Goal: Information Seeking & Learning: Compare options

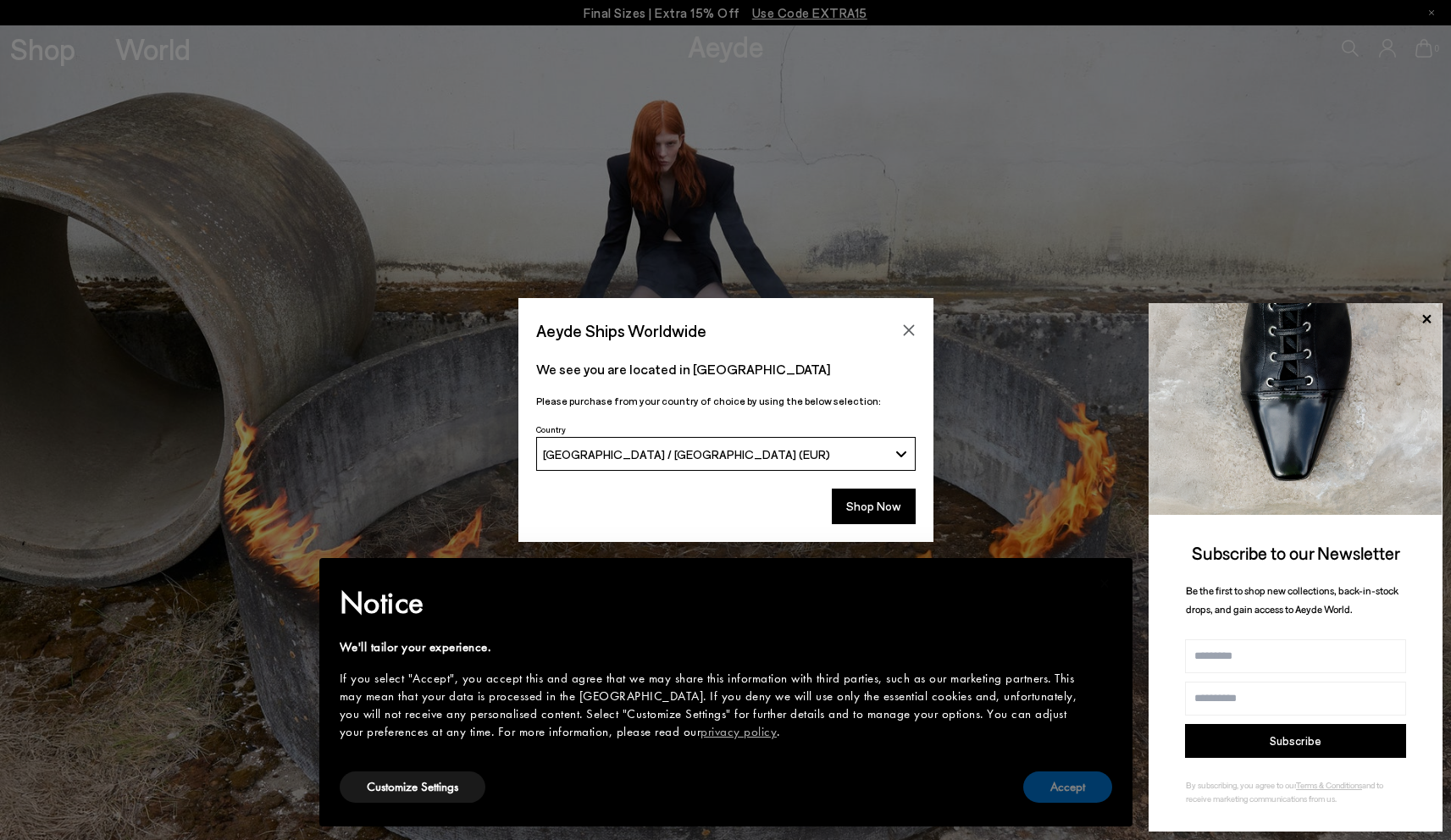
click at [1078, 780] on button "Accept" at bounding box center [1068, 787] width 89 height 32
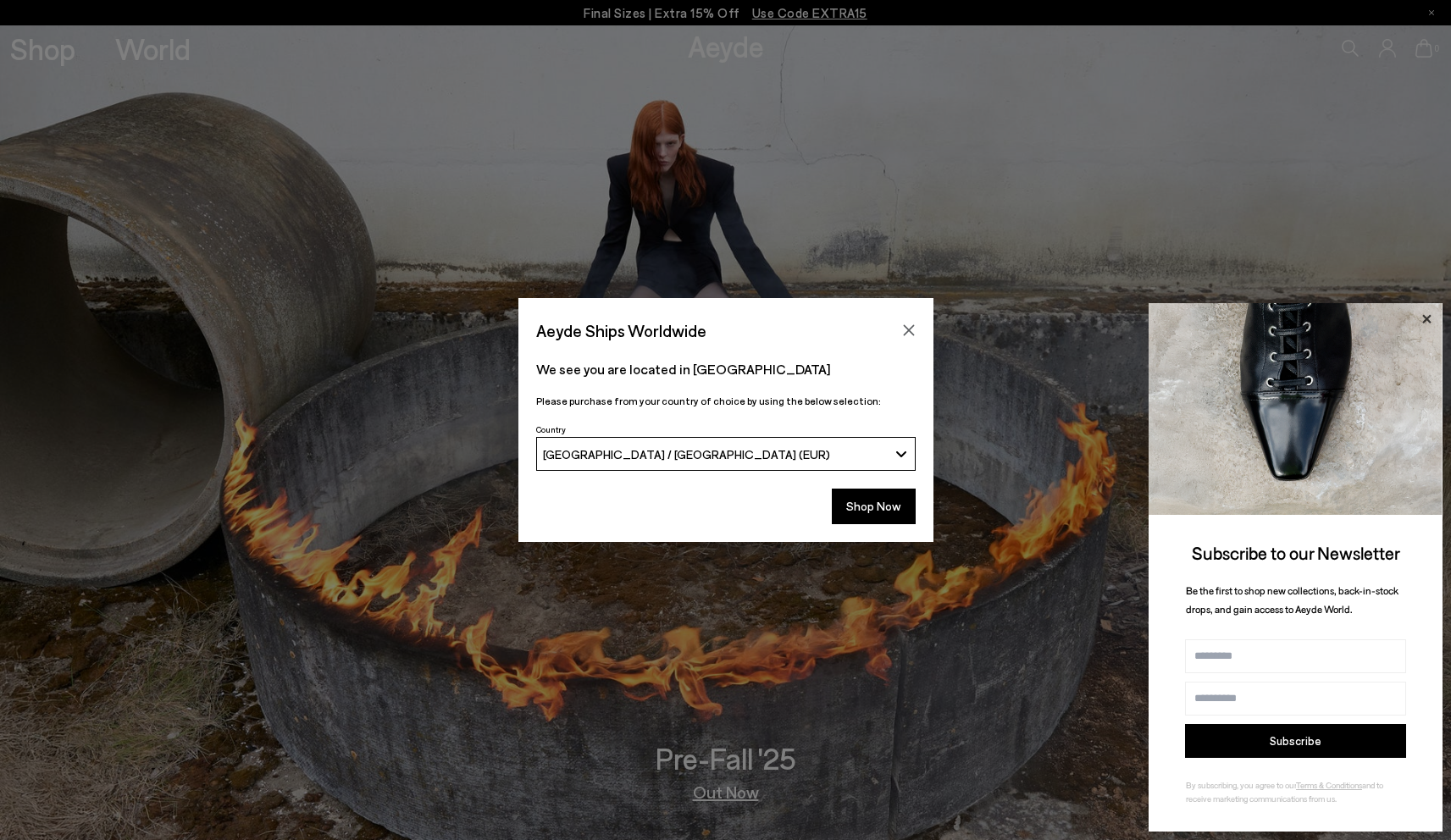
click at [1433, 318] on icon at bounding box center [1427, 319] width 22 height 22
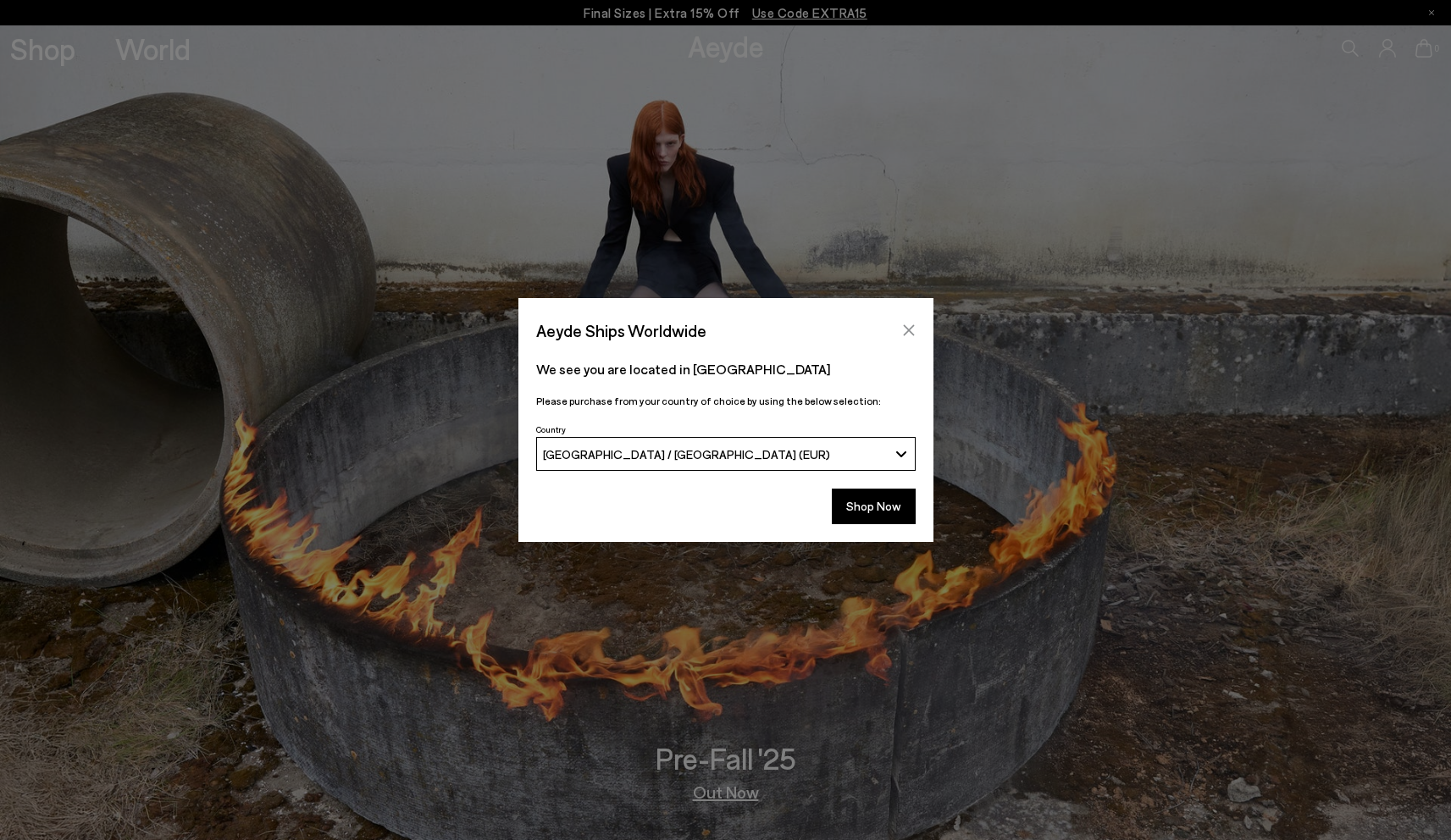
click at [916, 325] on button "Close" at bounding box center [910, 330] width 26 height 26
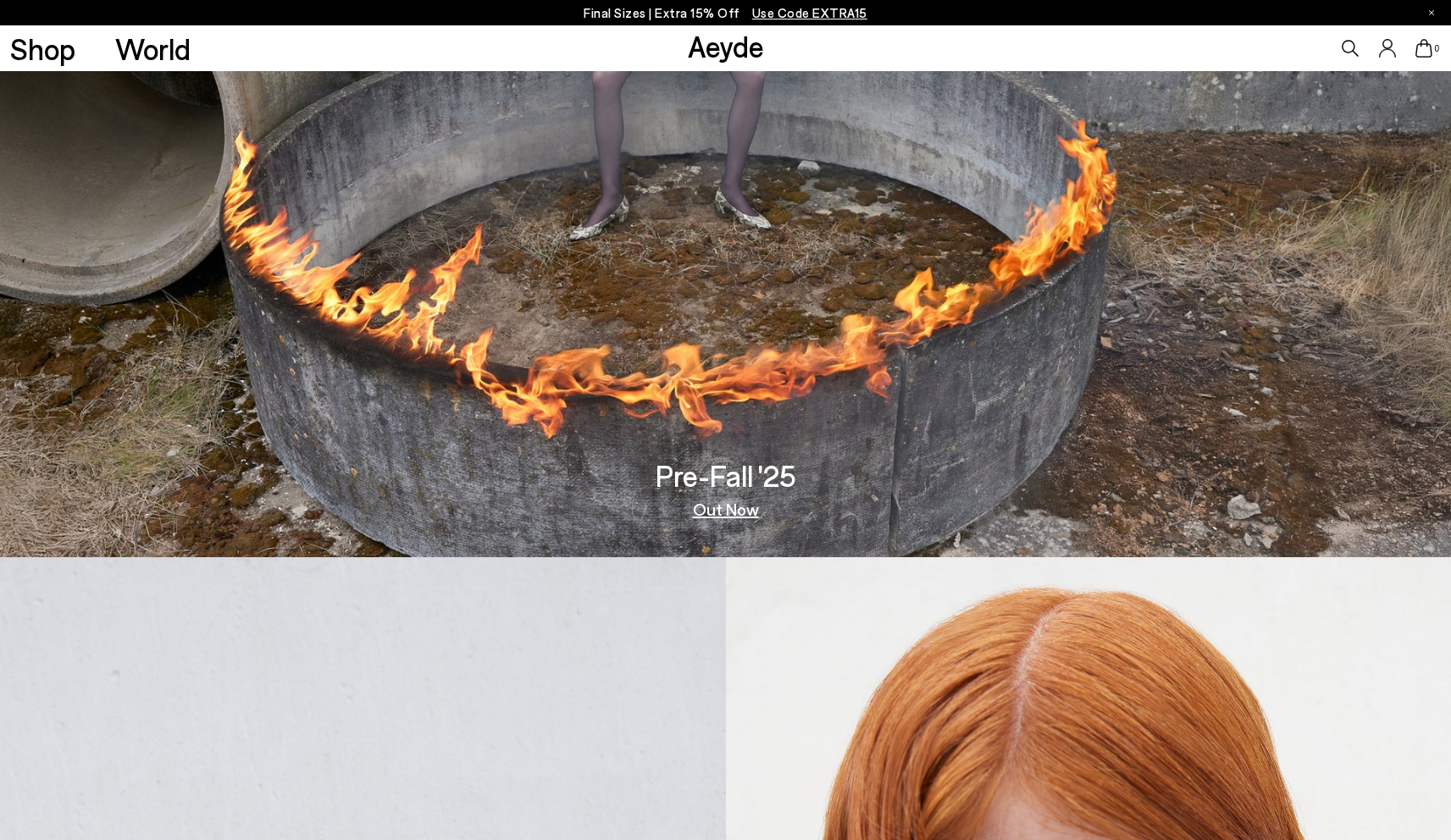
scroll to position [370, 0]
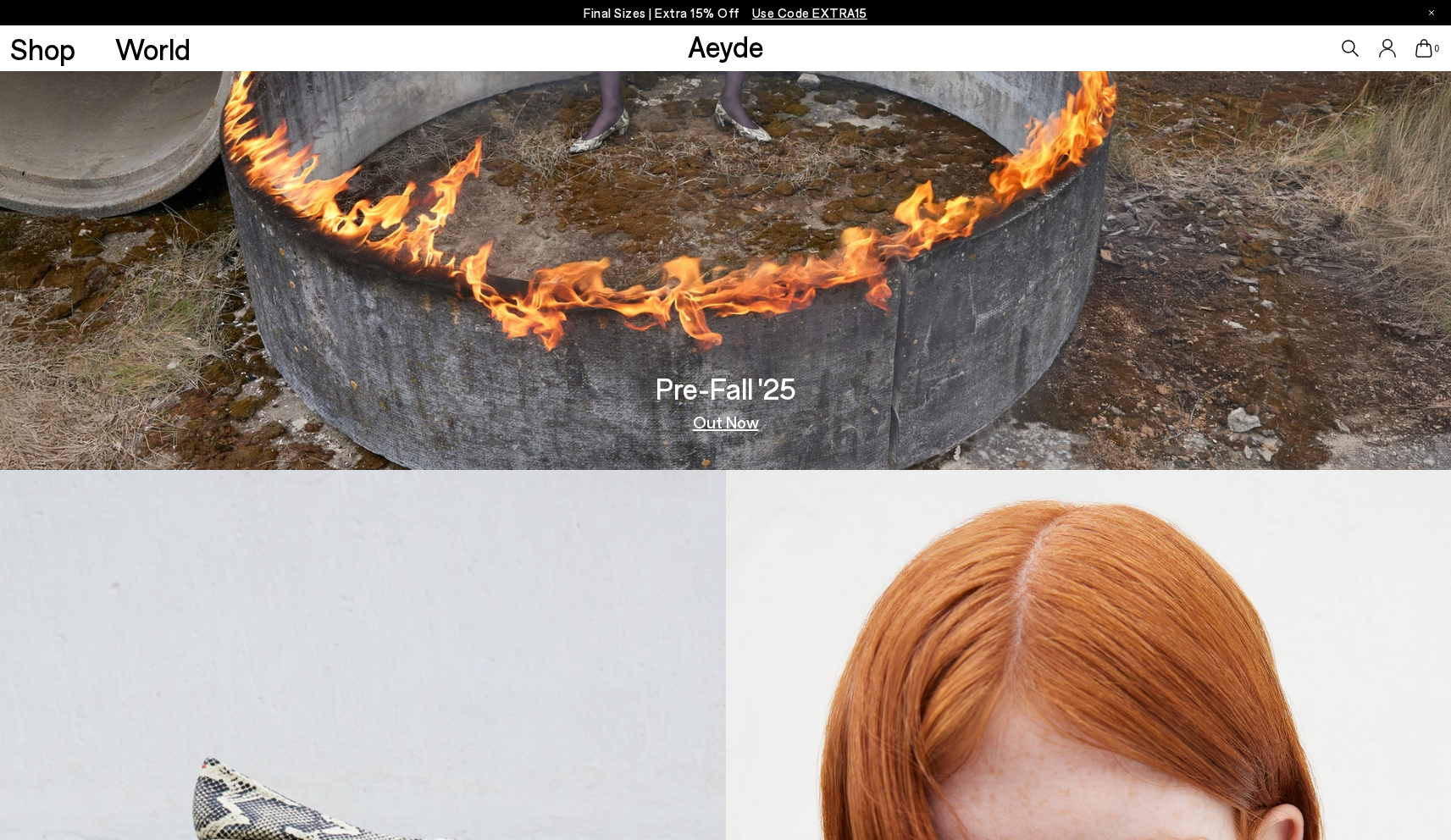
click at [749, 409] on div "Pre-Fall '25 Out Now" at bounding box center [726, 401] width 141 height 56
click at [734, 429] on link "Out Now" at bounding box center [725, 422] width 66 height 17
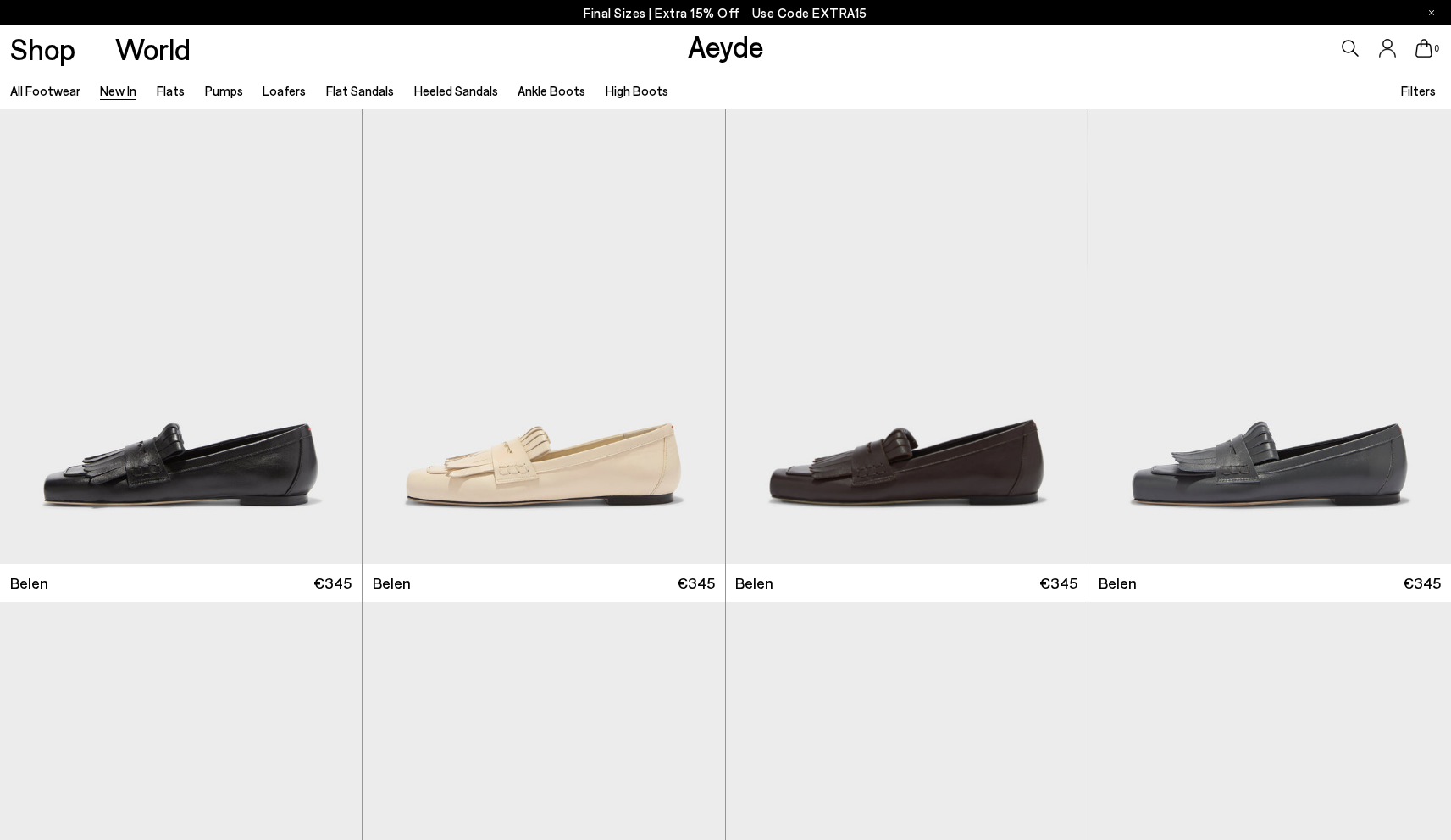
click at [818, 21] on p "Final Sizes | Extra 15% Off Use Code EXTRA15" at bounding box center [725, 13] width 284 height 21
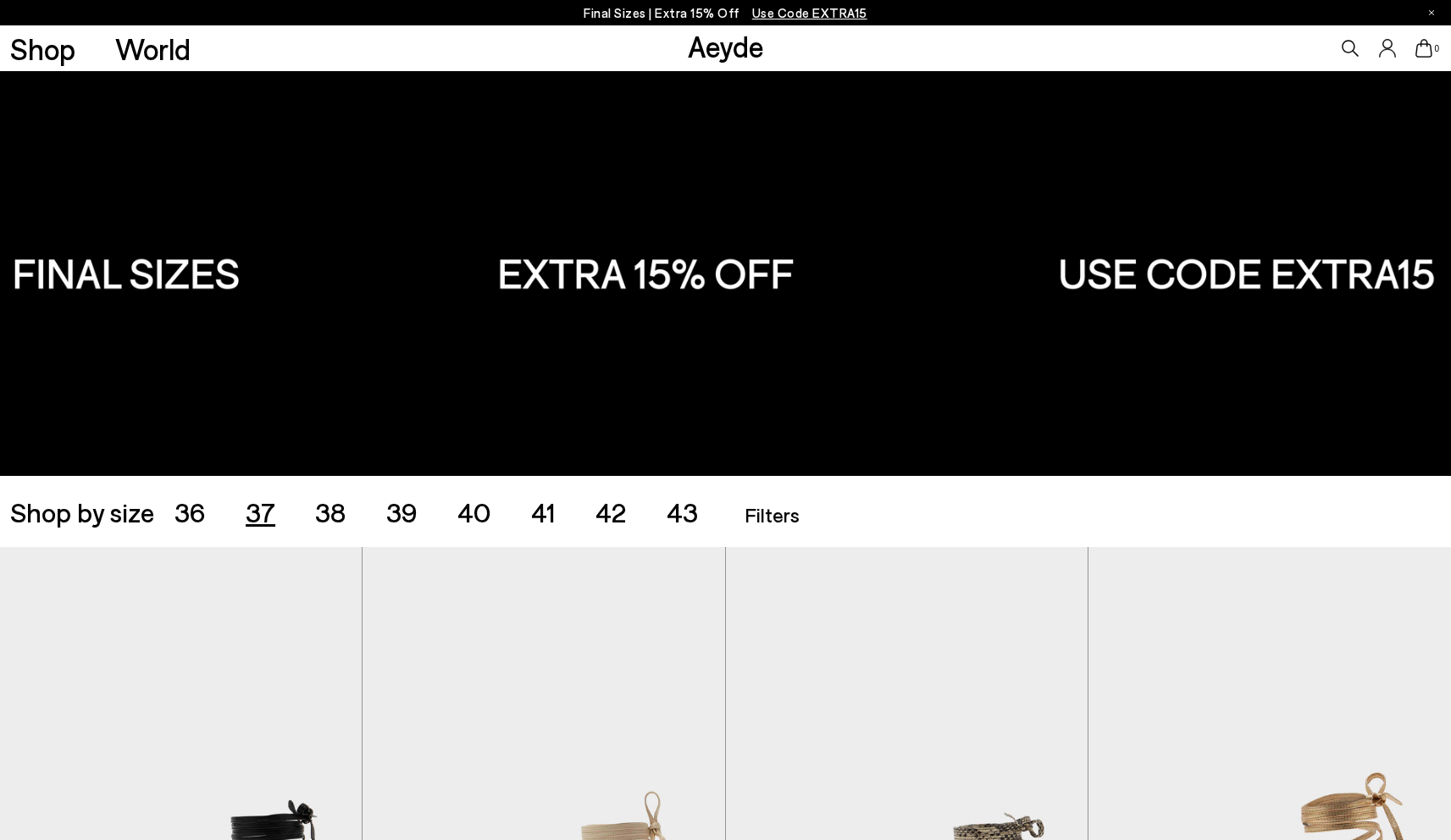
click at [255, 506] on span "37" at bounding box center [260, 511] width 30 height 32
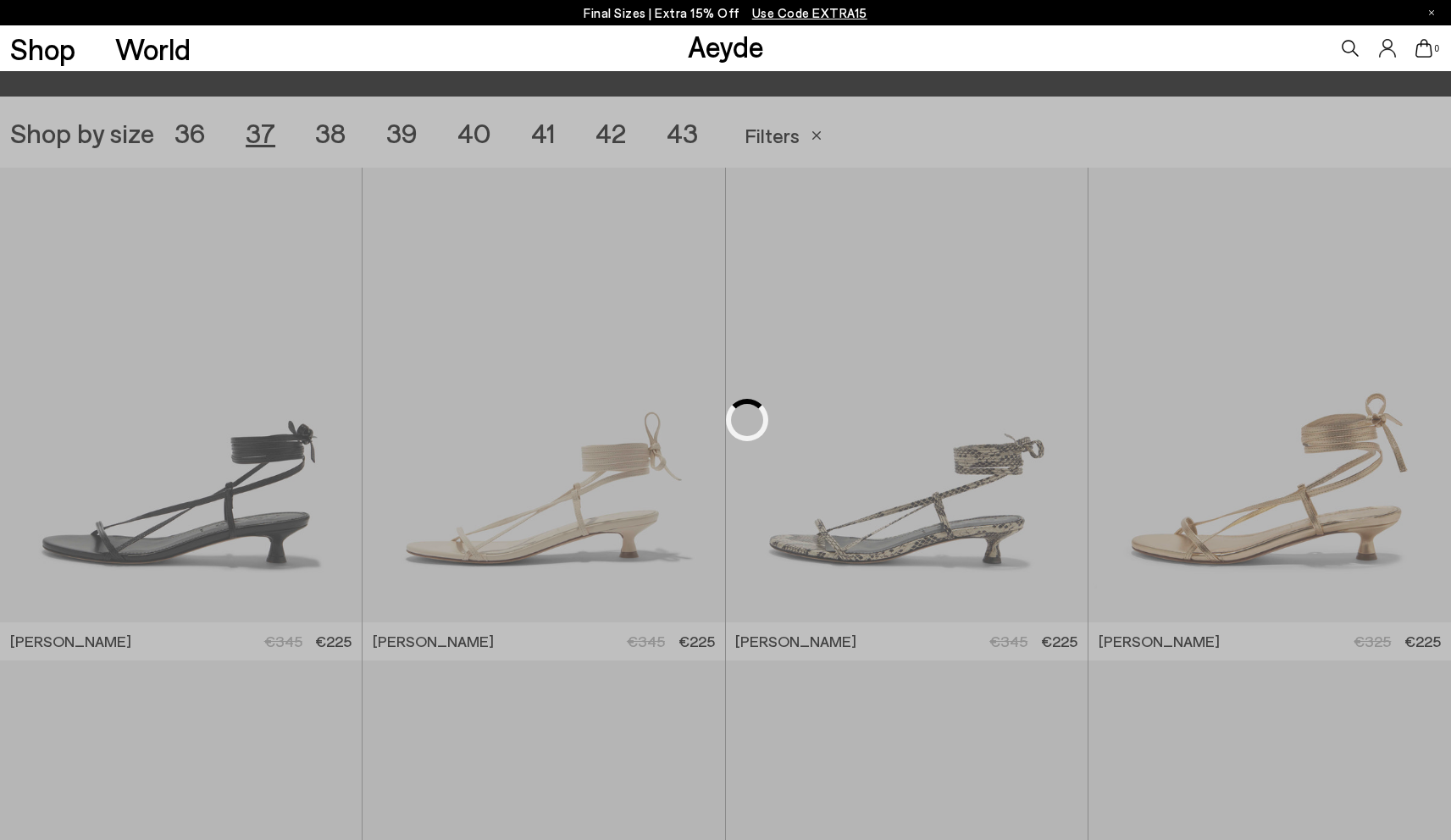
scroll to position [404, 0]
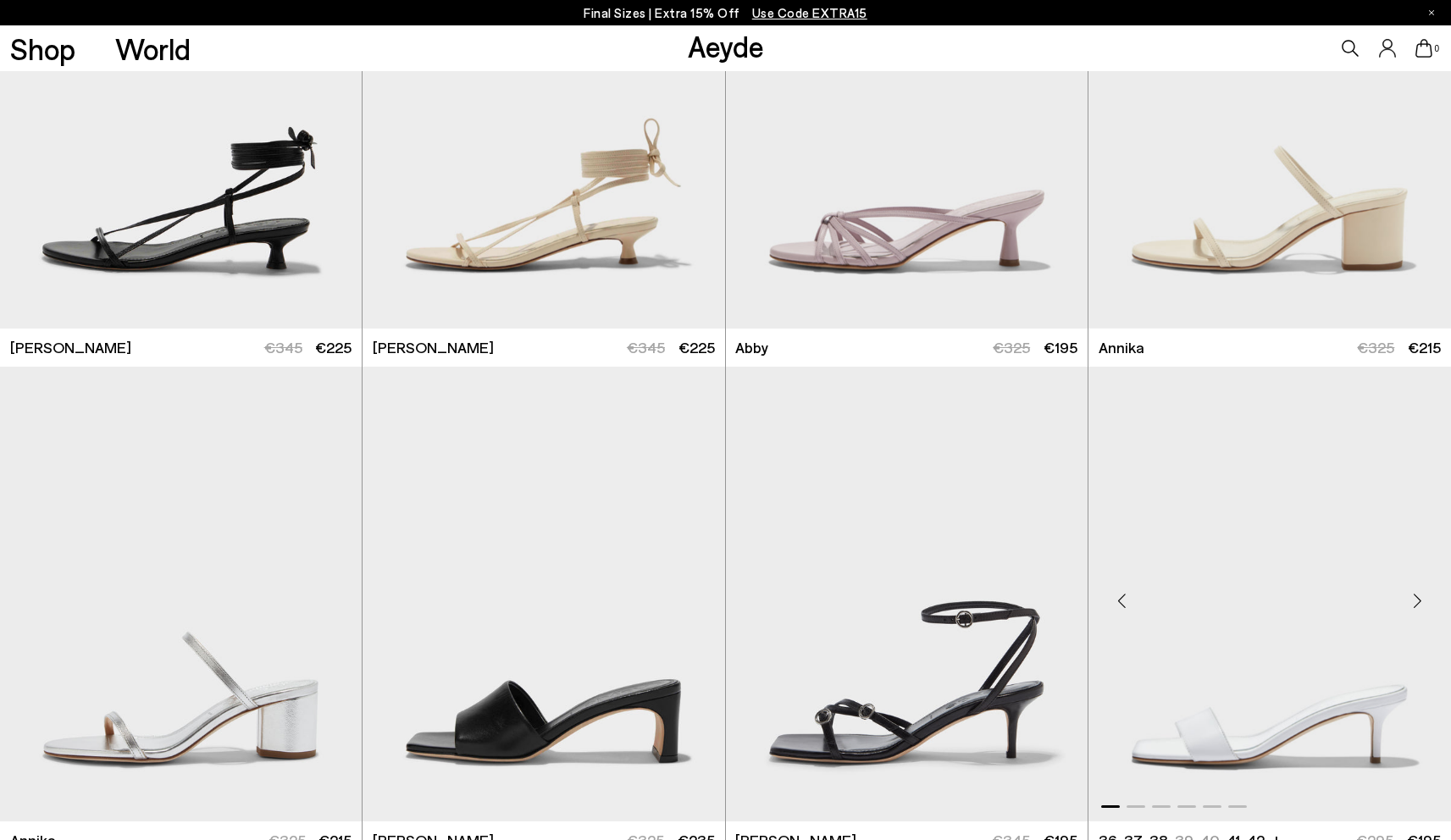
scroll to position [971, 0]
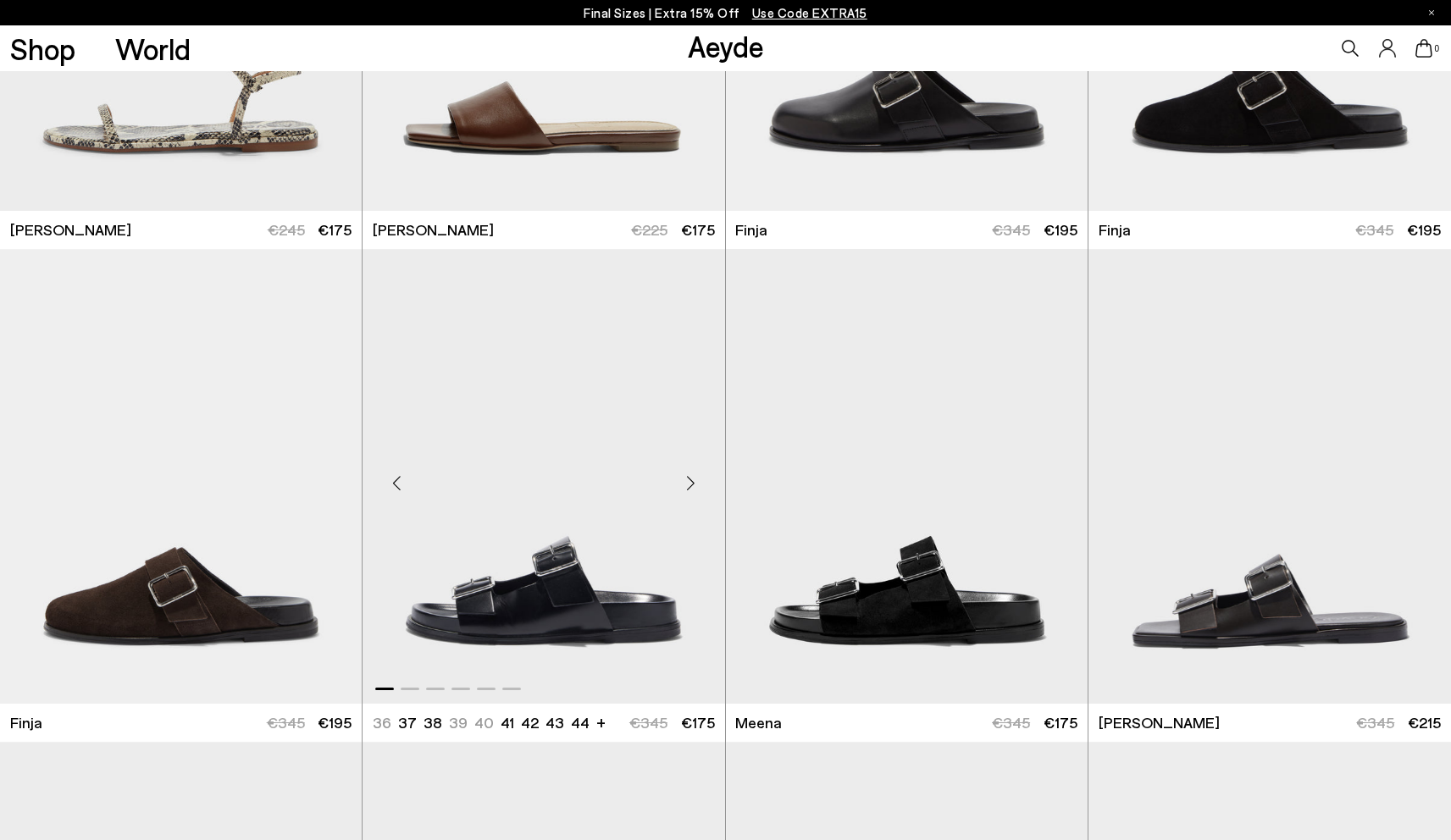
scroll to position [4040, 0]
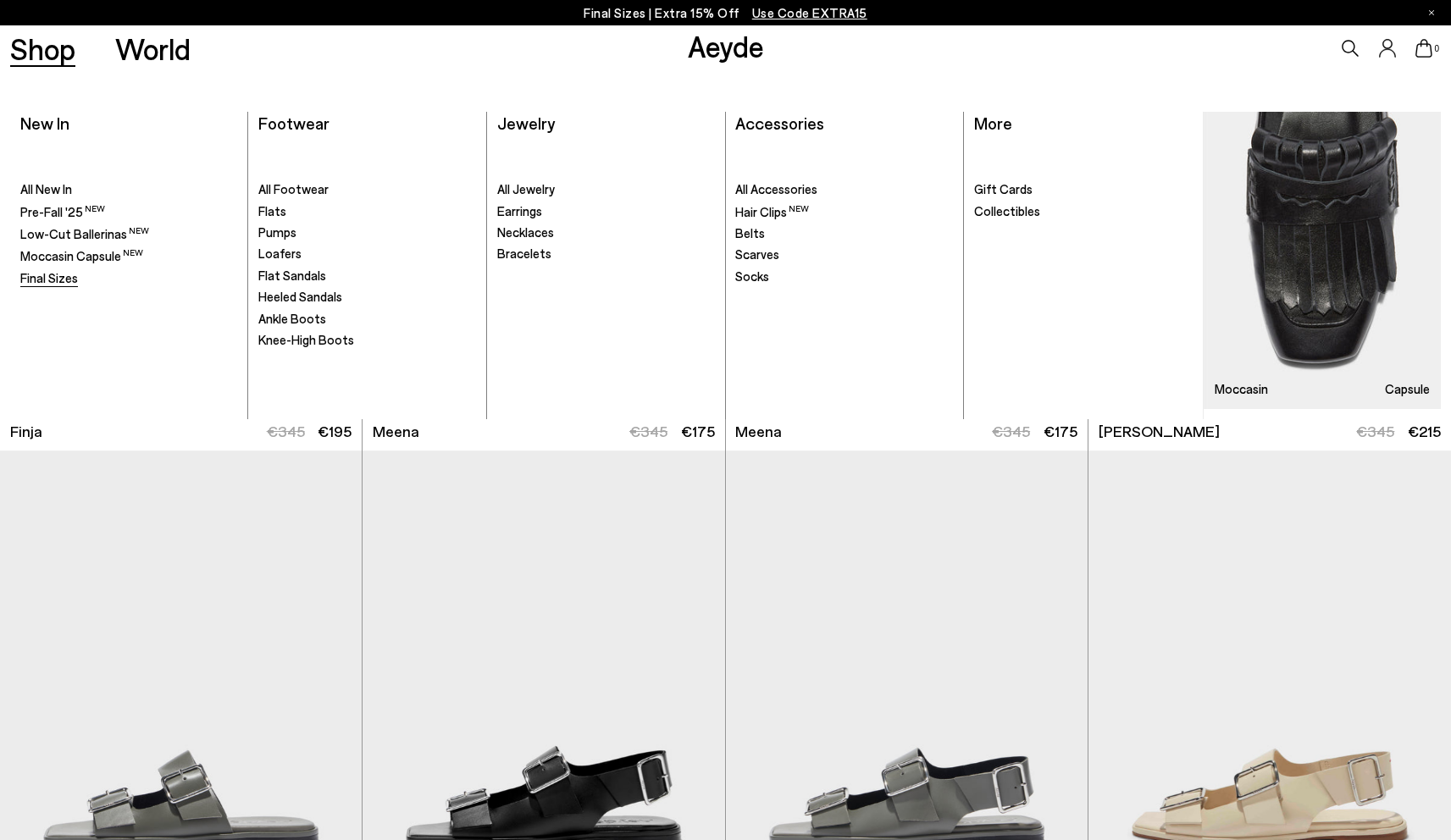
click at [58, 280] on span "Final Sizes" at bounding box center [49, 277] width 57 height 15
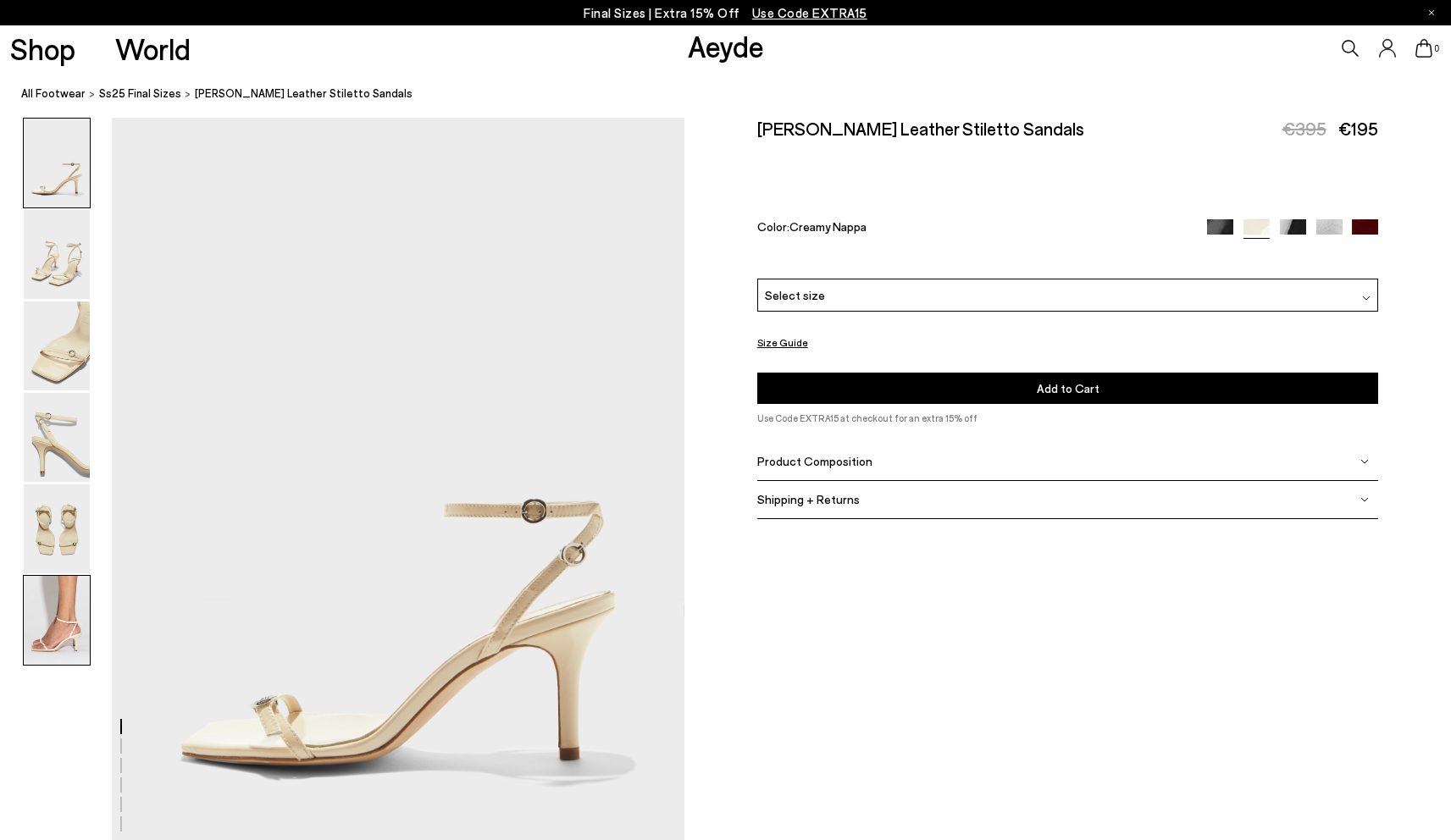
click at [44, 653] on img at bounding box center [56, 621] width 66 height 89
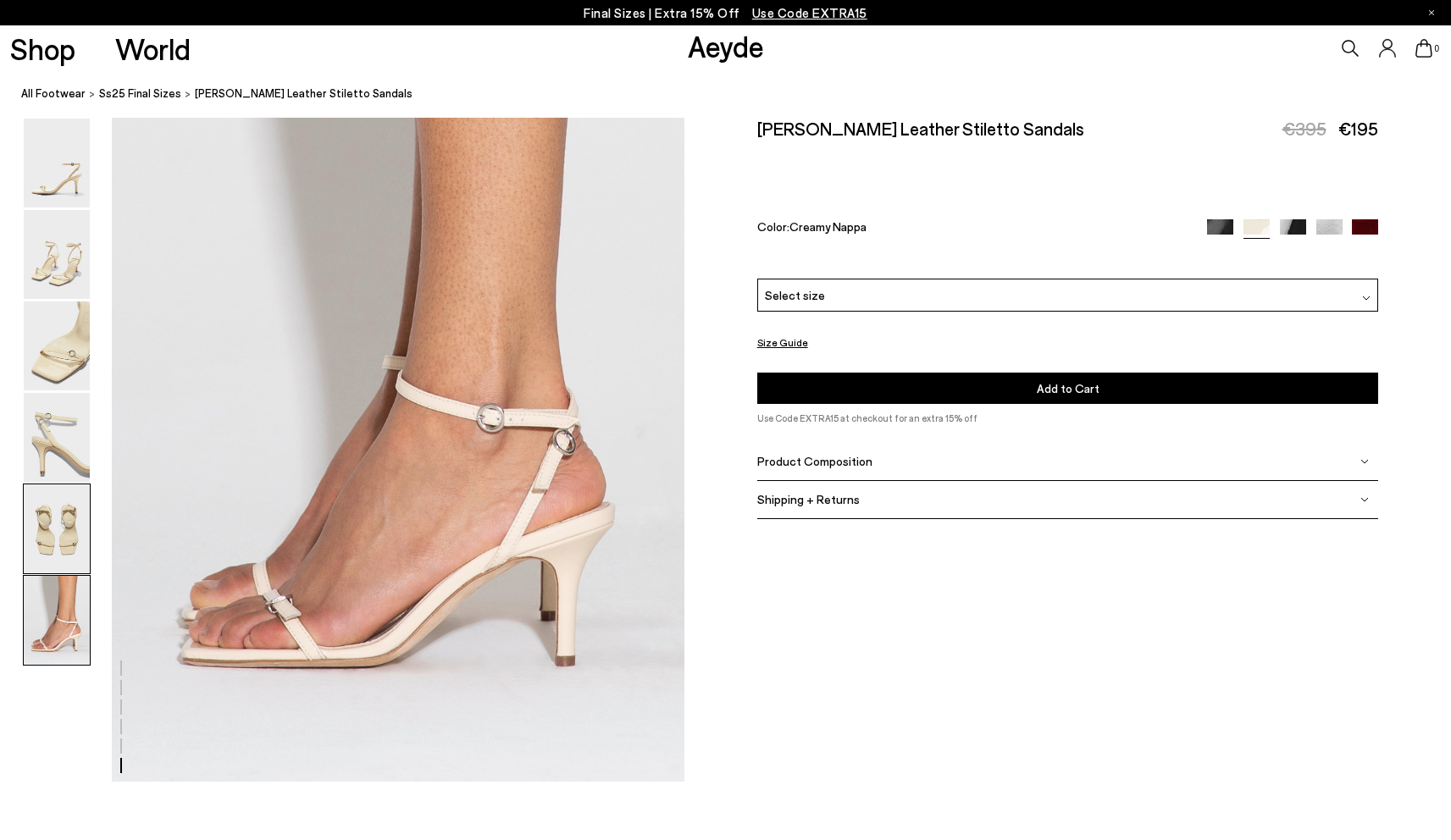
scroll to position [3947, 0]
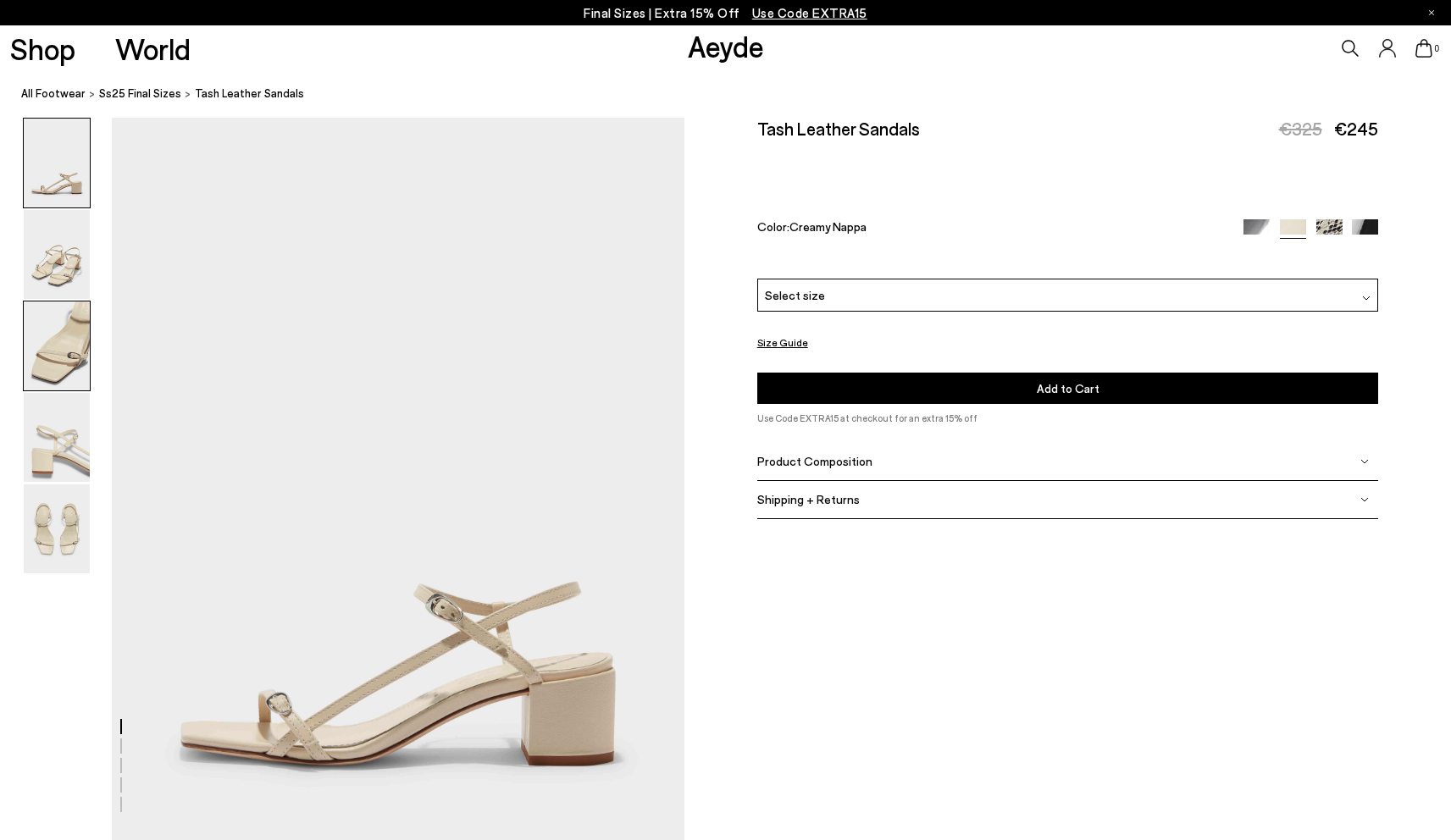
click at [40, 340] on img at bounding box center [56, 346] width 66 height 89
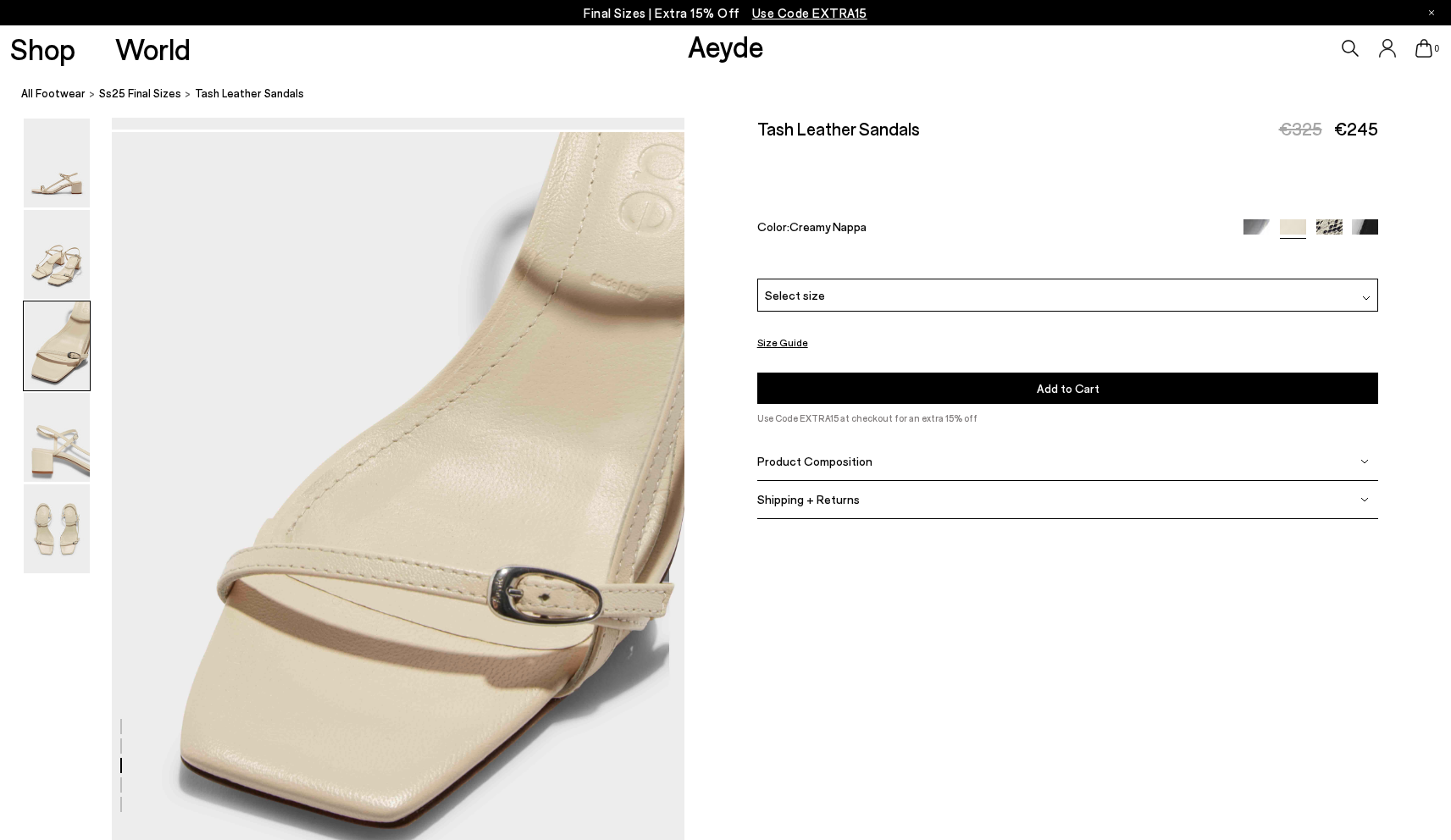
scroll to position [1533, 0]
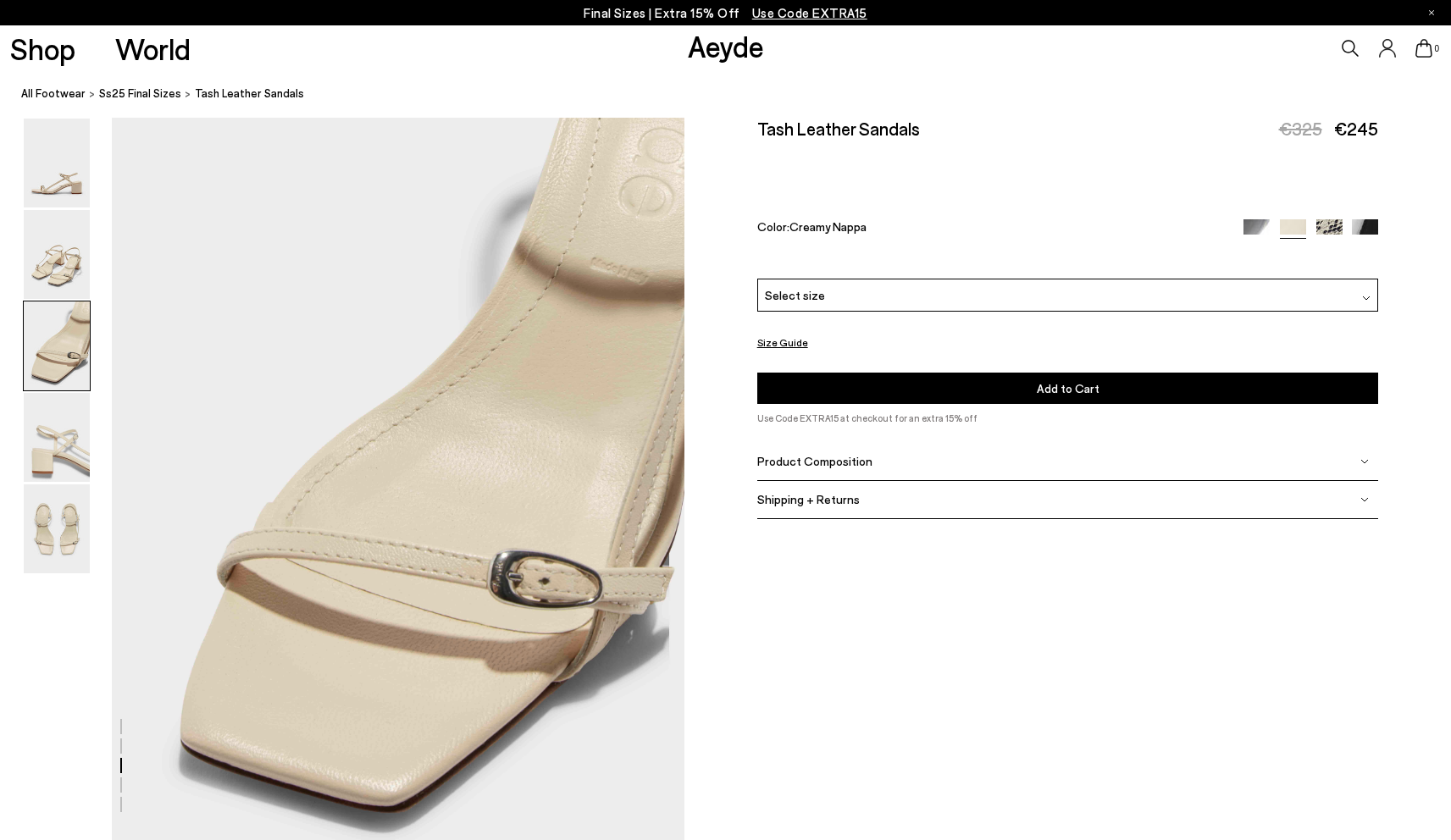
click at [49, 304] on img at bounding box center [56, 346] width 66 height 89
click at [58, 277] on img at bounding box center [56, 254] width 66 height 89
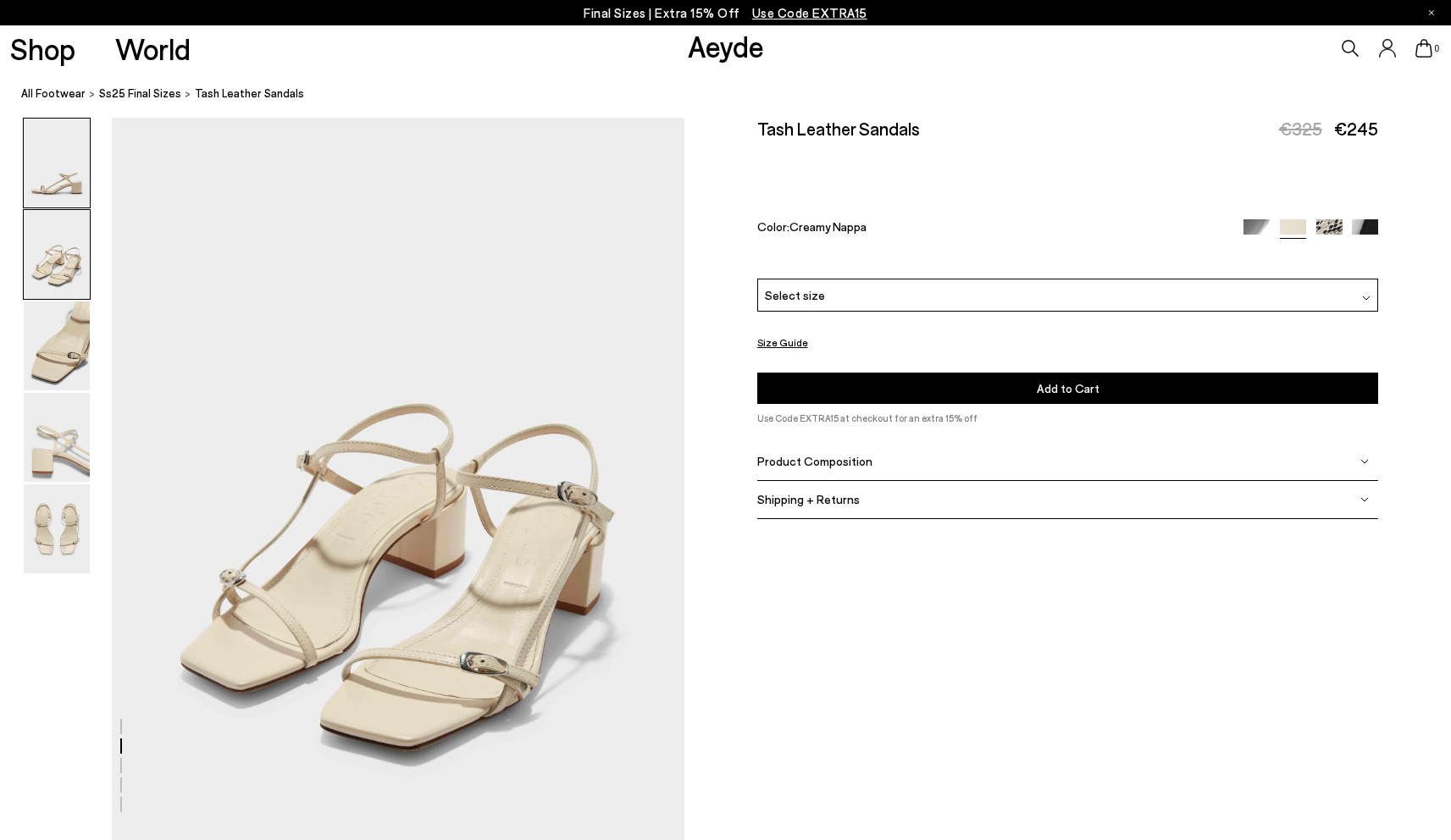
scroll to position [767, 0]
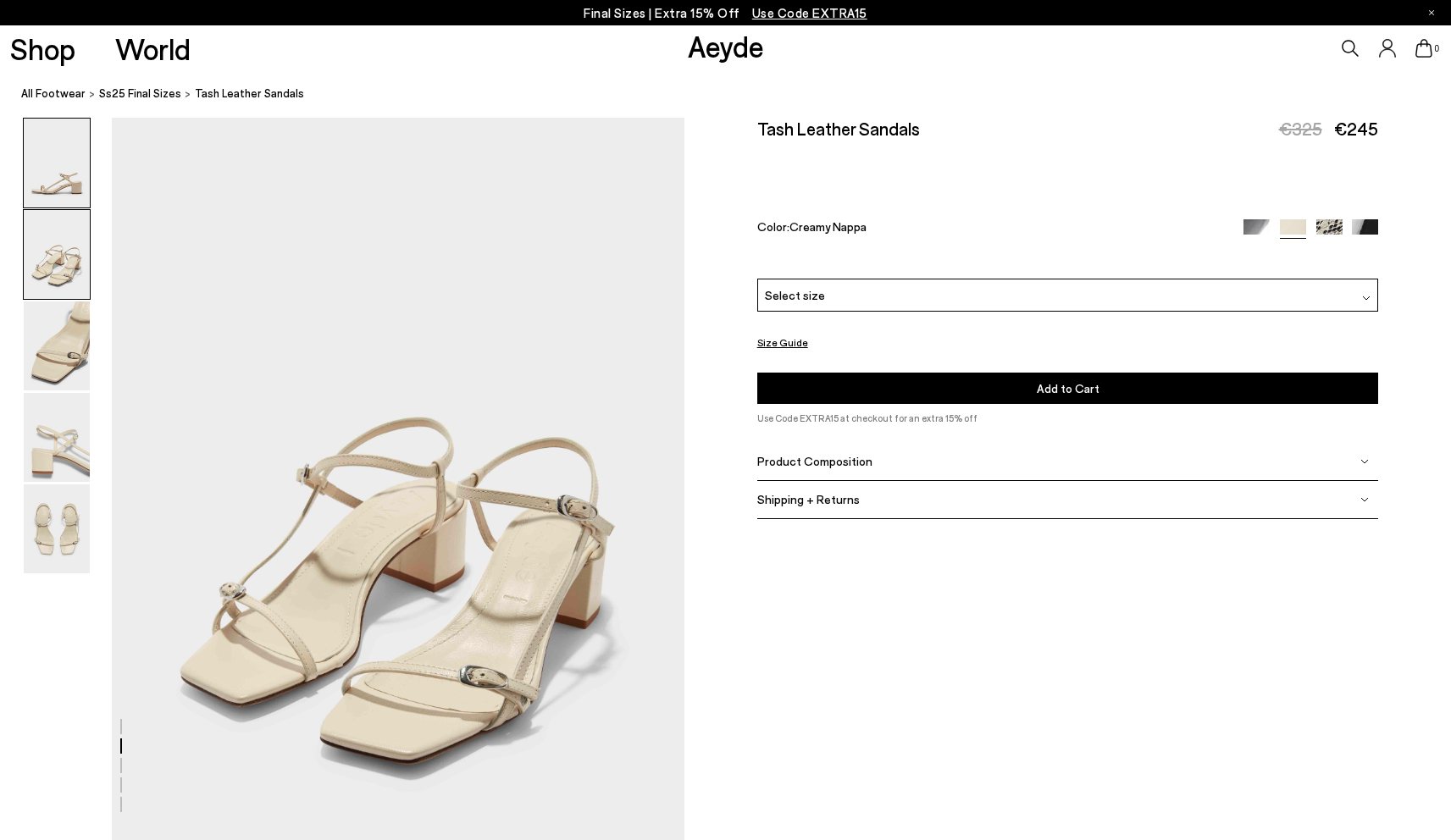
click at [53, 201] on img at bounding box center [56, 163] width 66 height 89
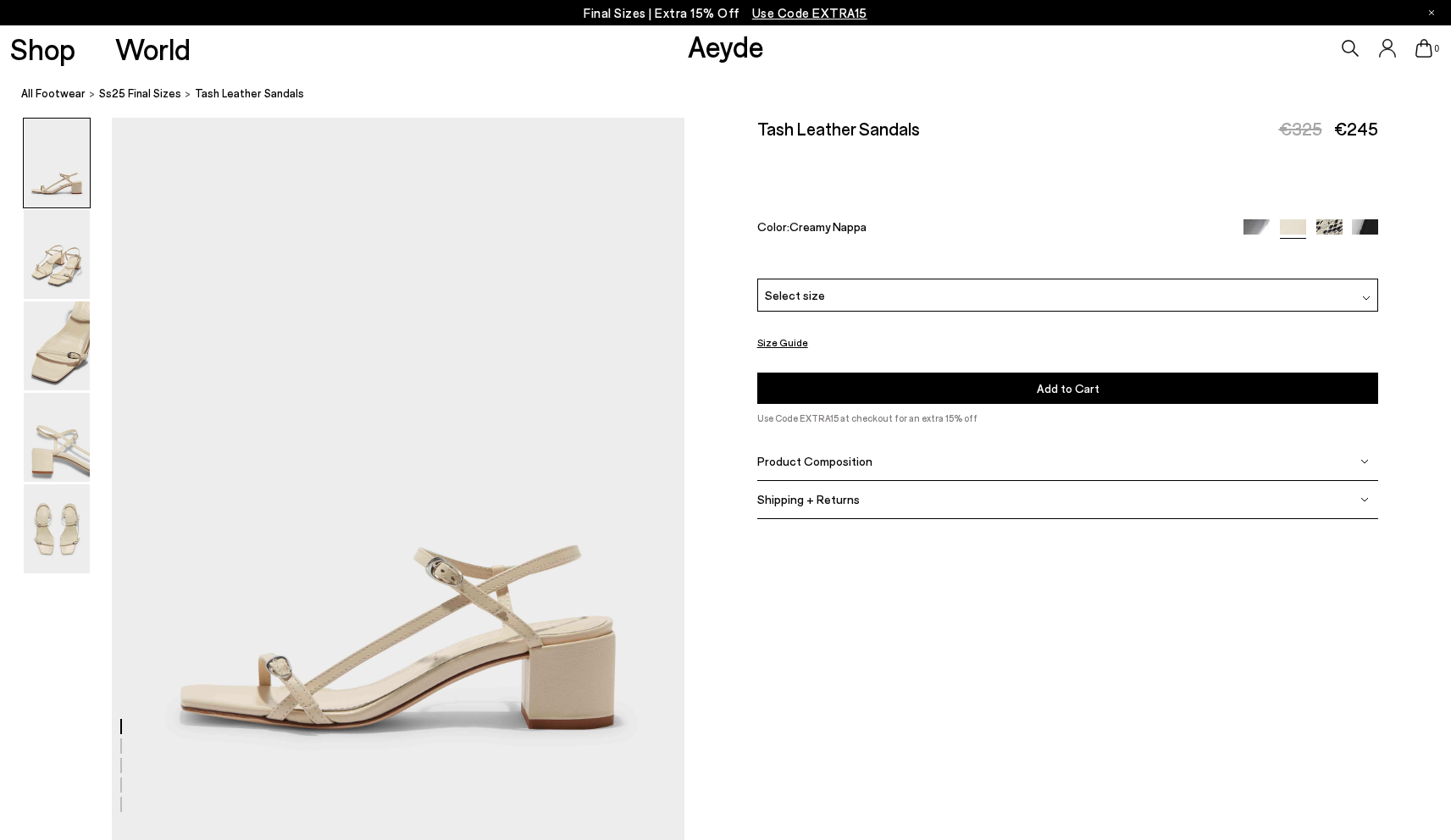
scroll to position [0, 0]
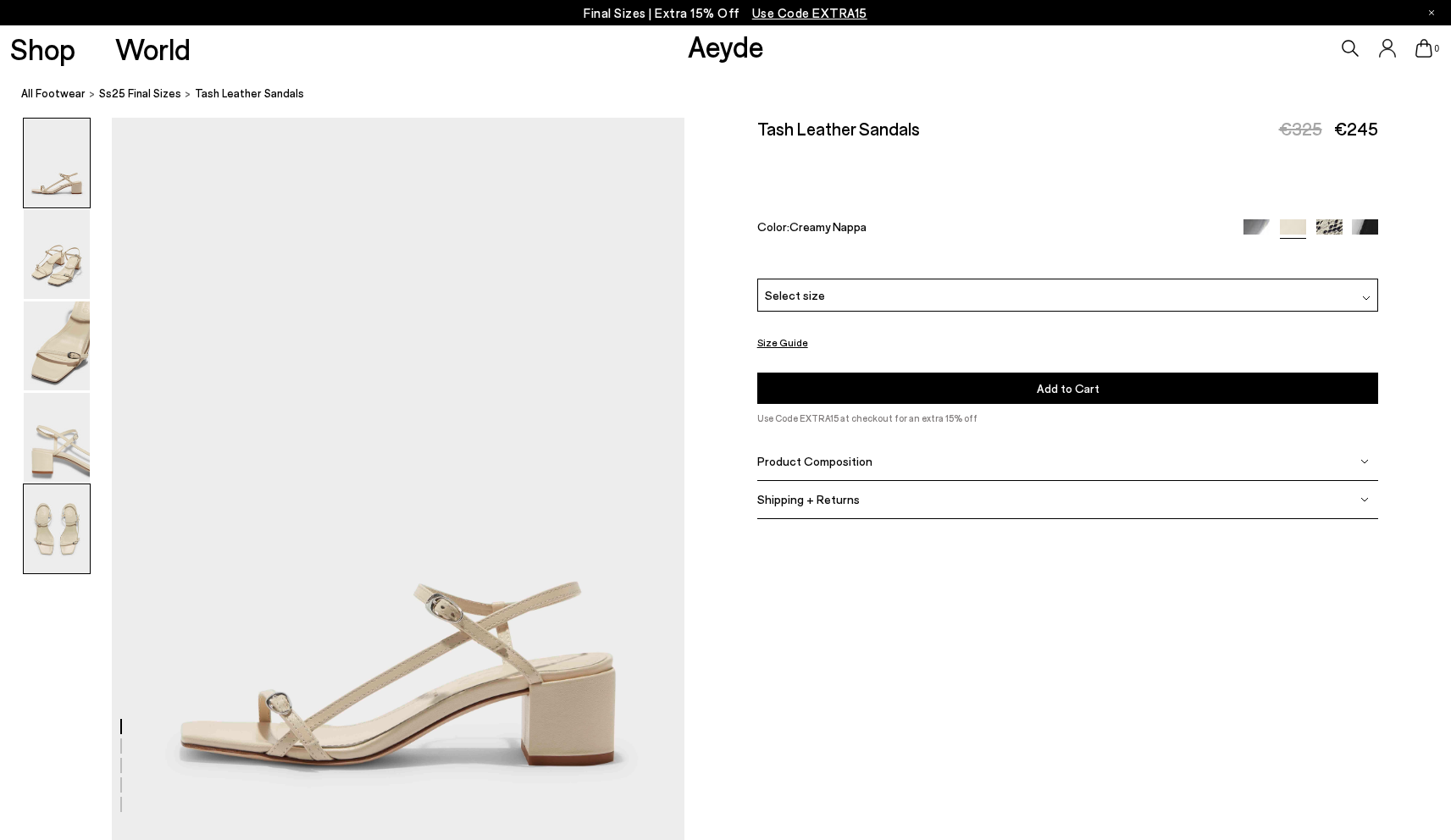
click at [35, 545] on img at bounding box center [56, 528] width 66 height 89
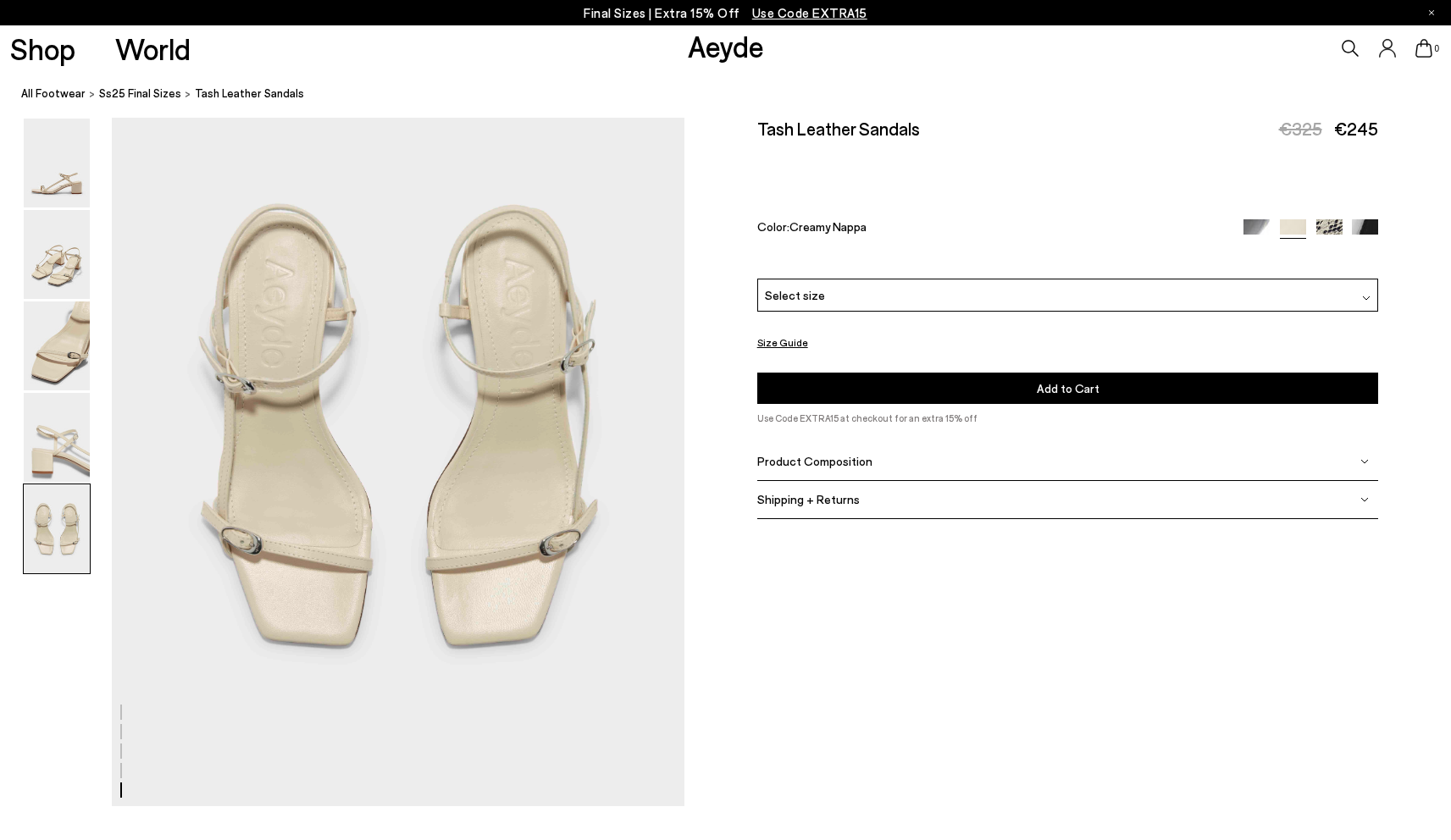
scroll to position [3181, 0]
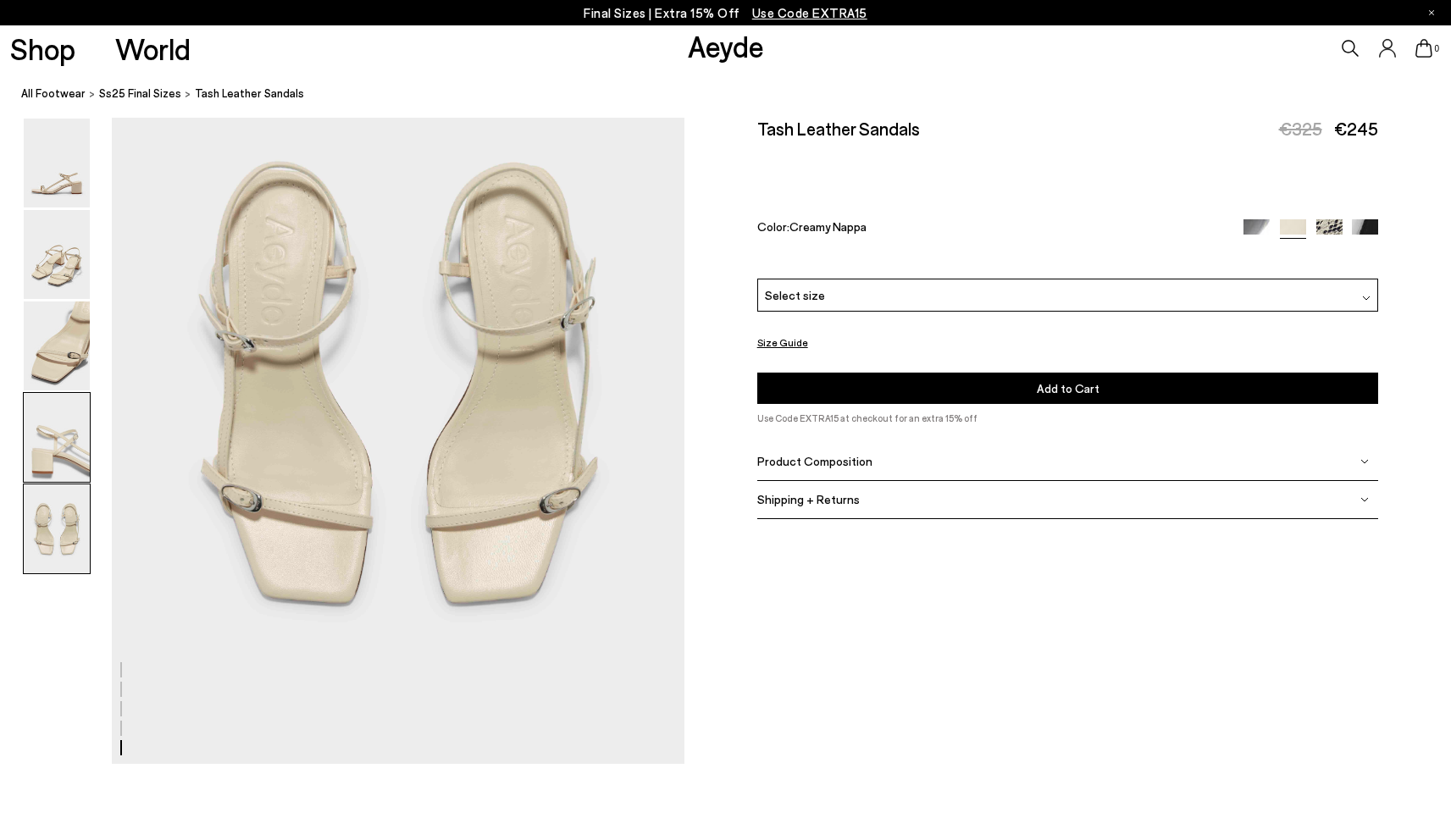
click at [86, 469] on img at bounding box center [56, 437] width 66 height 89
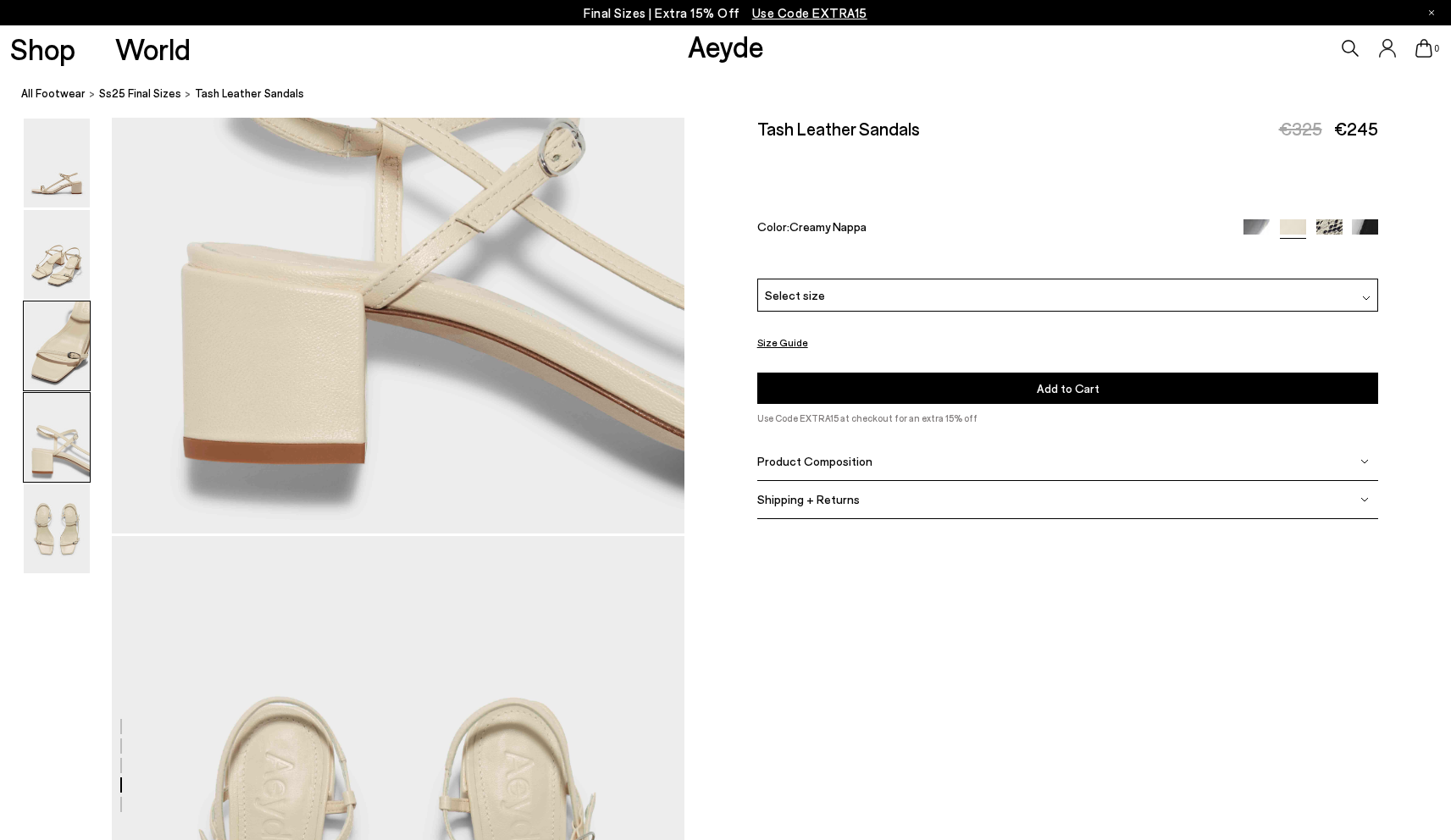
click at [64, 379] on img at bounding box center [56, 346] width 66 height 89
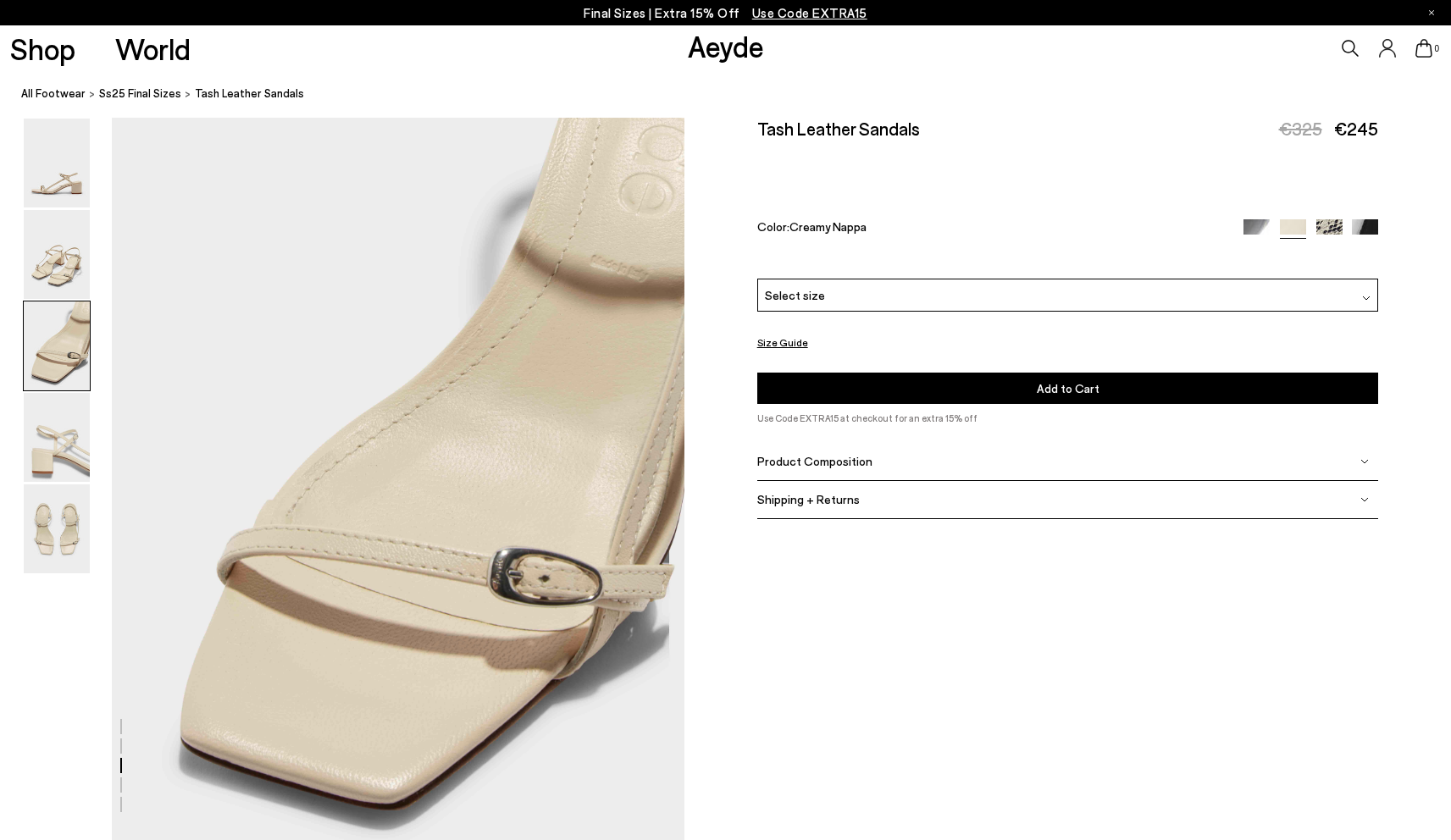
scroll to position [1533, 0]
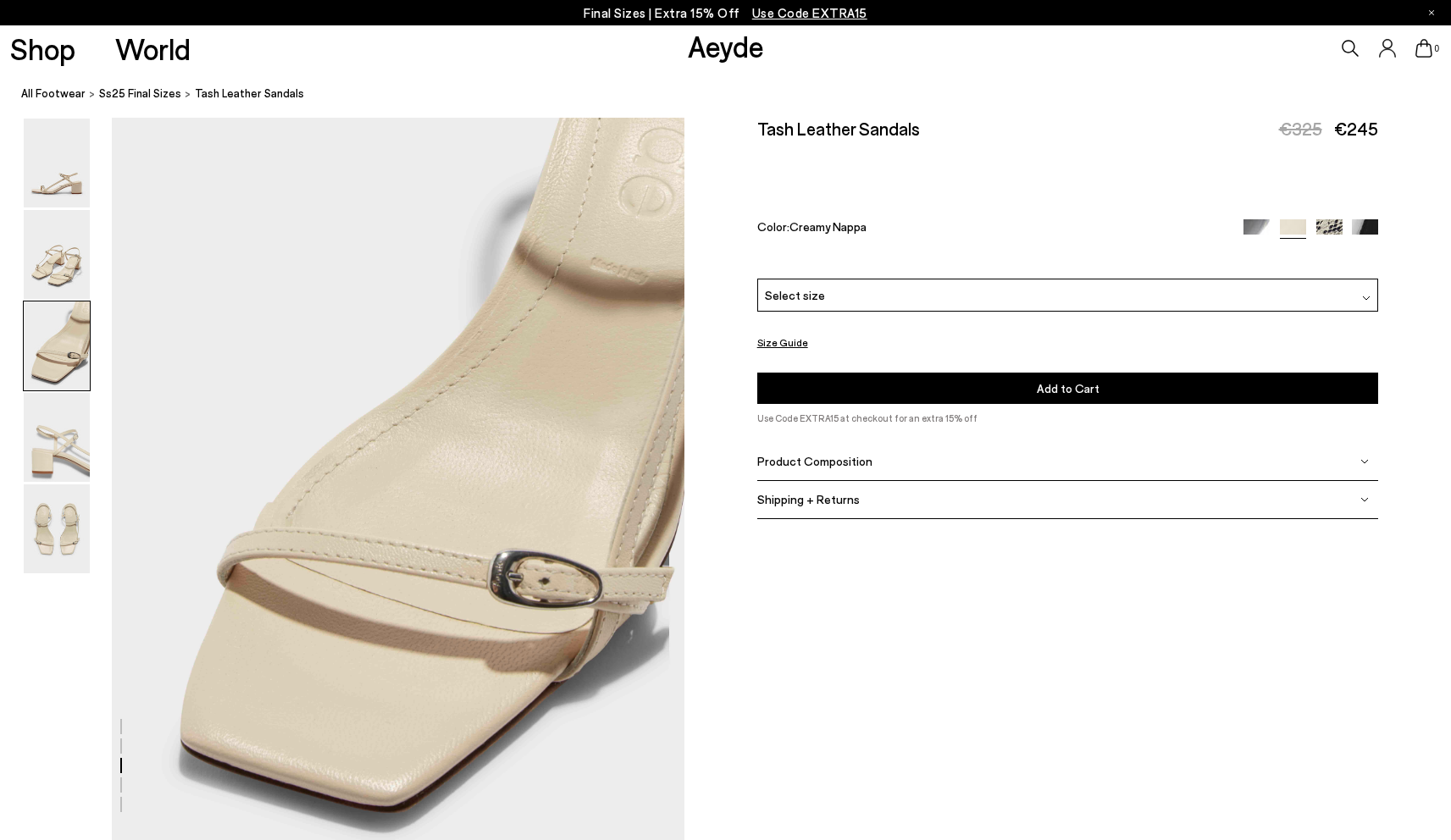
click at [1358, 222] on img at bounding box center [1365, 232] width 26 height 26
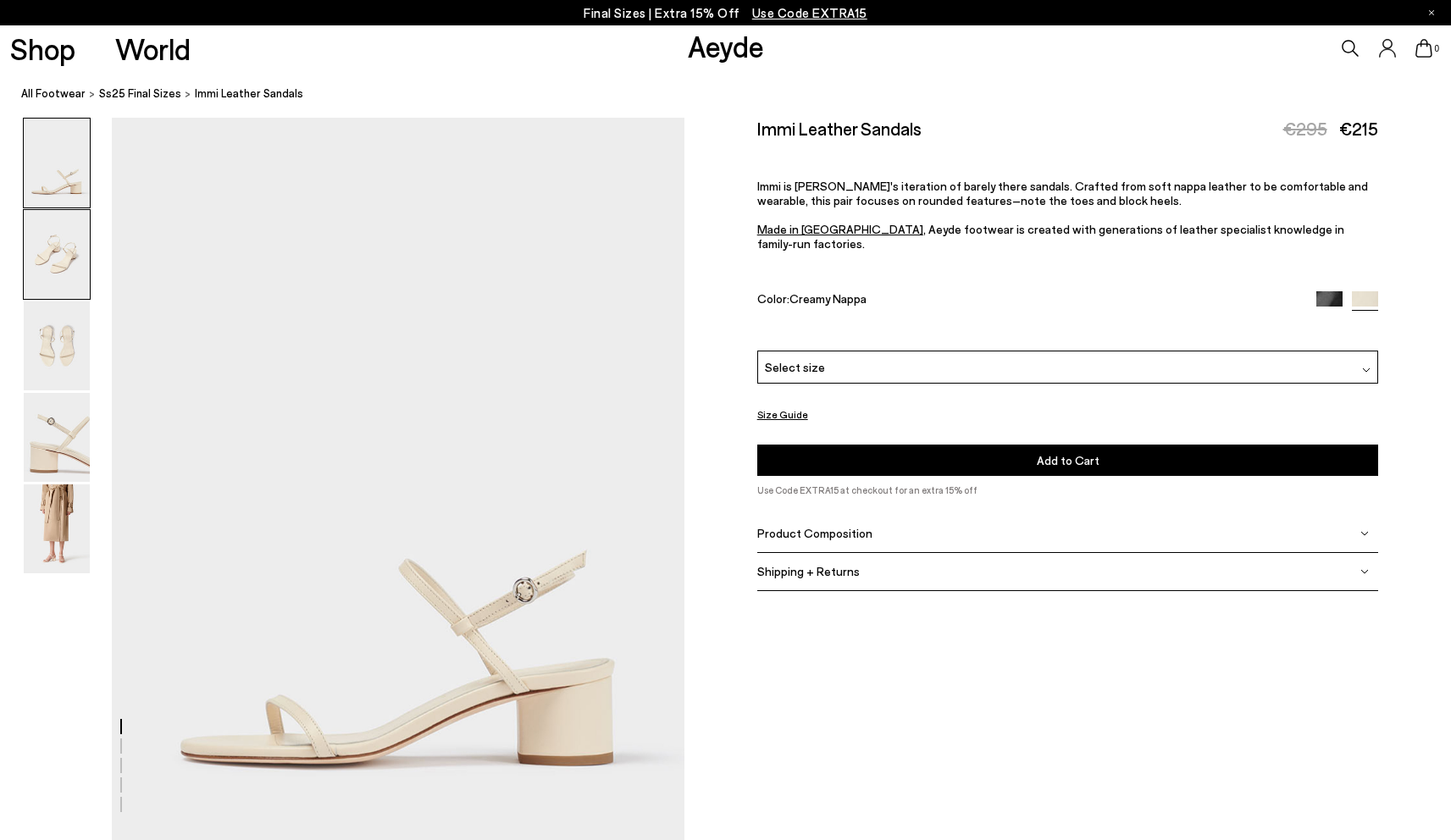
click at [44, 236] on img at bounding box center [56, 254] width 66 height 89
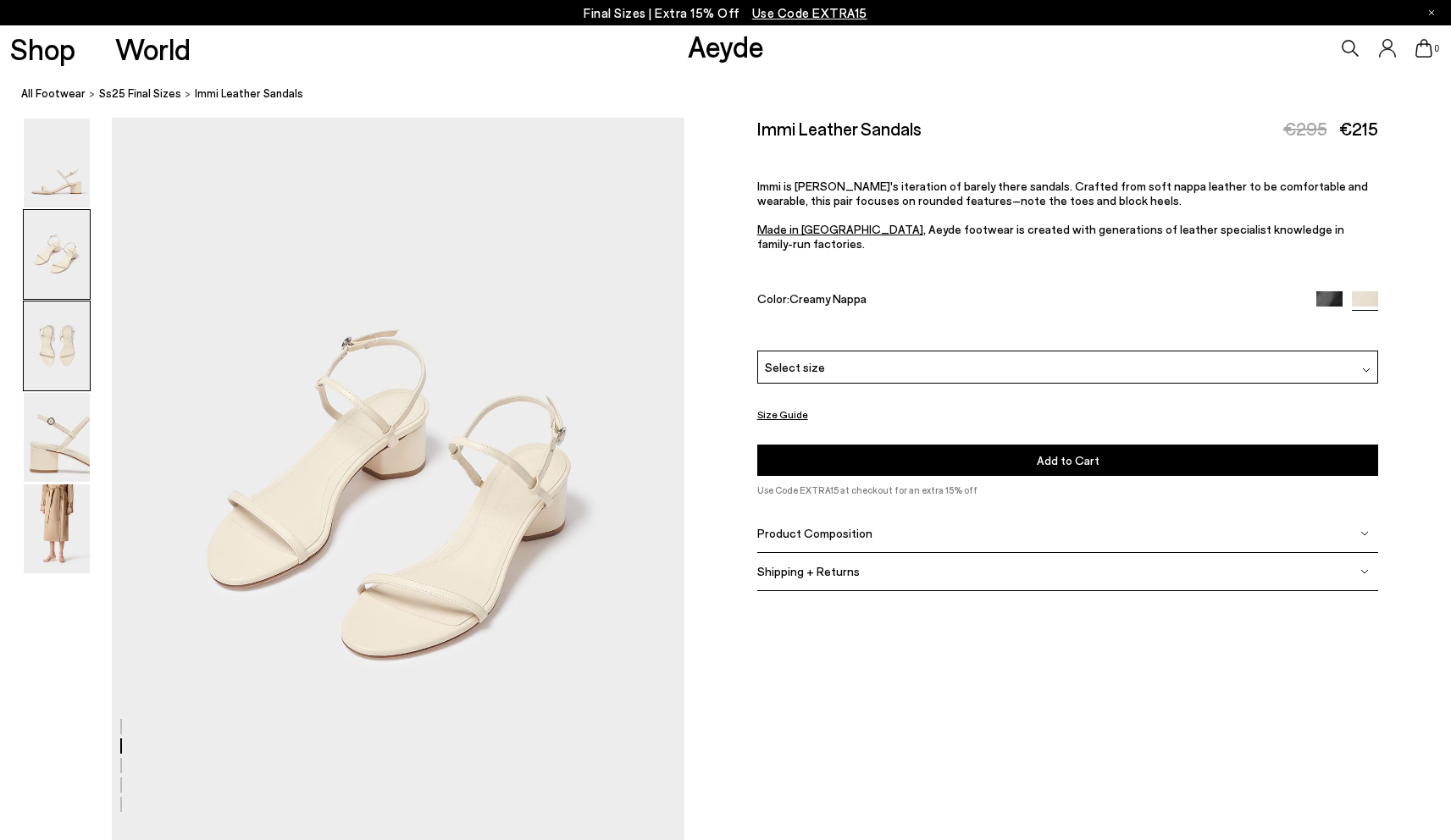
click at [43, 341] on img at bounding box center [56, 346] width 66 height 89
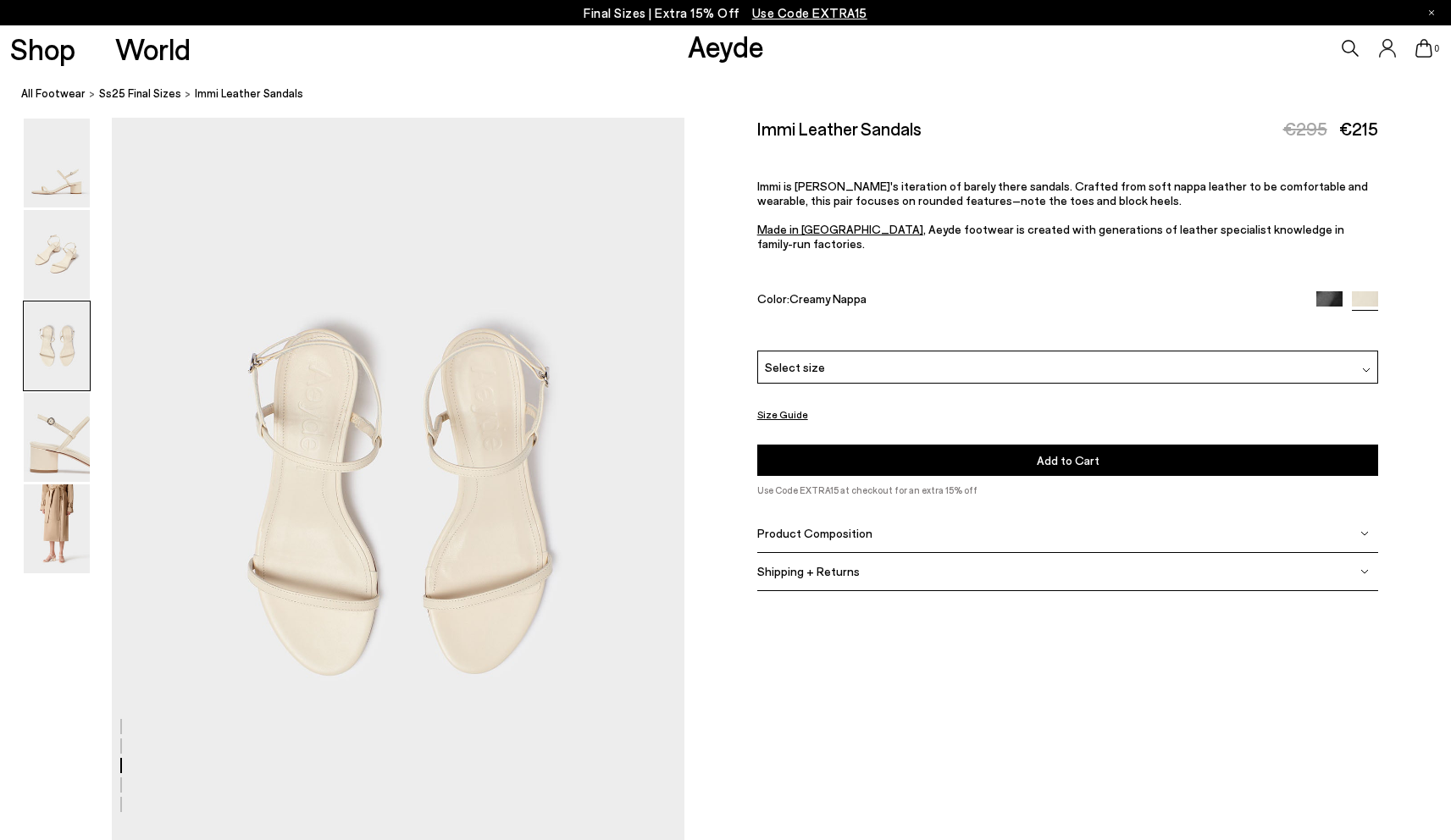
scroll to position [1533, 0]
click at [34, 458] on img at bounding box center [56, 437] width 66 height 89
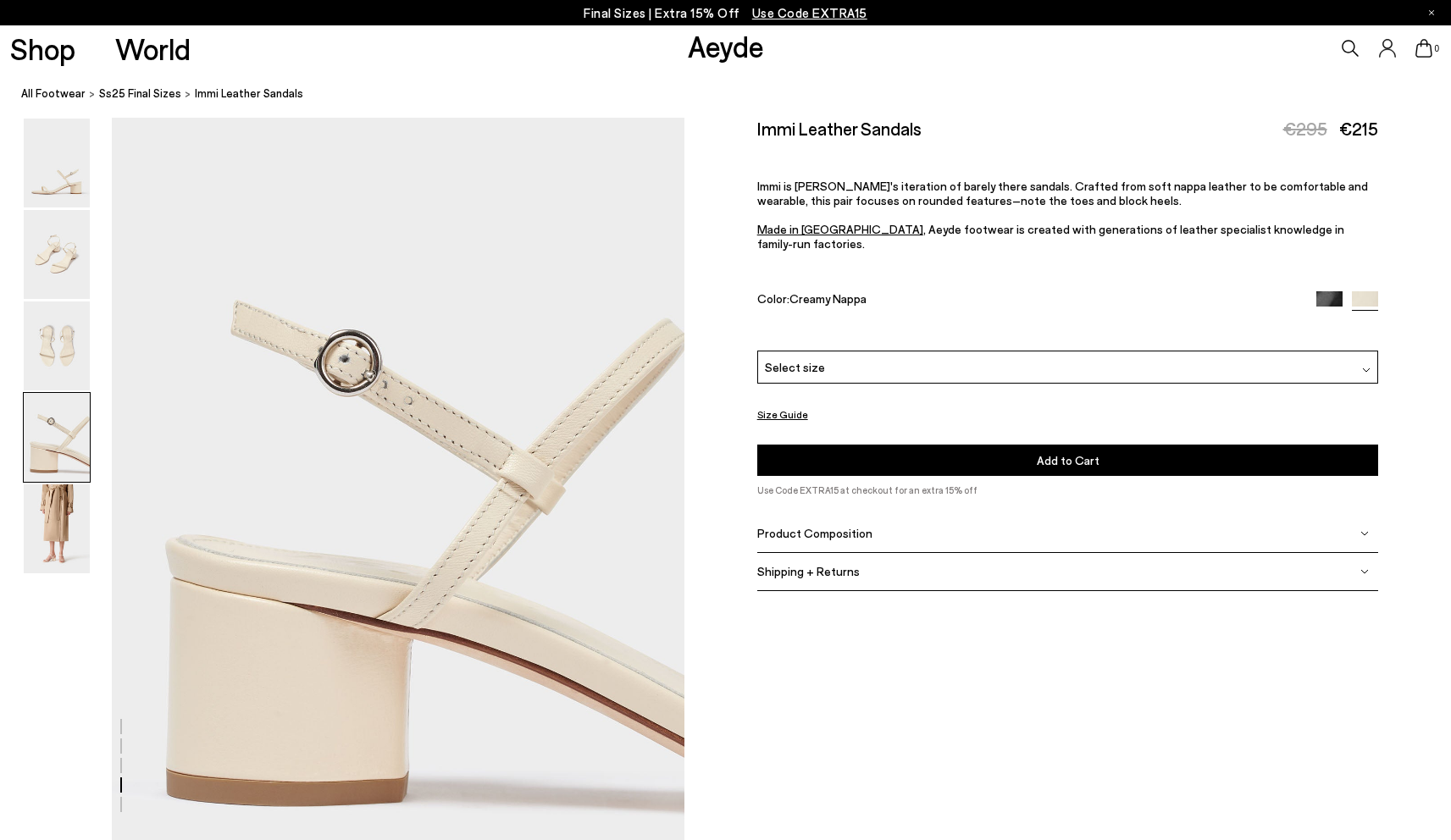
scroll to position [2299, 0]
click at [33, 357] on img at bounding box center [56, 346] width 66 height 89
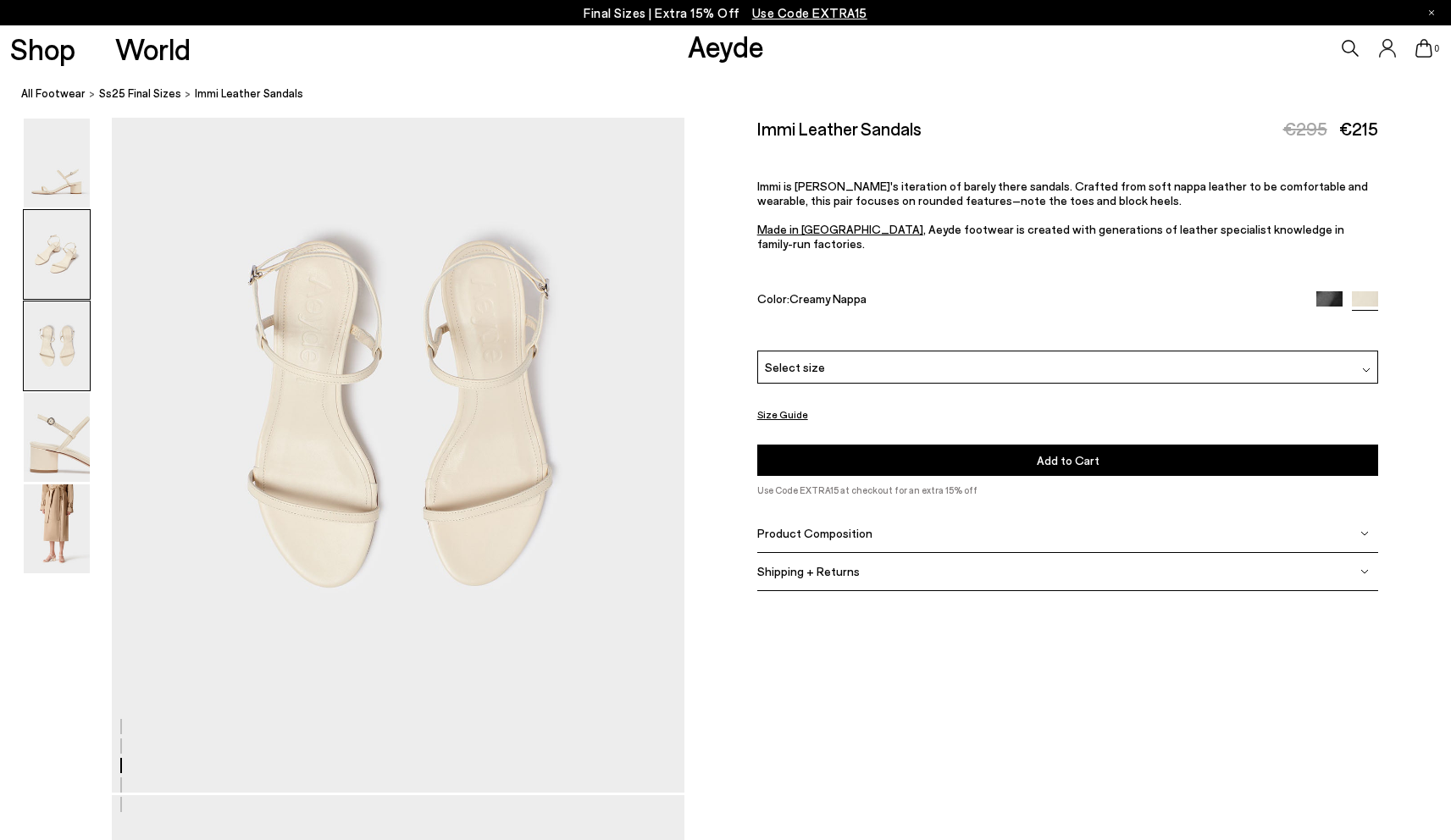
click at [58, 278] on img at bounding box center [56, 254] width 66 height 89
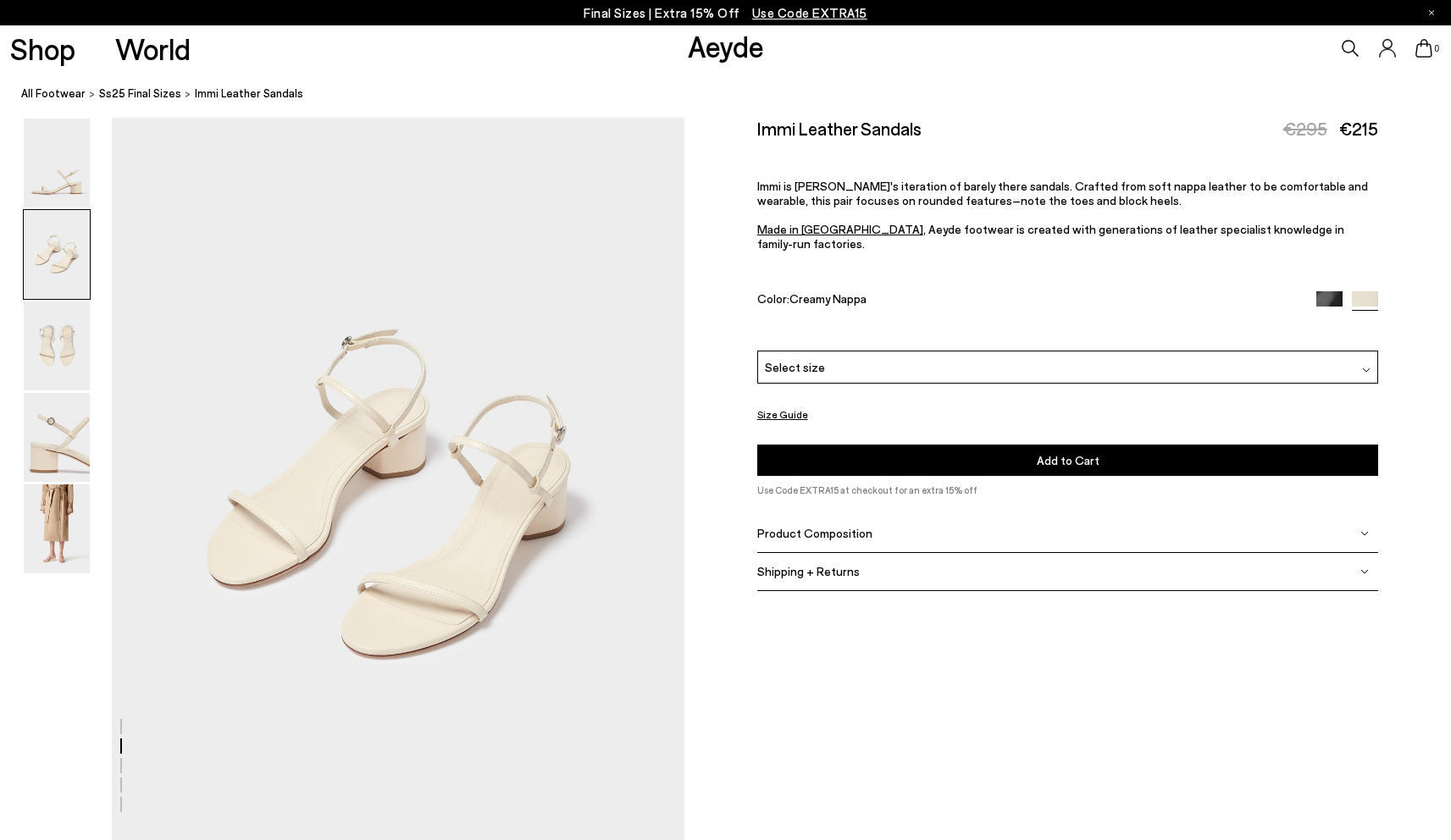
scroll to position [767, 0]
click at [41, 514] on img at bounding box center [56, 528] width 66 height 89
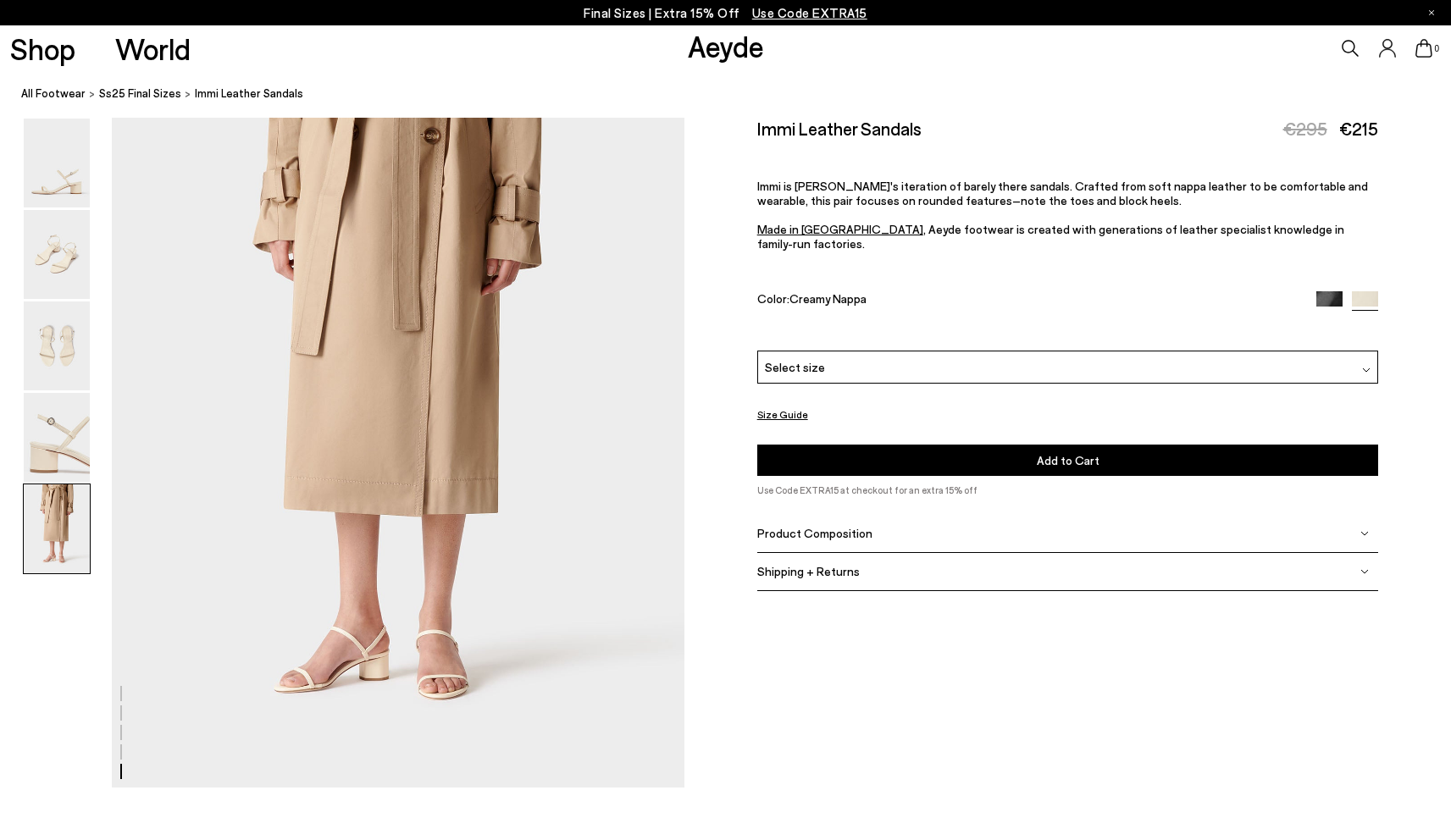
scroll to position [3181, 0]
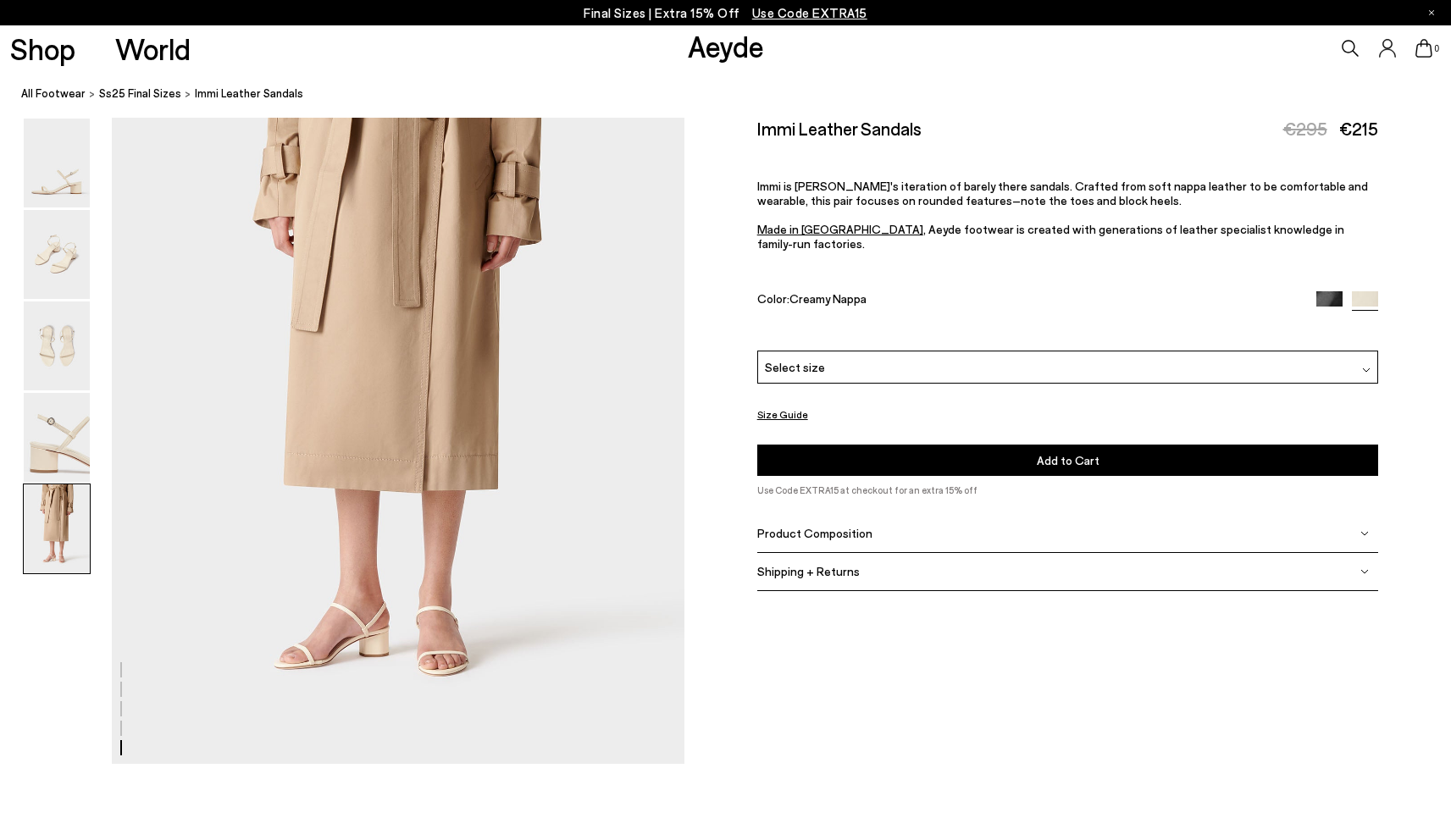
click at [1332, 291] on img at bounding box center [1330, 304] width 26 height 26
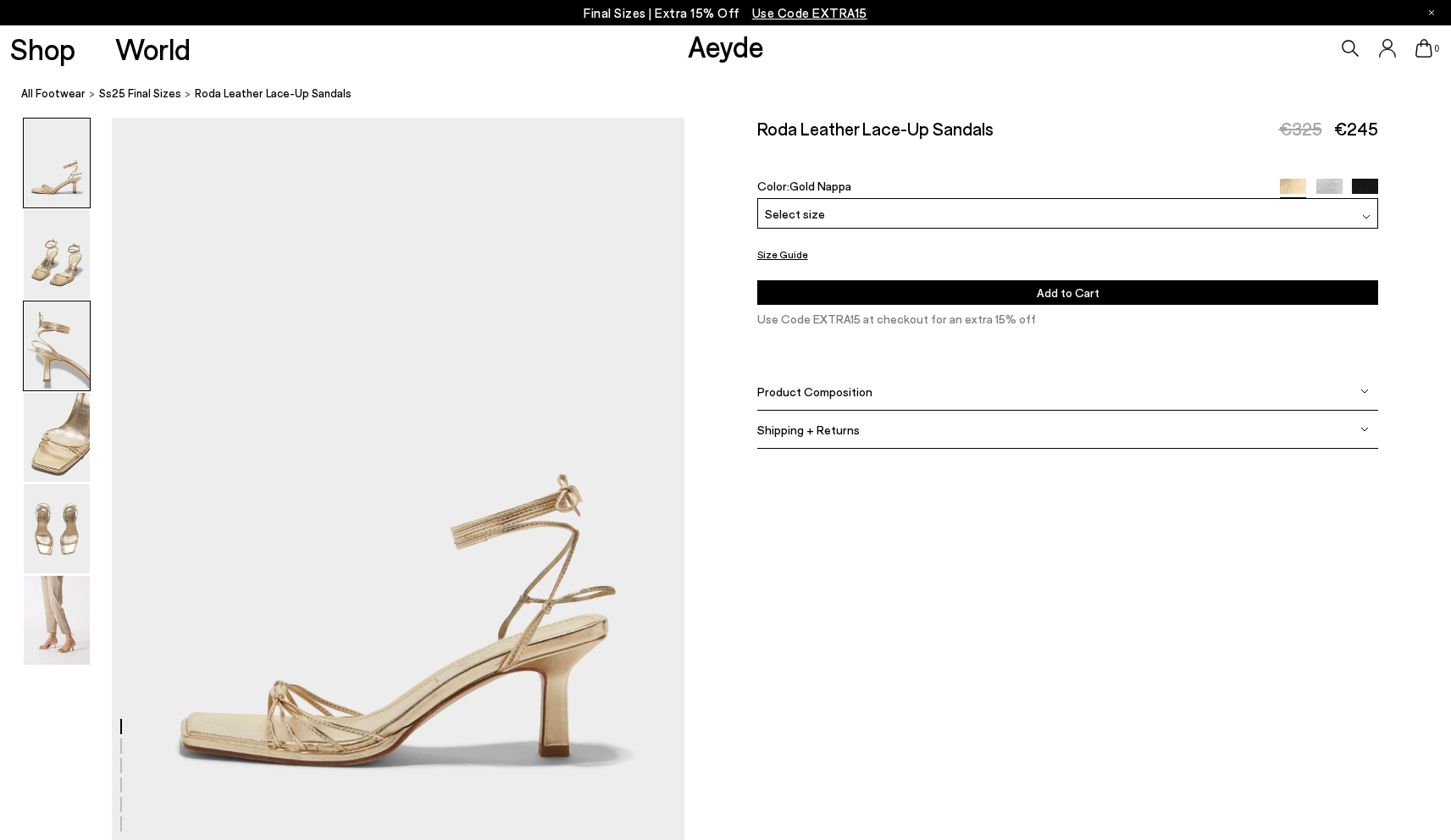
click at [80, 378] on img at bounding box center [56, 346] width 66 height 89
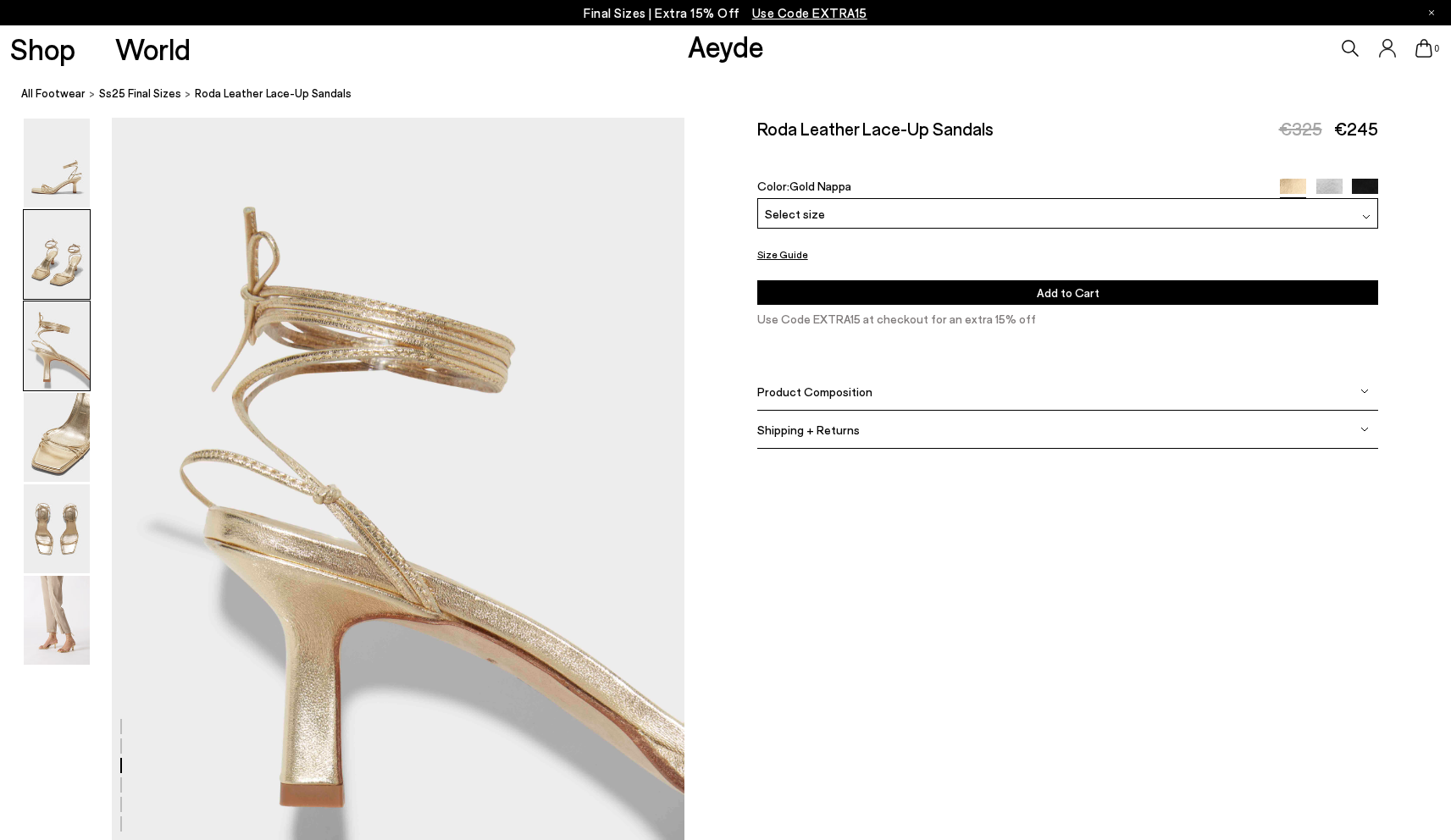
click at [59, 291] on img at bounding box center [56, 254] width 66 height 89
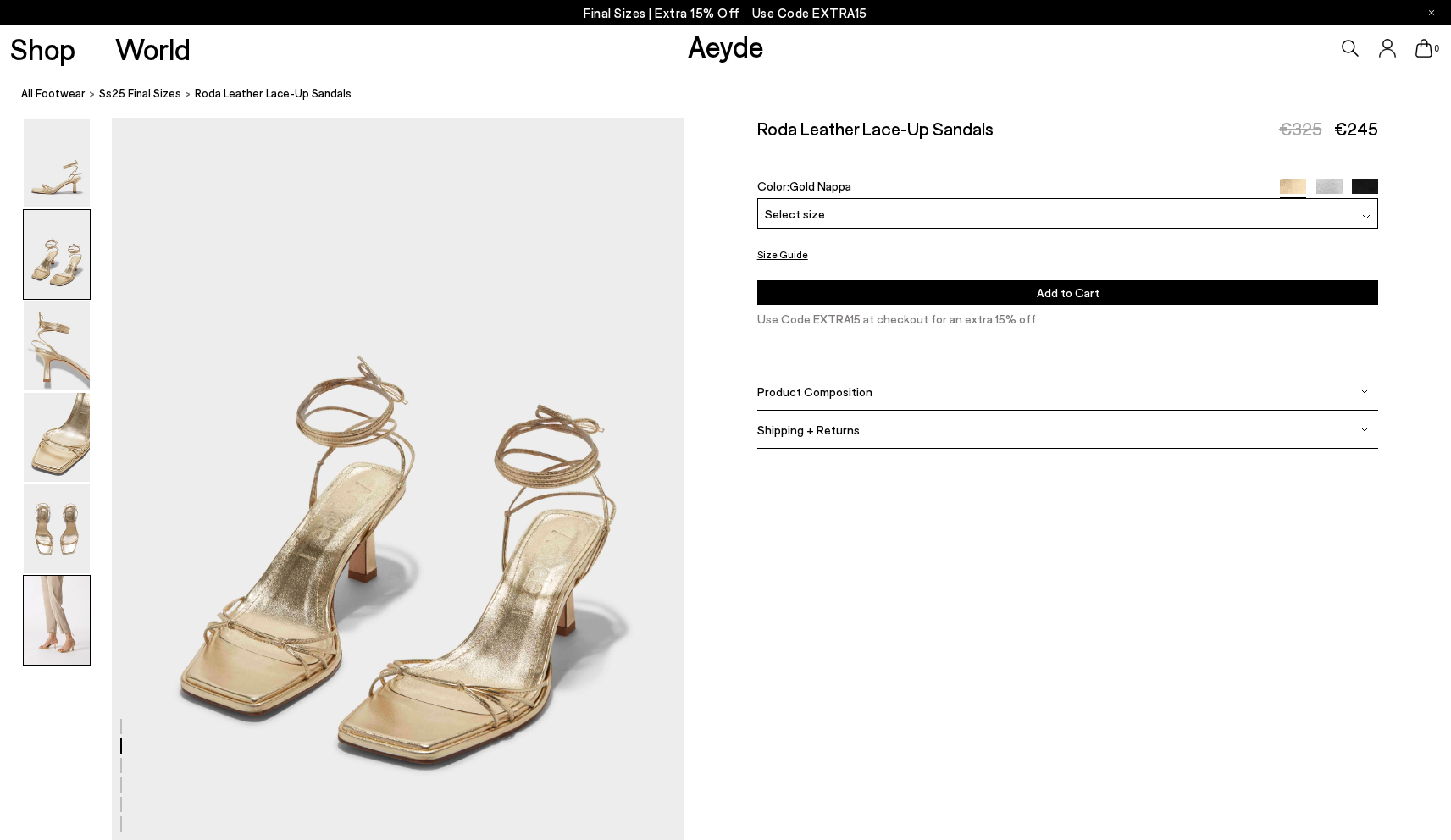
click at [79, 629] on img at bounding box center [56, 621] width 66 height 89
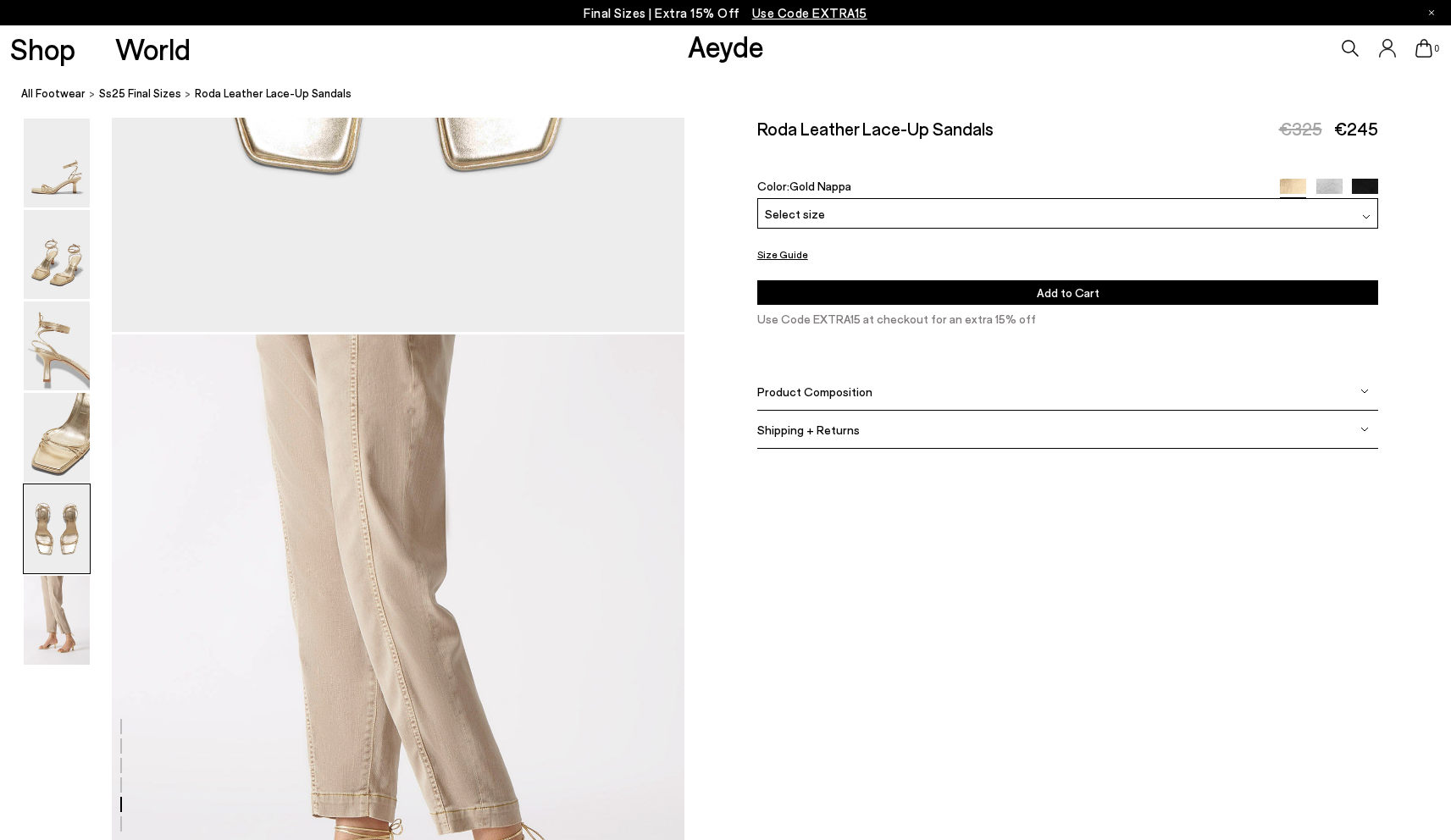
scroll to position [3947, 0]
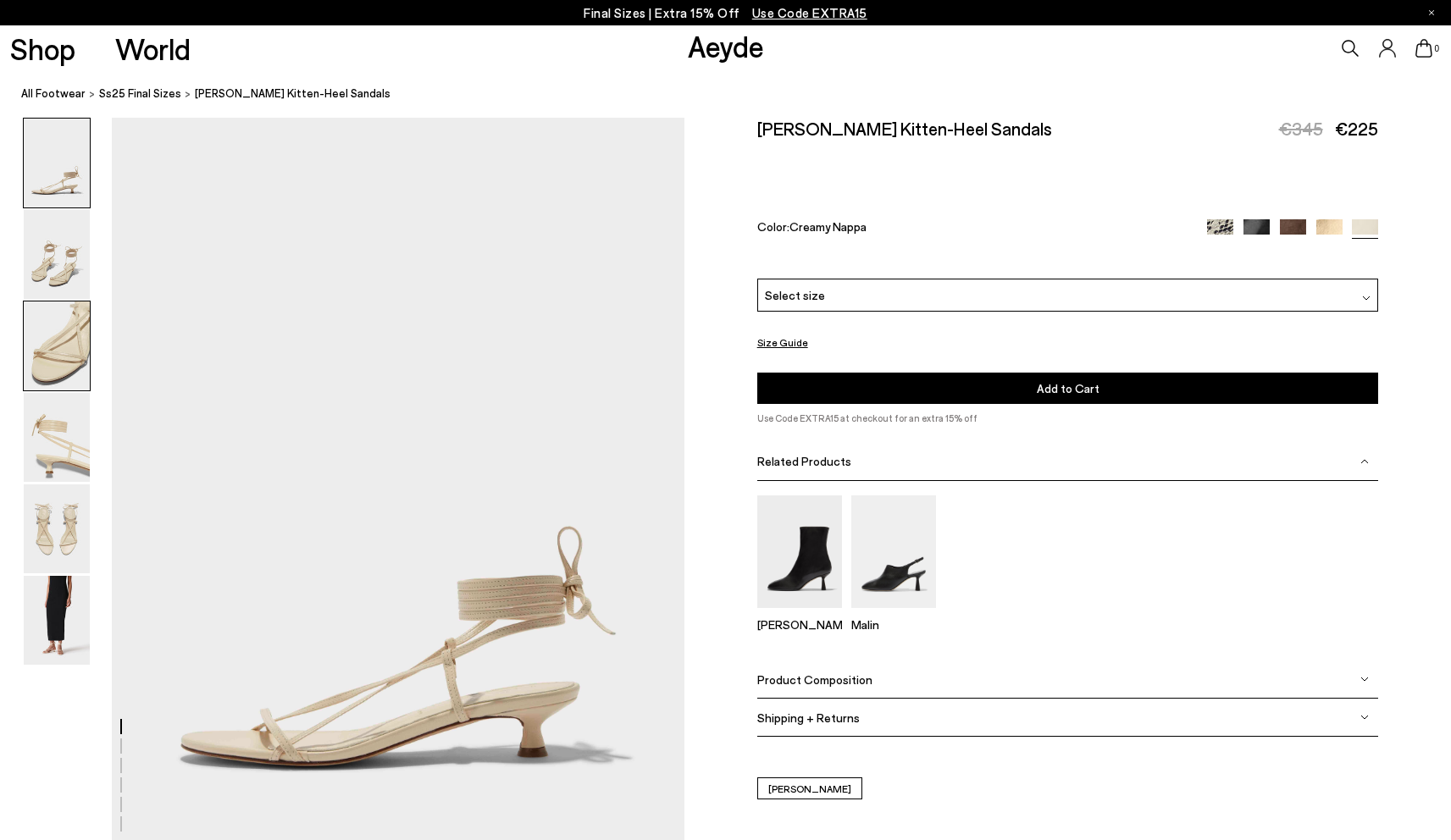
click at [53, 357] on img at bounding box center [56, 346] width 66 height 89
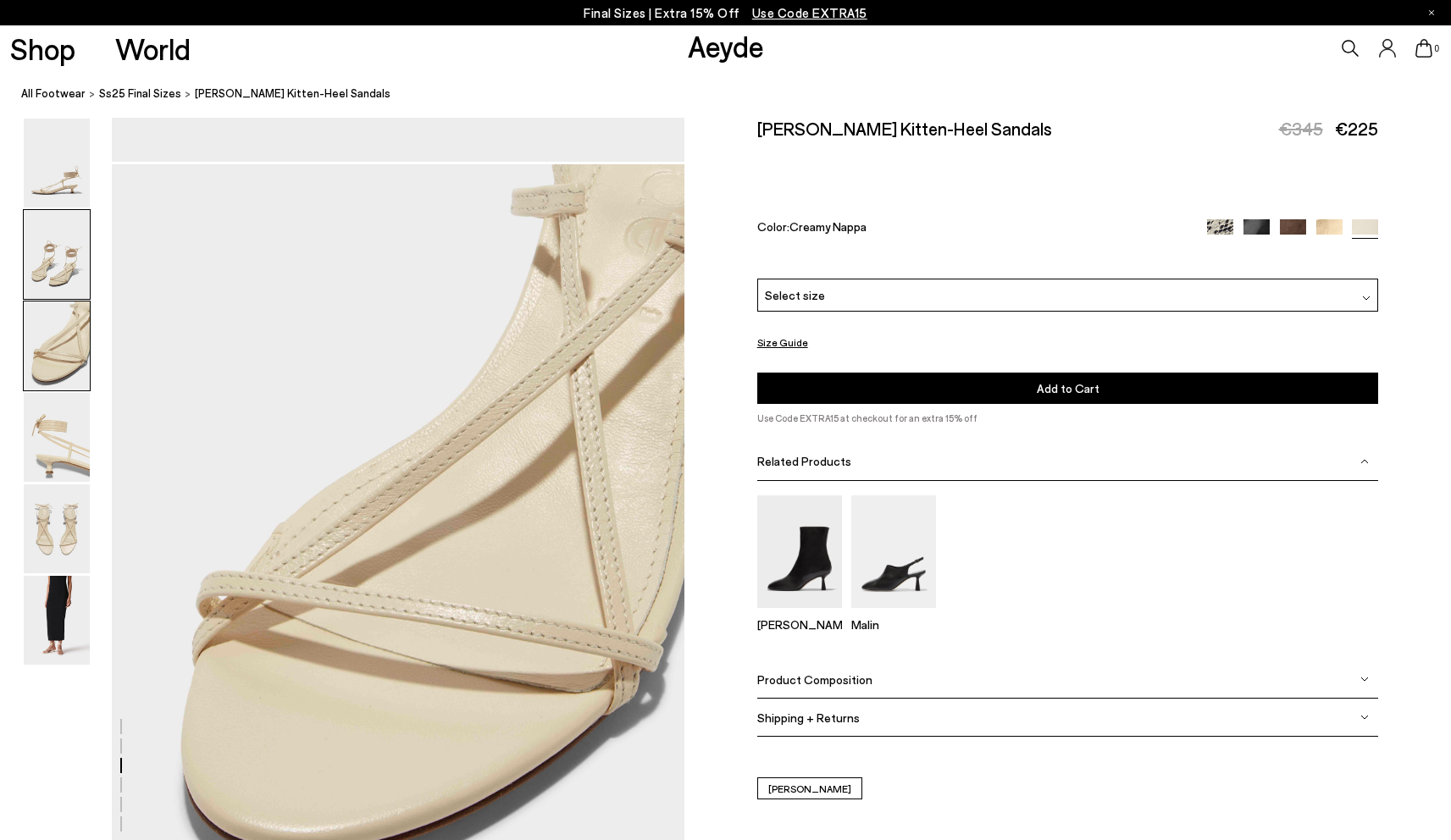
scroll to position [1533, 0]
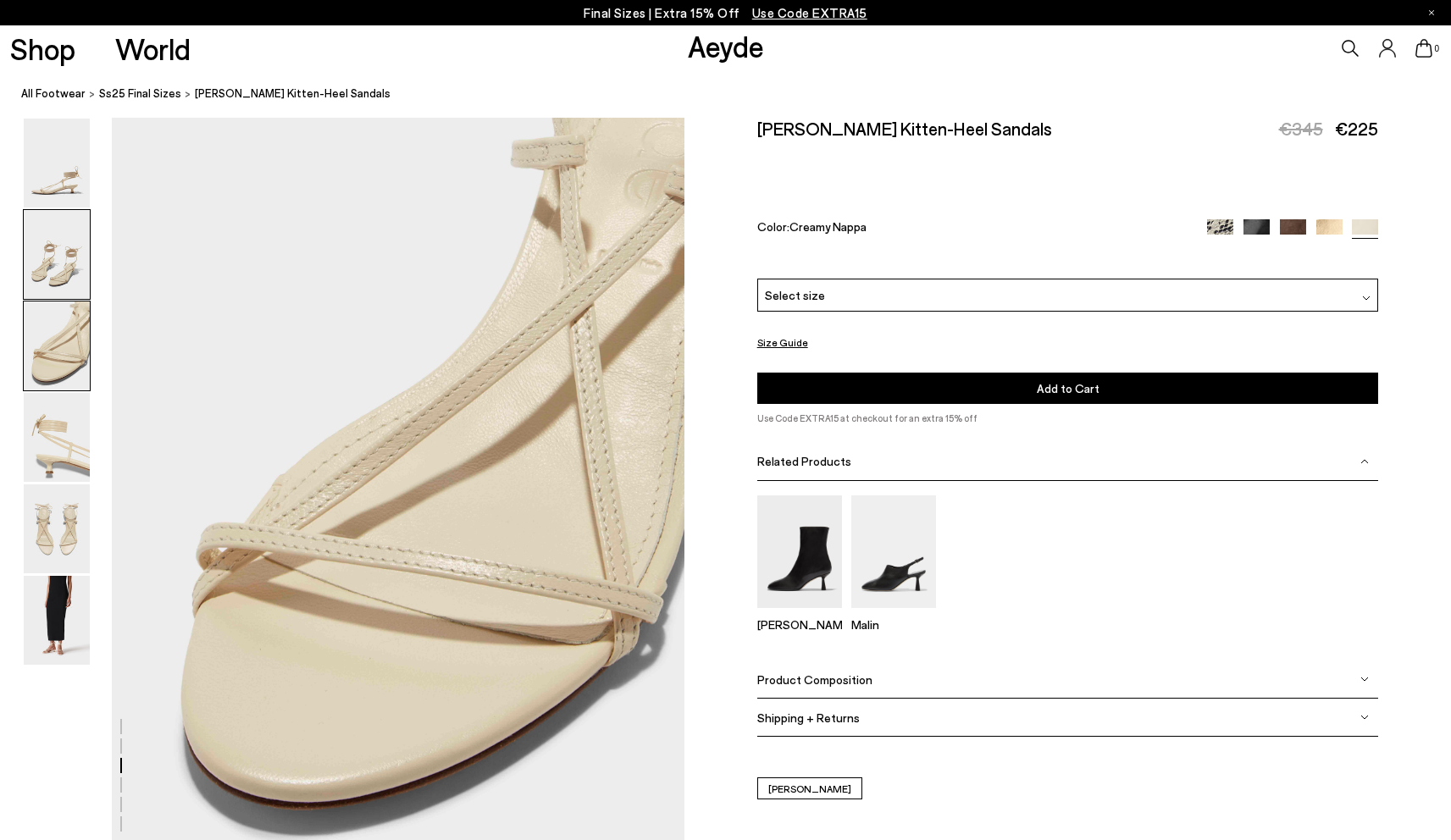
click at [56, 277] on img at bounding box center [56, 254] width 66 height 89
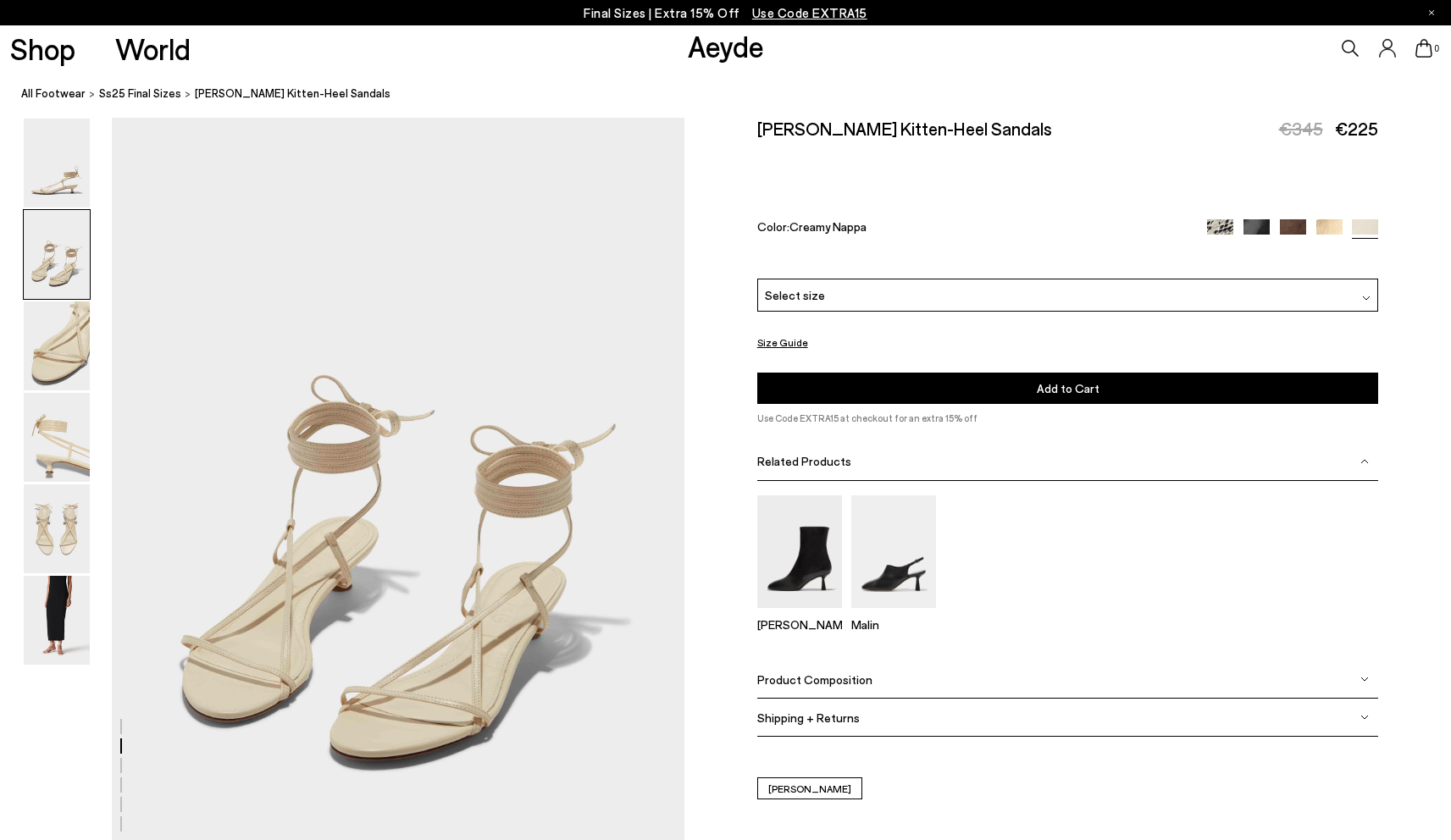
scroll to position [767, 0]
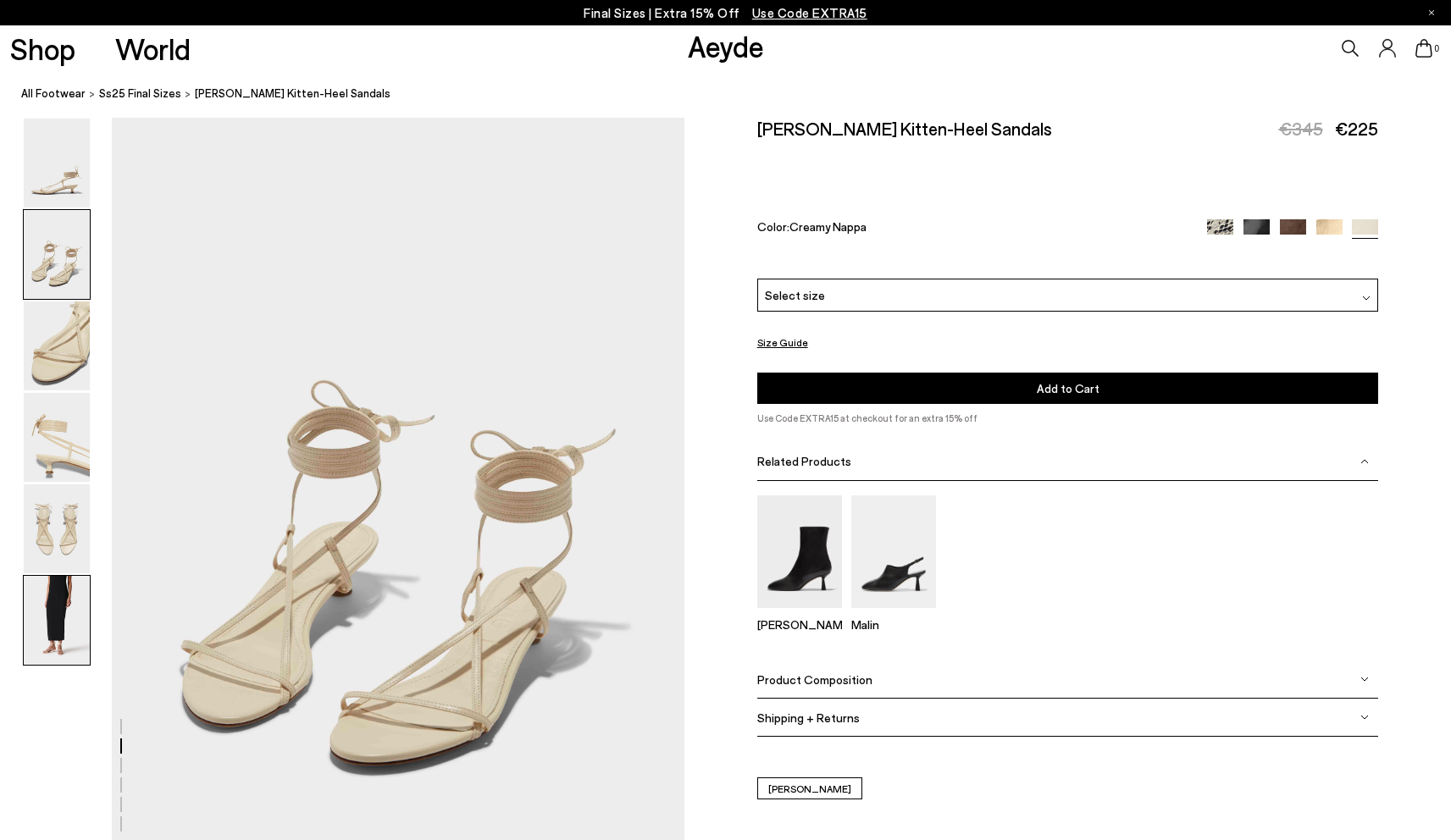
click at [84, 593] on img at bounding box center [56, 621] width 66 height 89
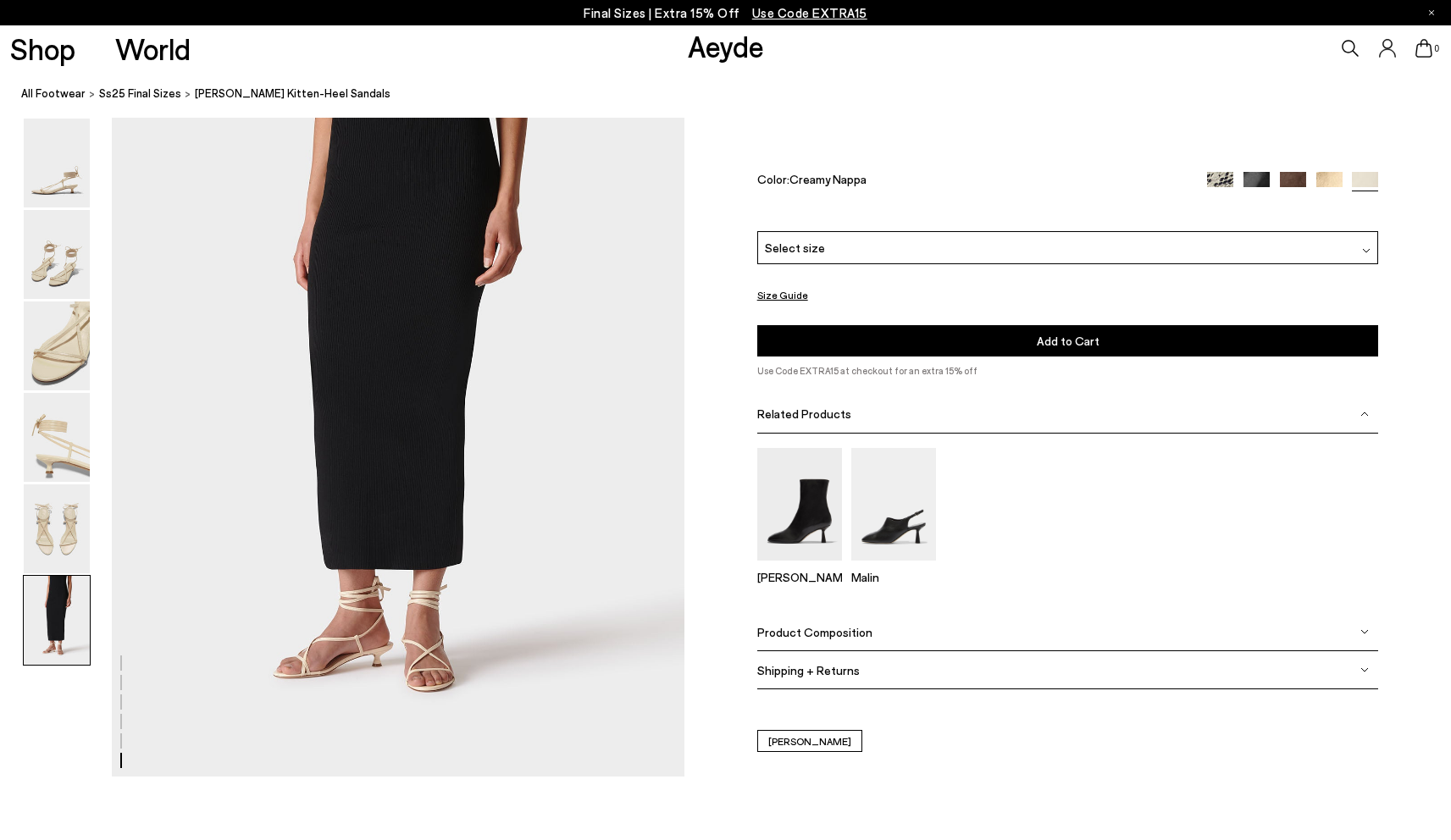
scroll to position [3947, 0]
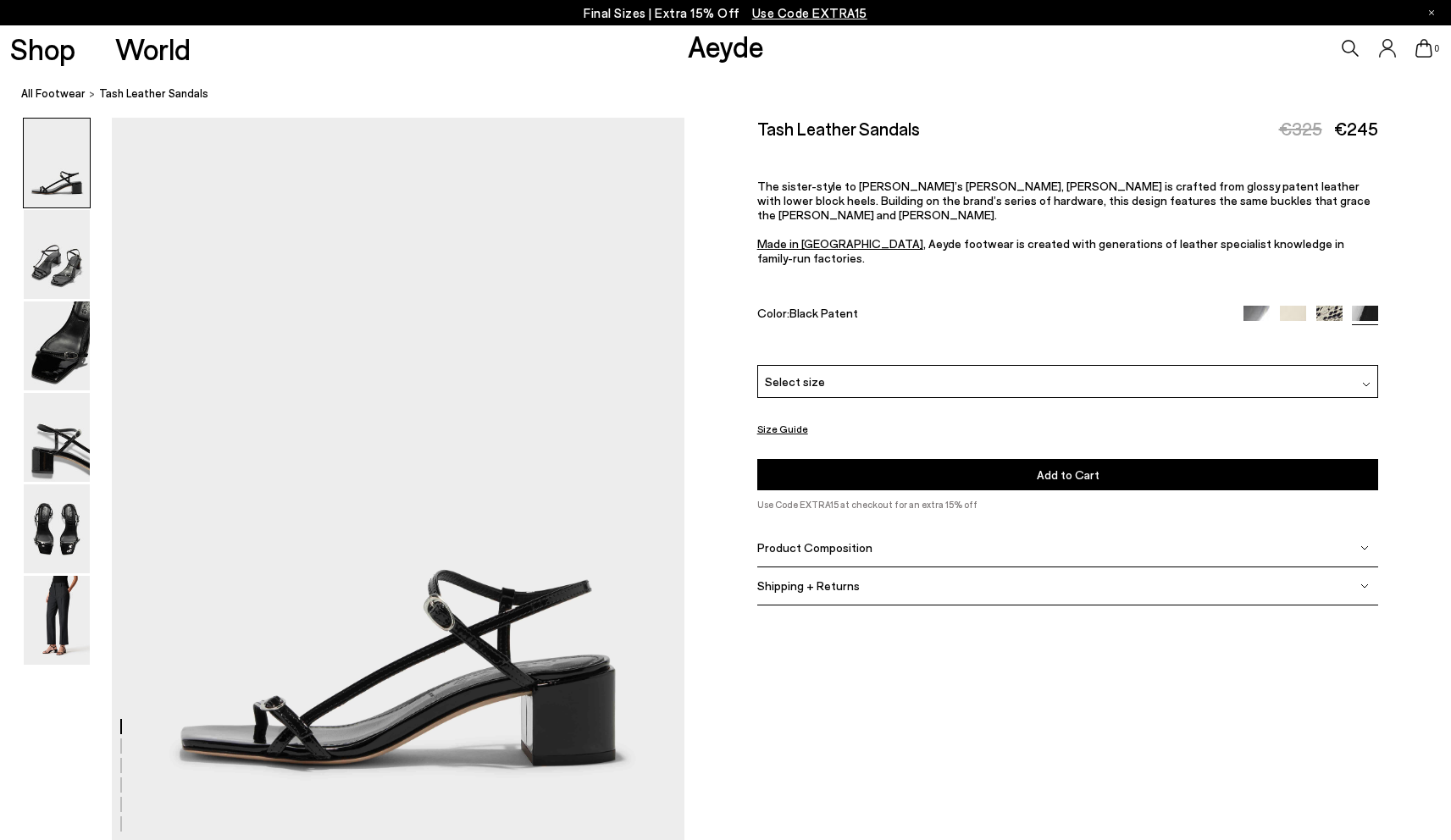
click at [32, 620] on img at bounding box center [56, 621] width 66 height 89
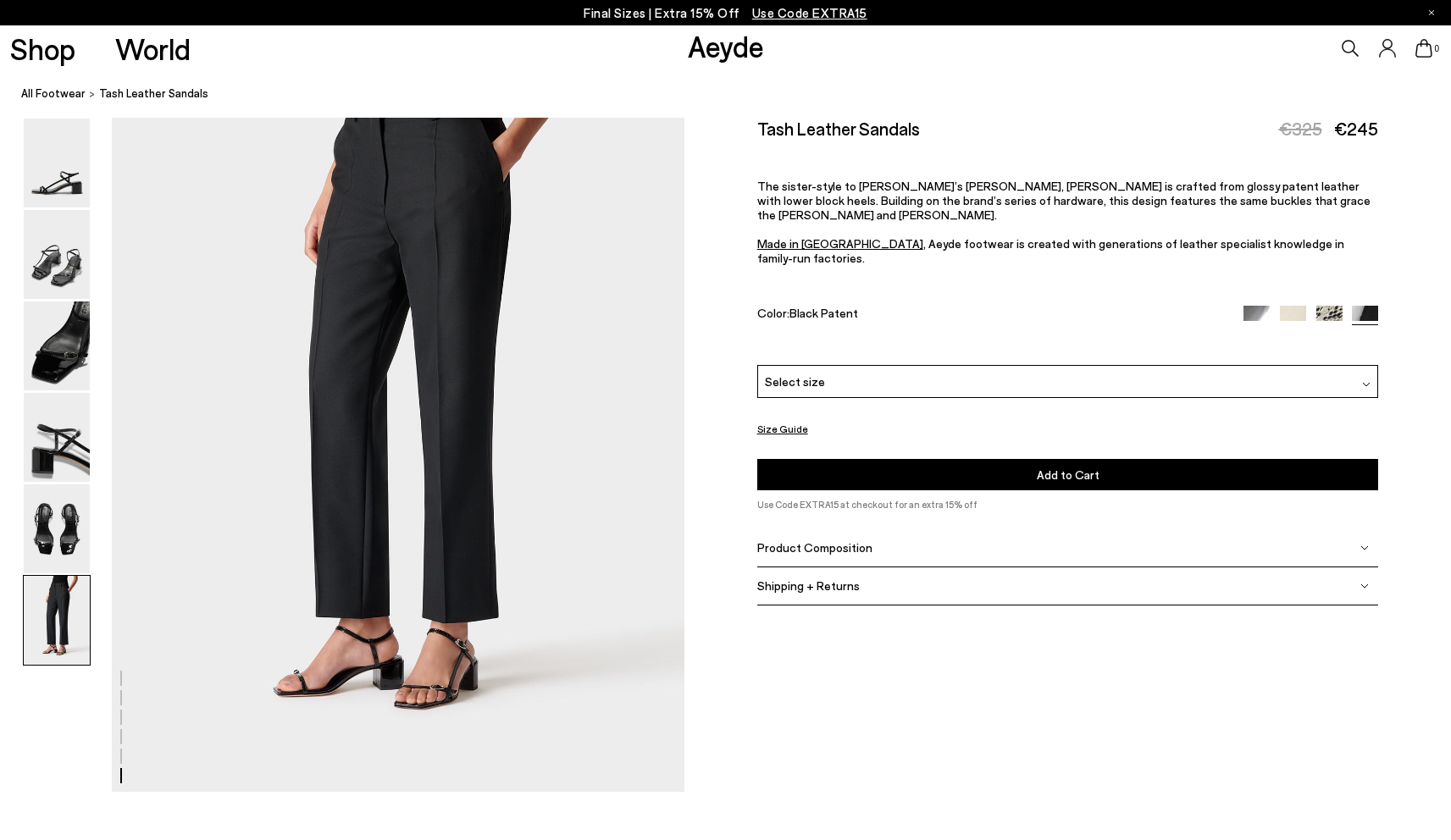
scroll to position [3947, 0]
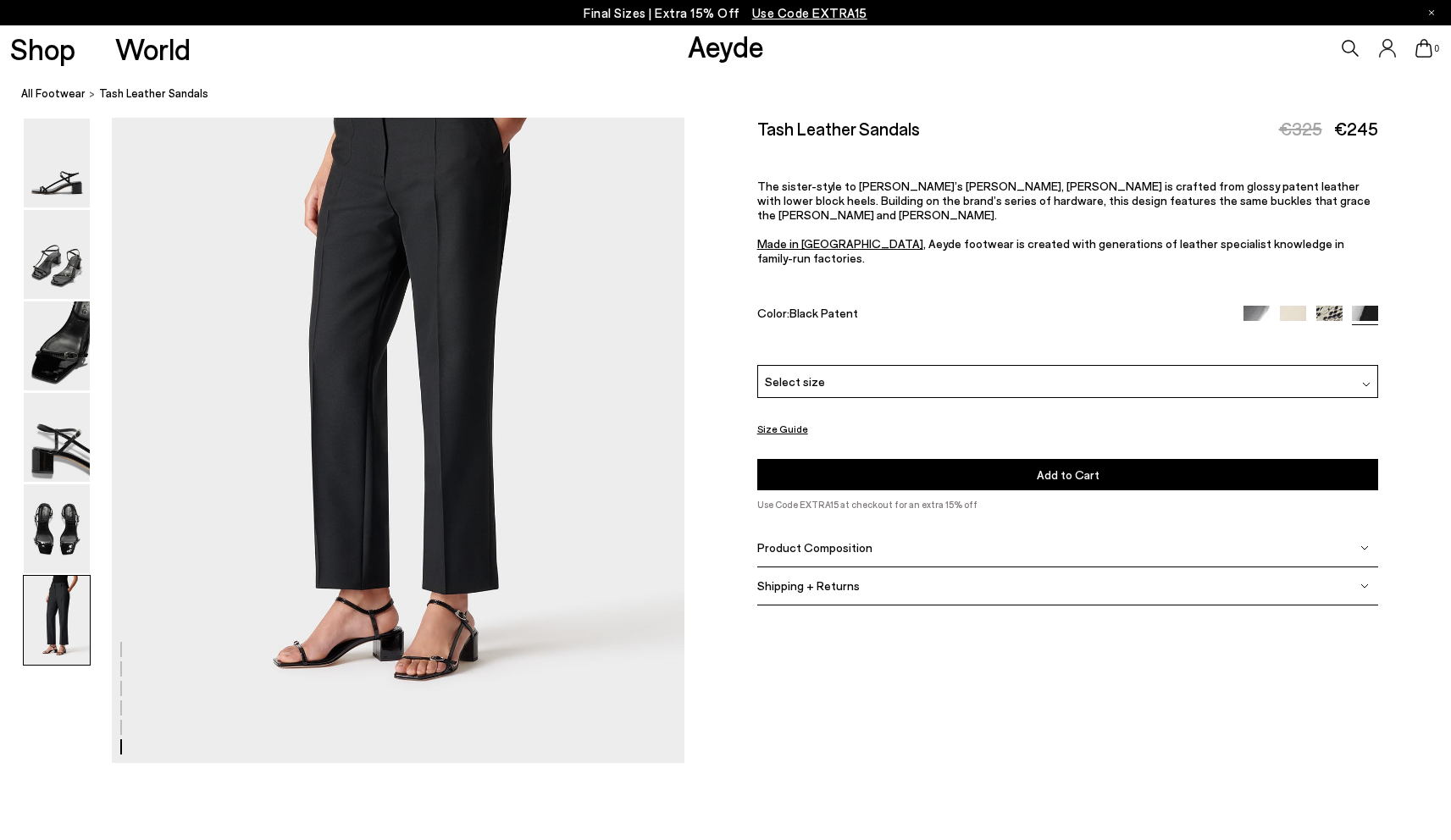
click at [1328, 306] on img at bounding box center [1330, 318] width 26 height 26
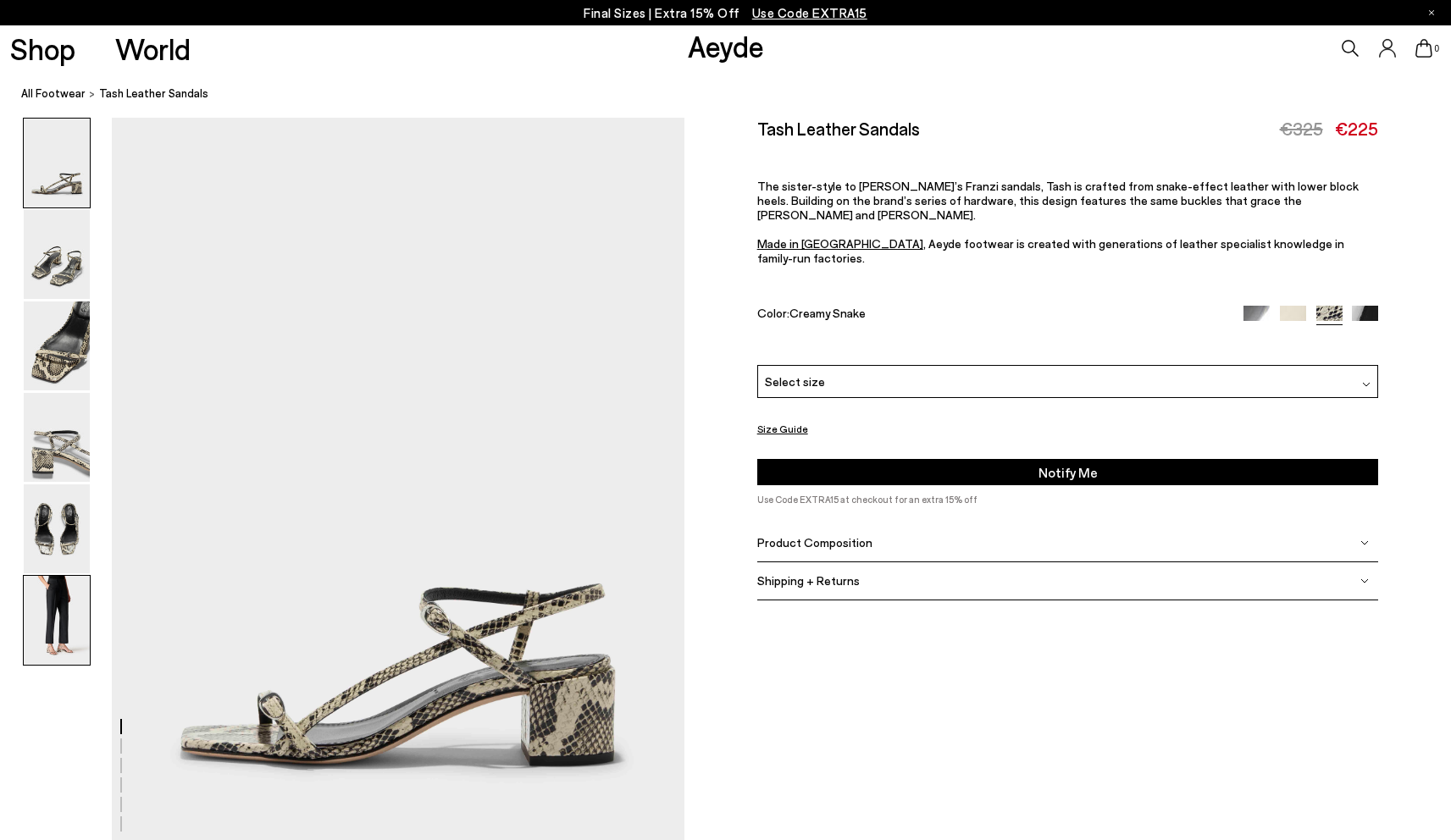
click at [67, 633] on img at bounding box center [56, 621] width 66 height 89
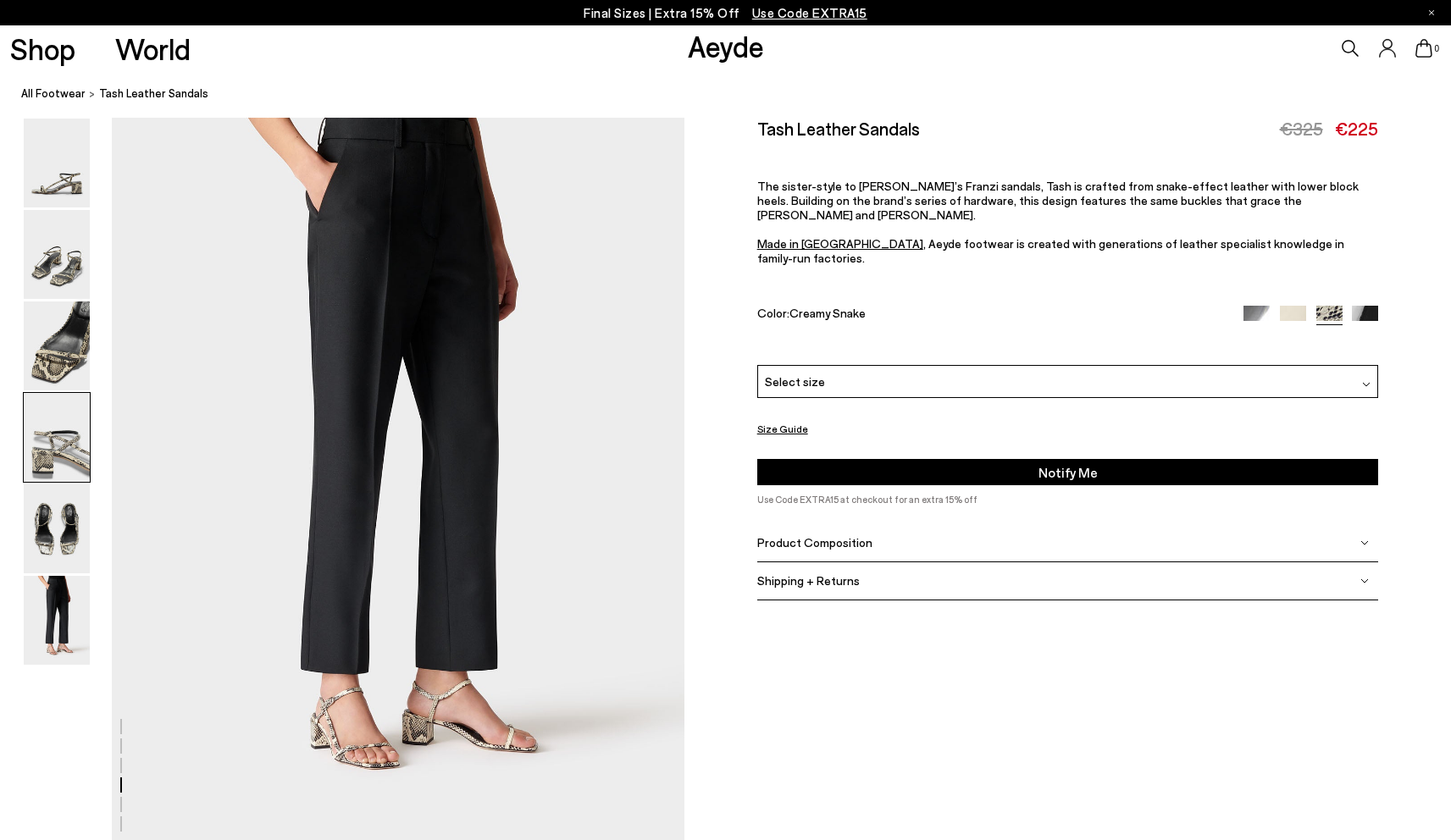
scroll to position [3947, 0]
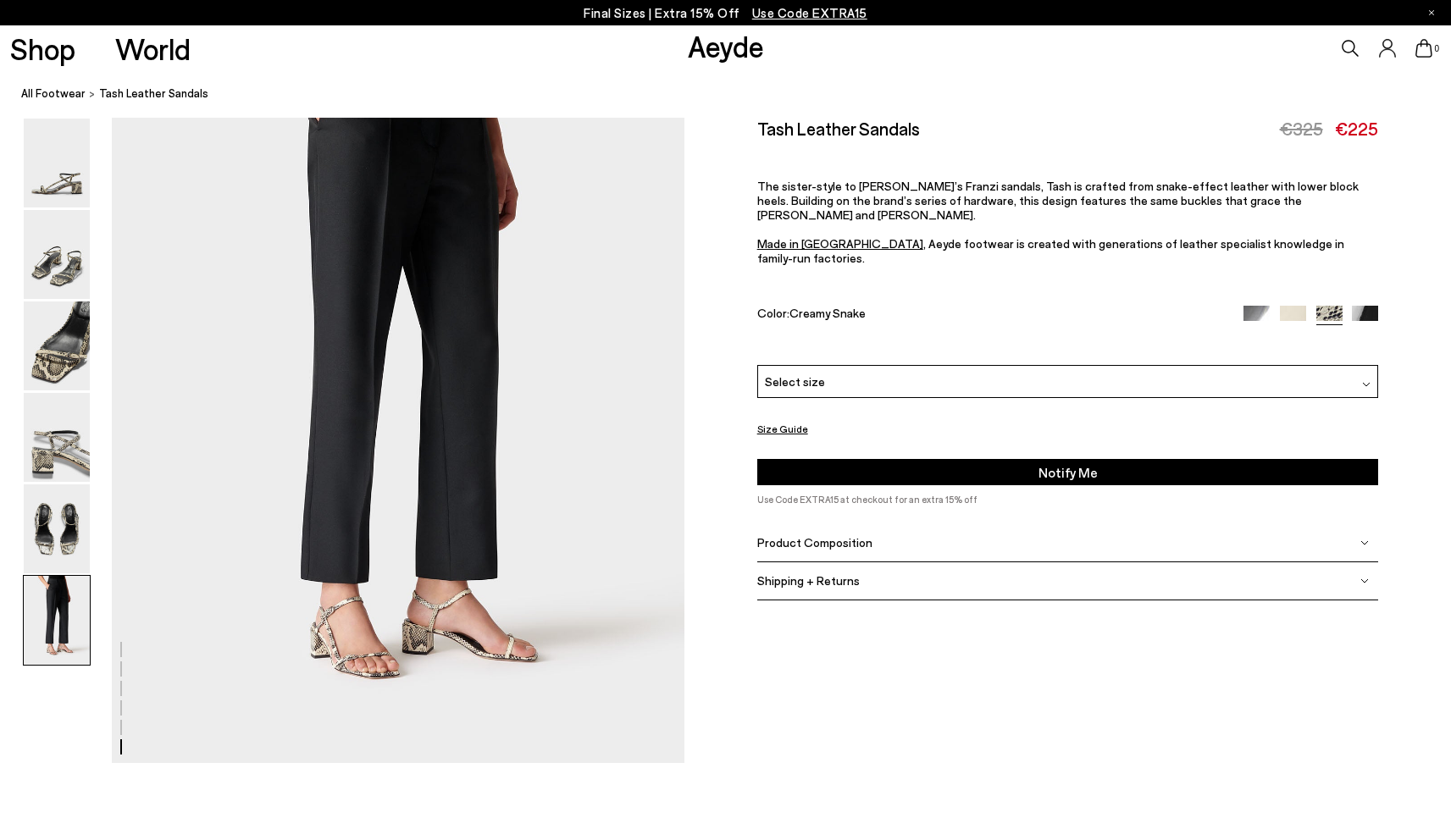
click at [1261, 306] on img at bounding box center [1256, 318] width 26 height 26
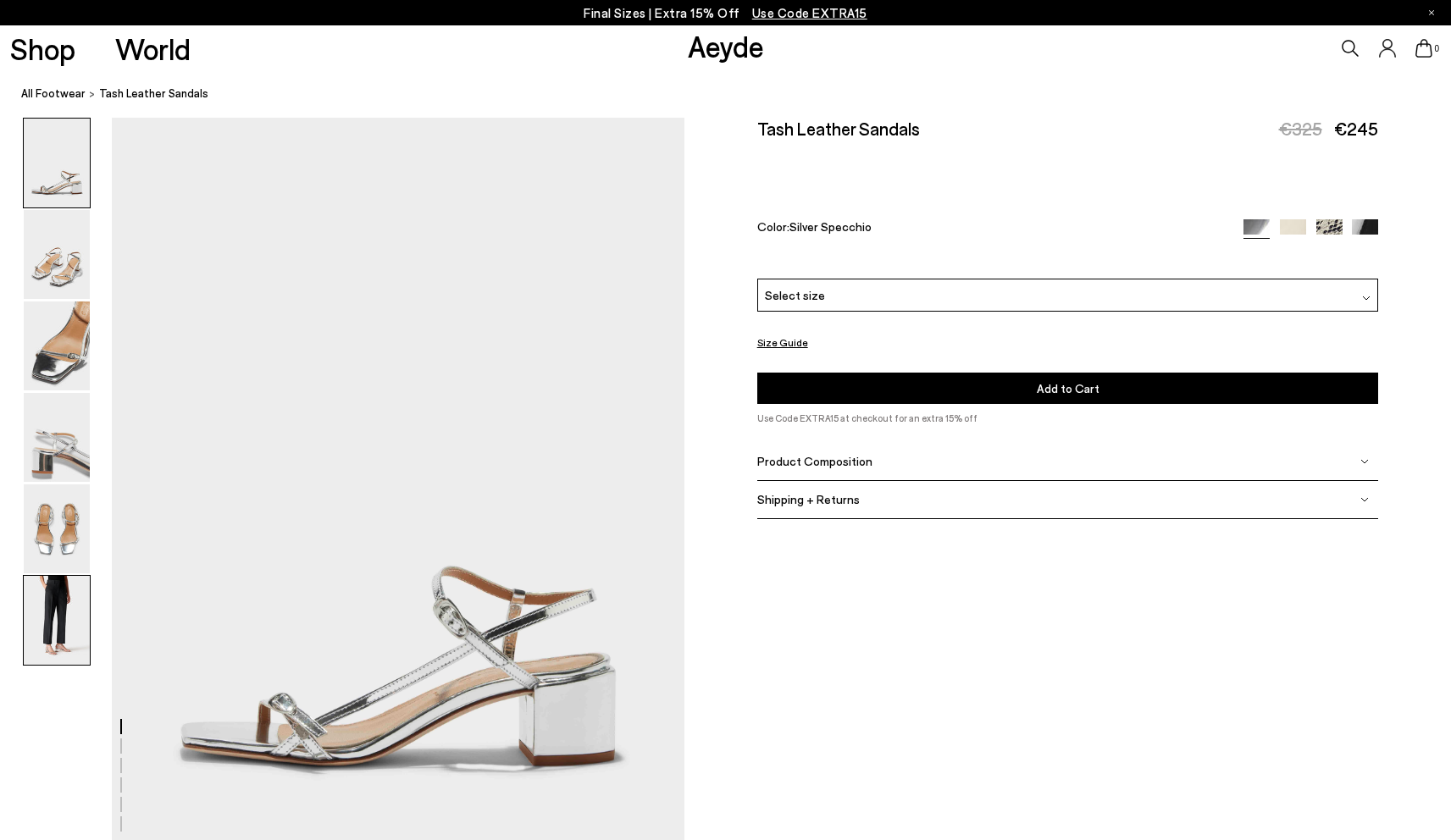
click at [56, 621] on img at bounding box center [56, 621] width 66 height 89
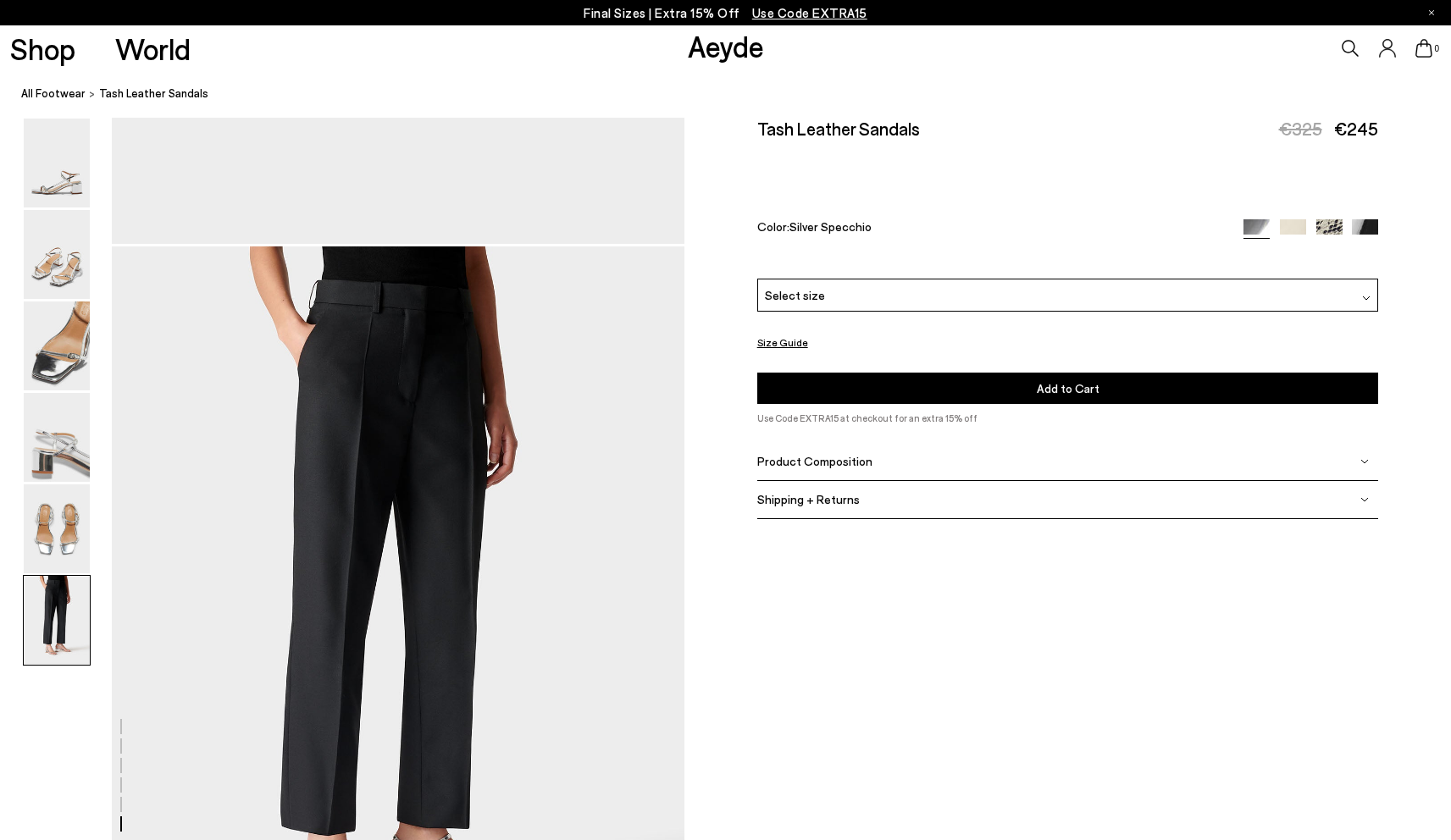
scroll to position [4060, 0]
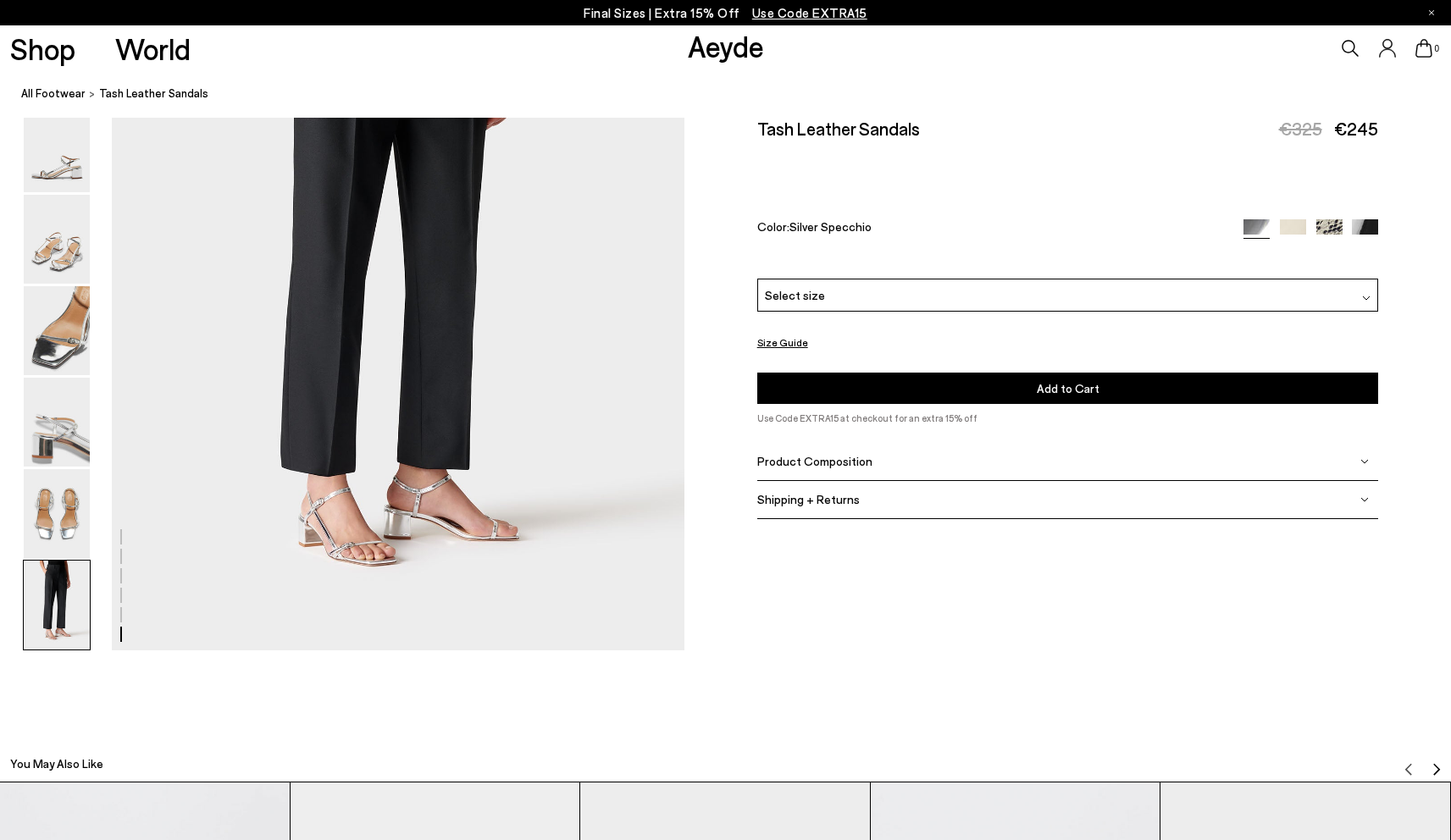
click at [1288, 230] on img at bounding box center [1293, 232] width 26 height 26
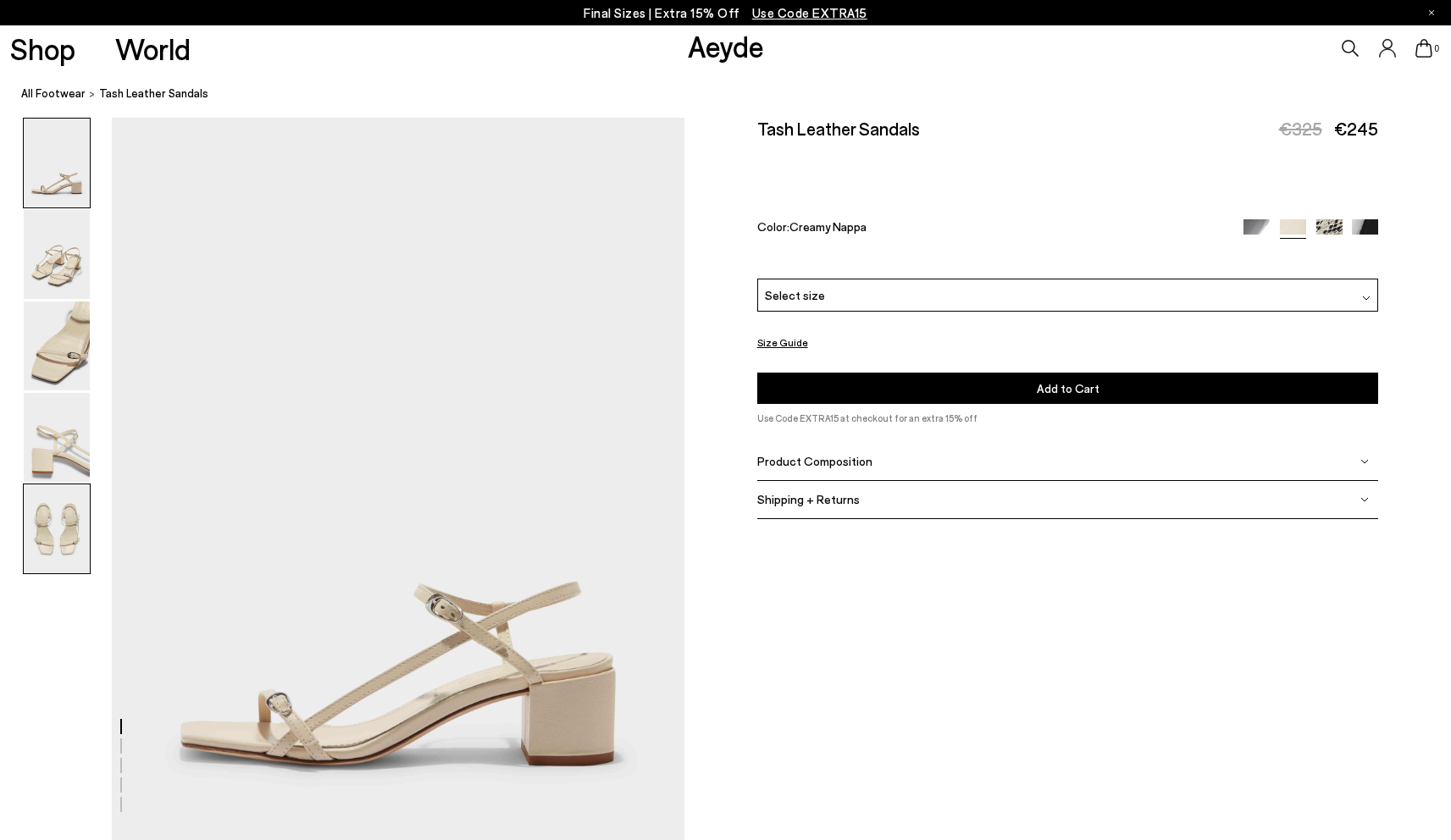
click at [32, 526] on img at bounding box center [56, 528] width 66 height 89
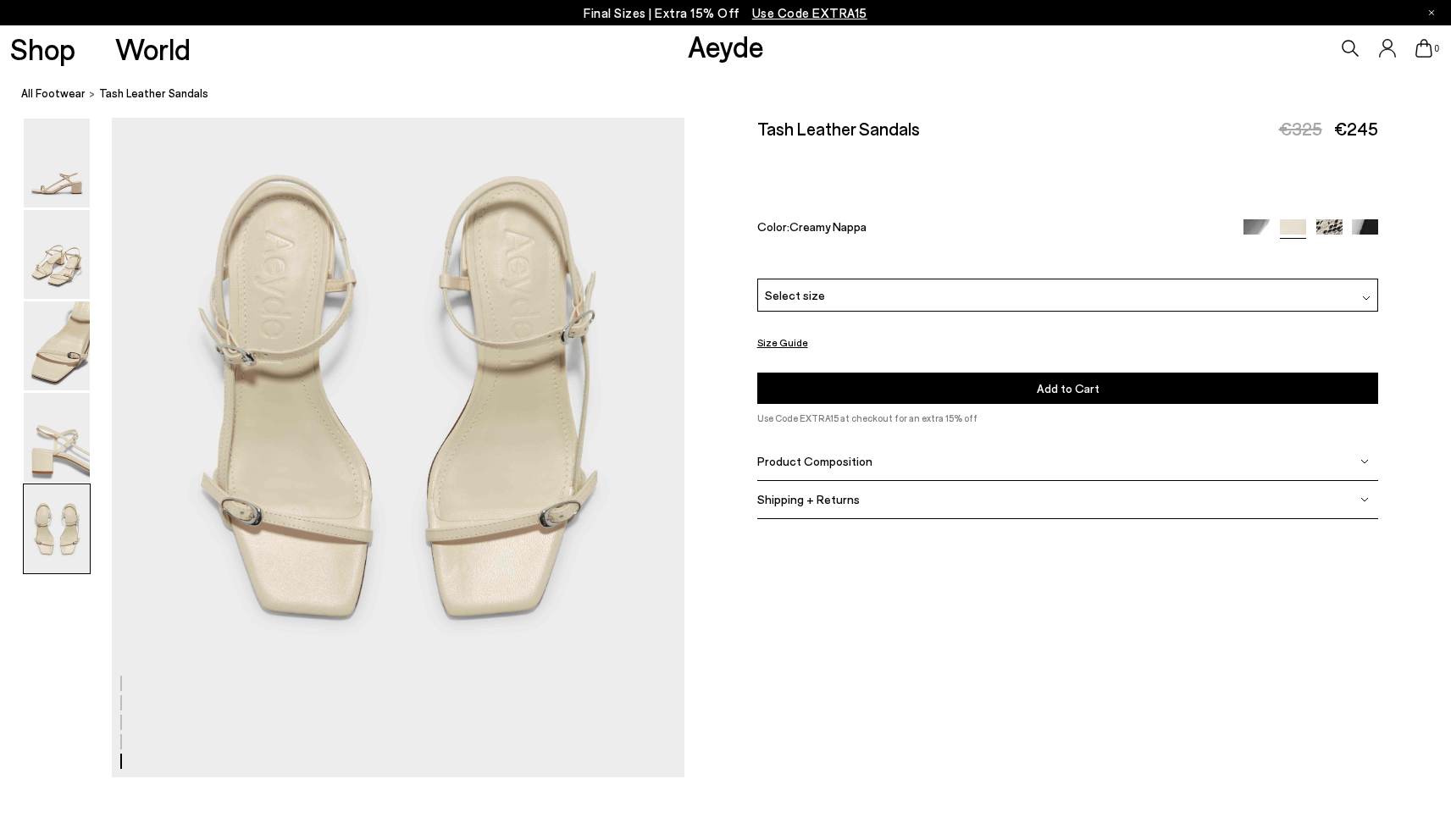
scroll to position [3181, 0]
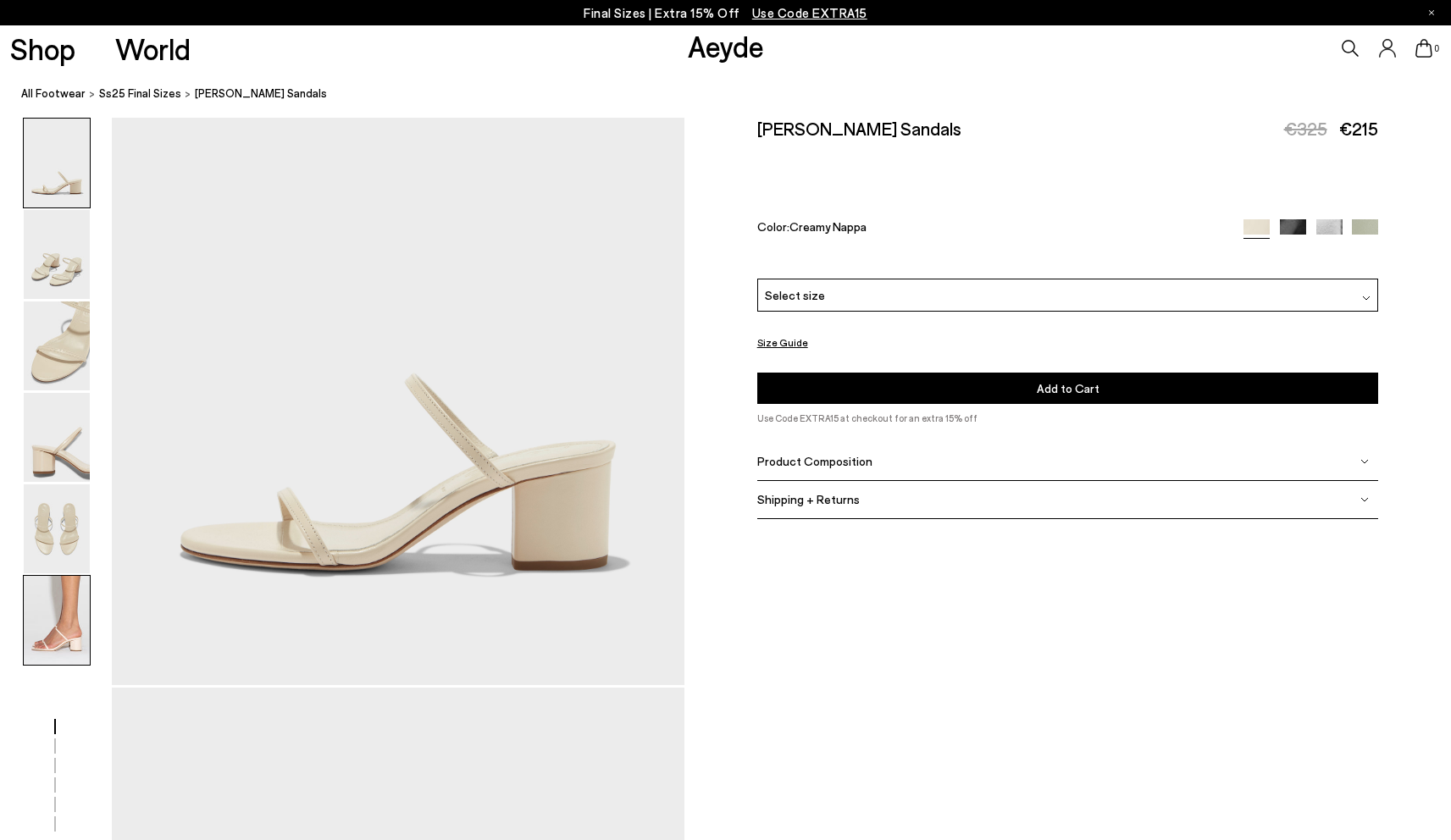
click at [47, 639] on img at bounding box center [56, 621] width 66 height 89
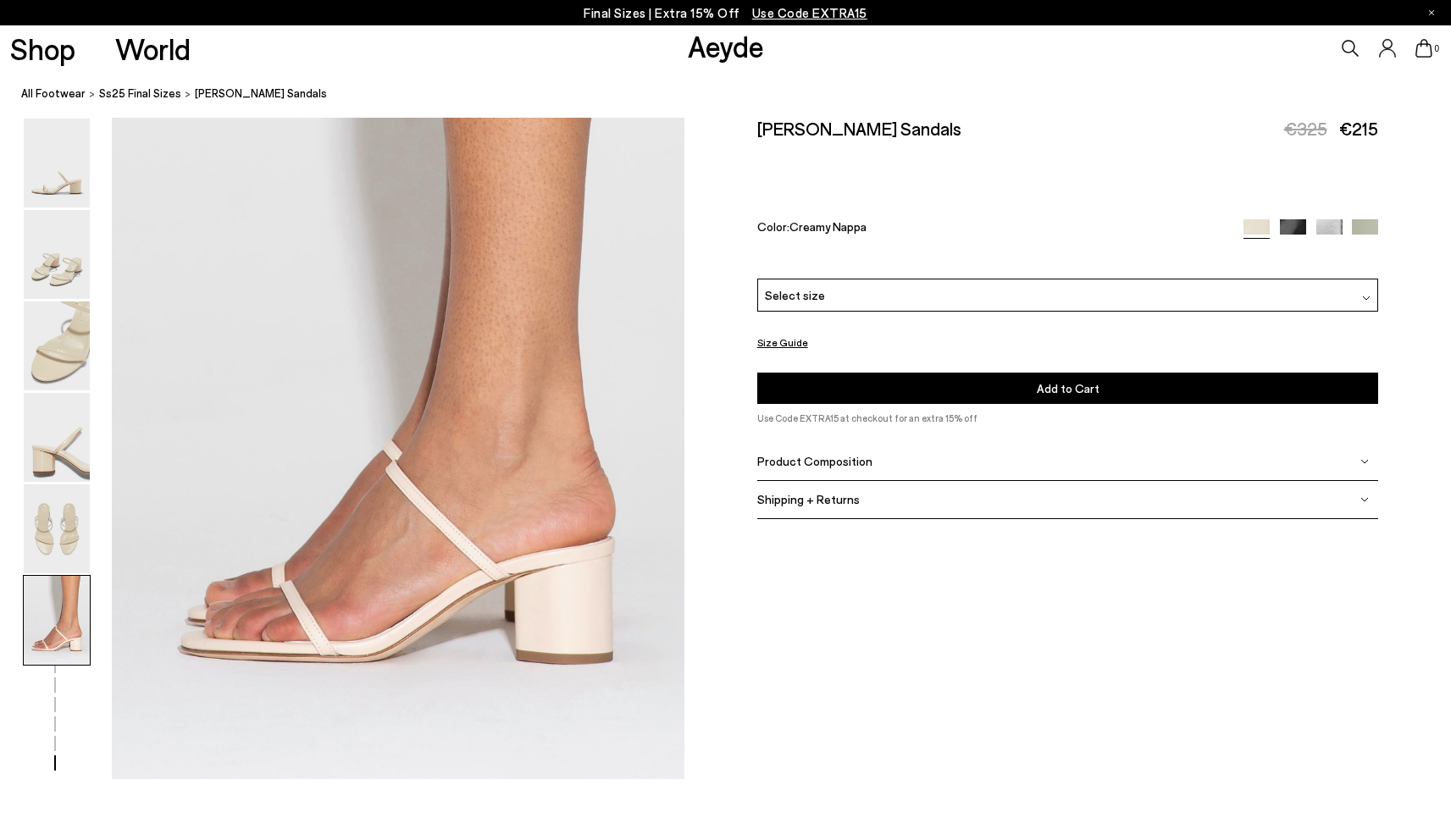
scroll to position [3947, 0]
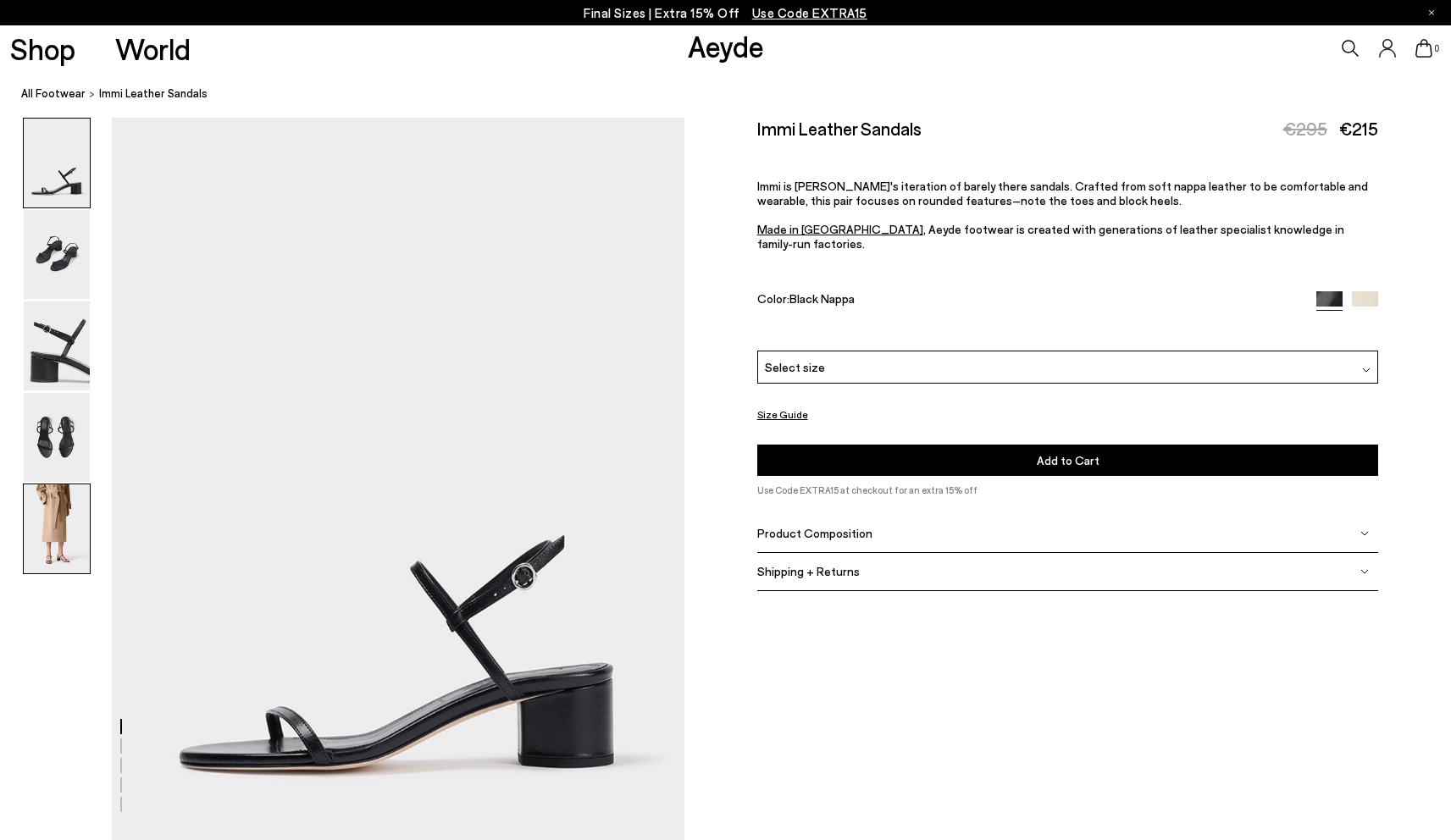
click at [61, 553] on img at bounding box center [56, 528] width 66 height 89
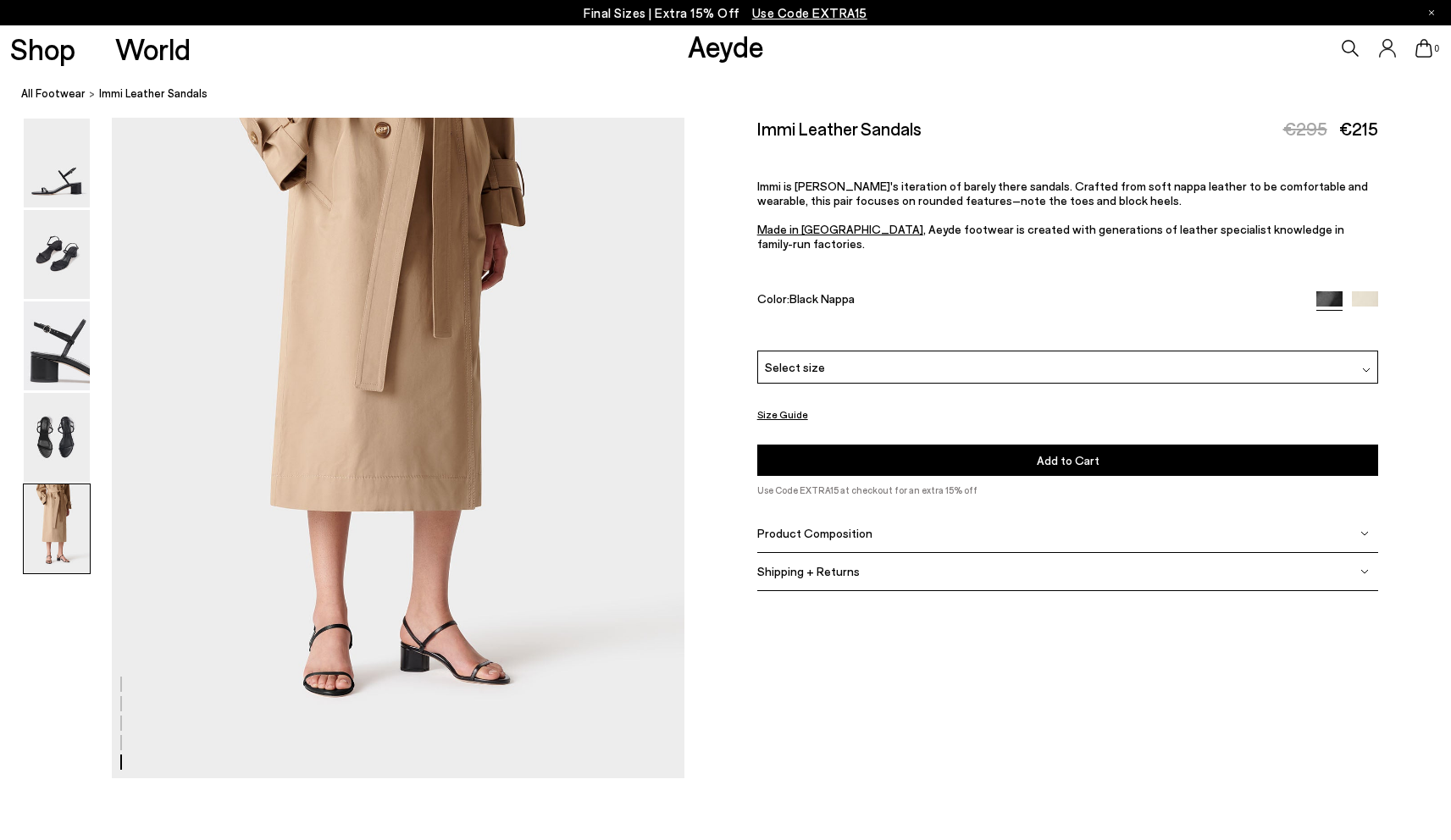
scroll to position [3181, 0]
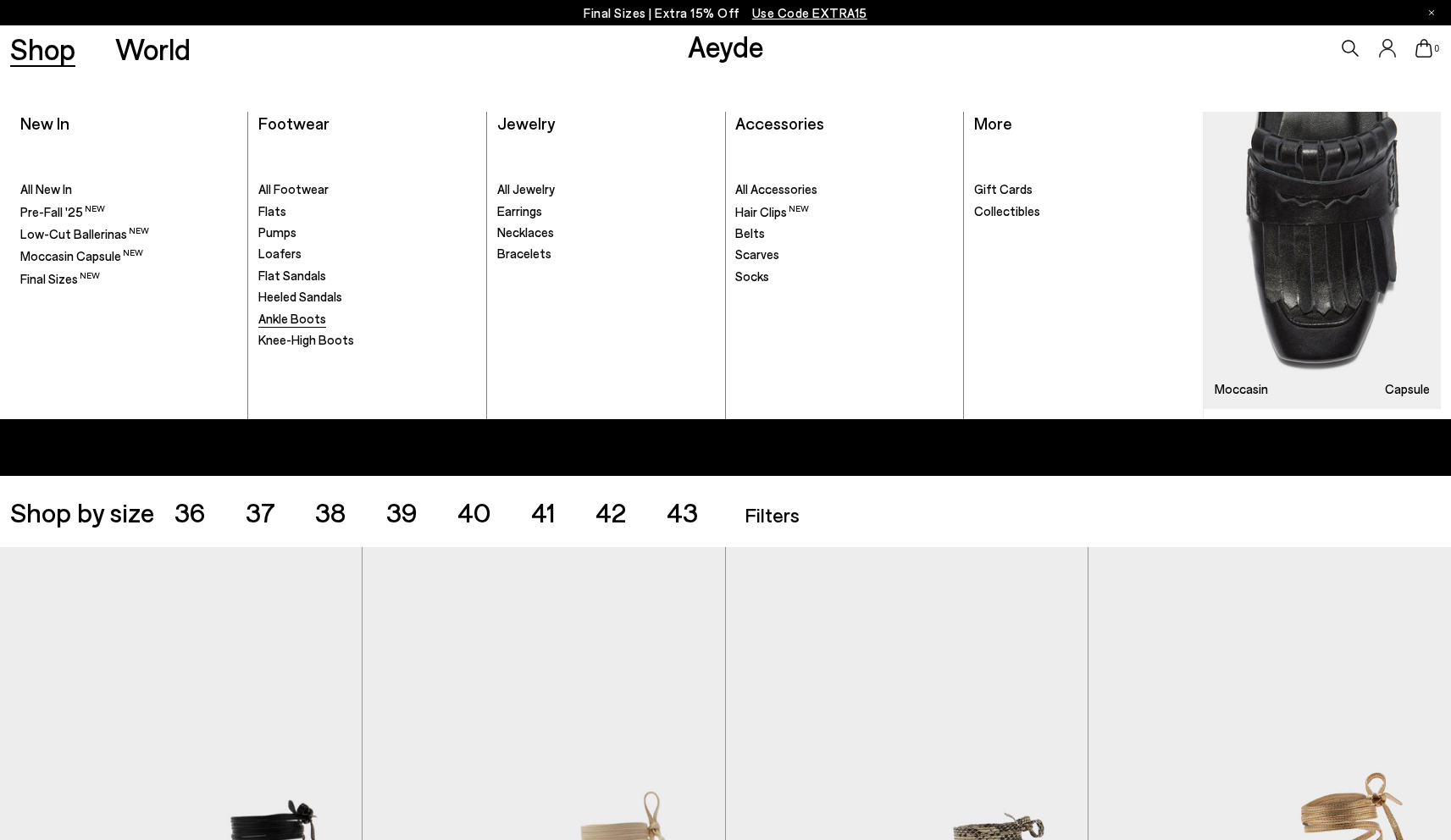
click at [275, 317] on span "Ankle Boots" at bounding box center [292, 318] width 67 height 15
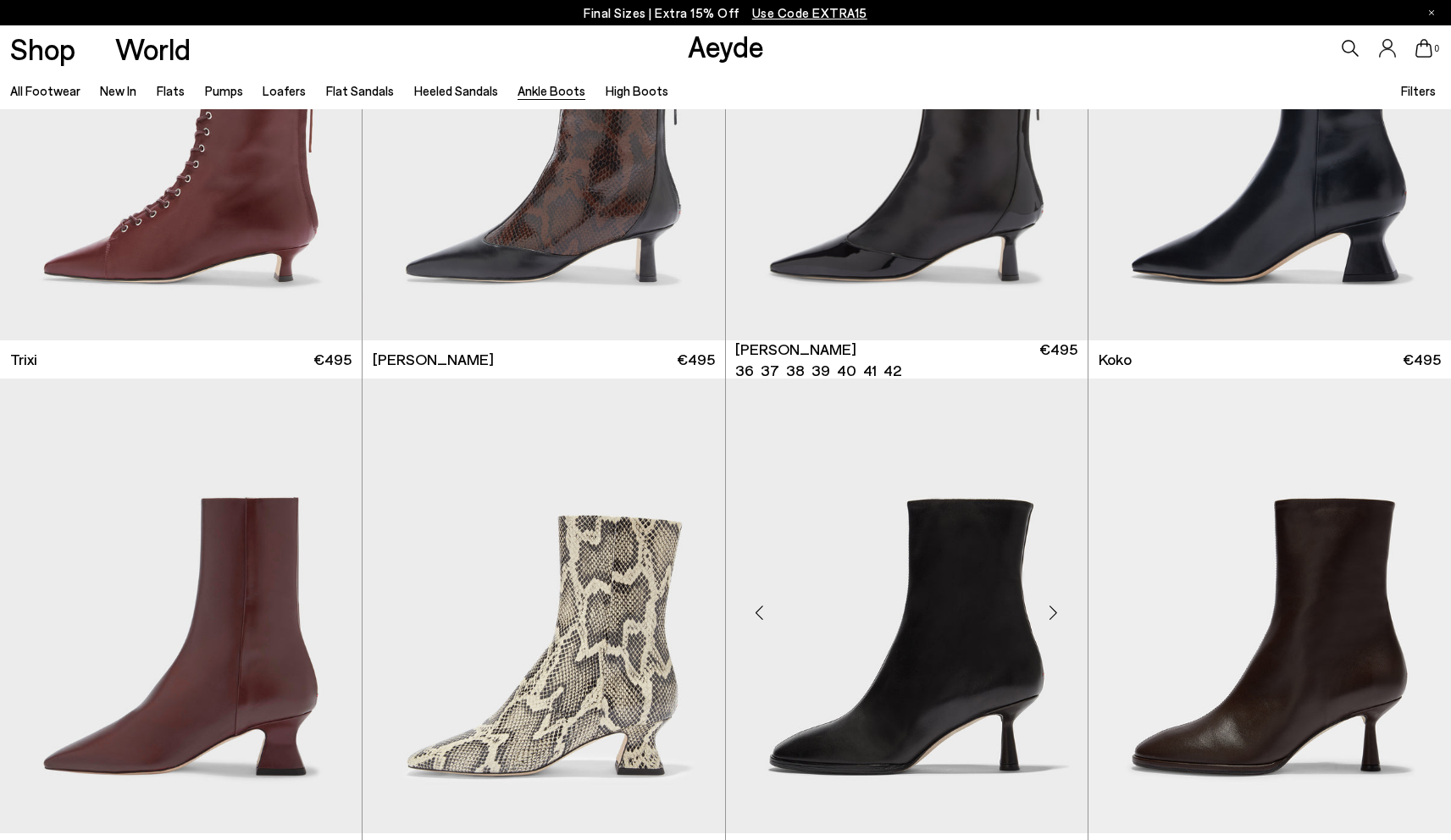
scroll to position [977, 0]
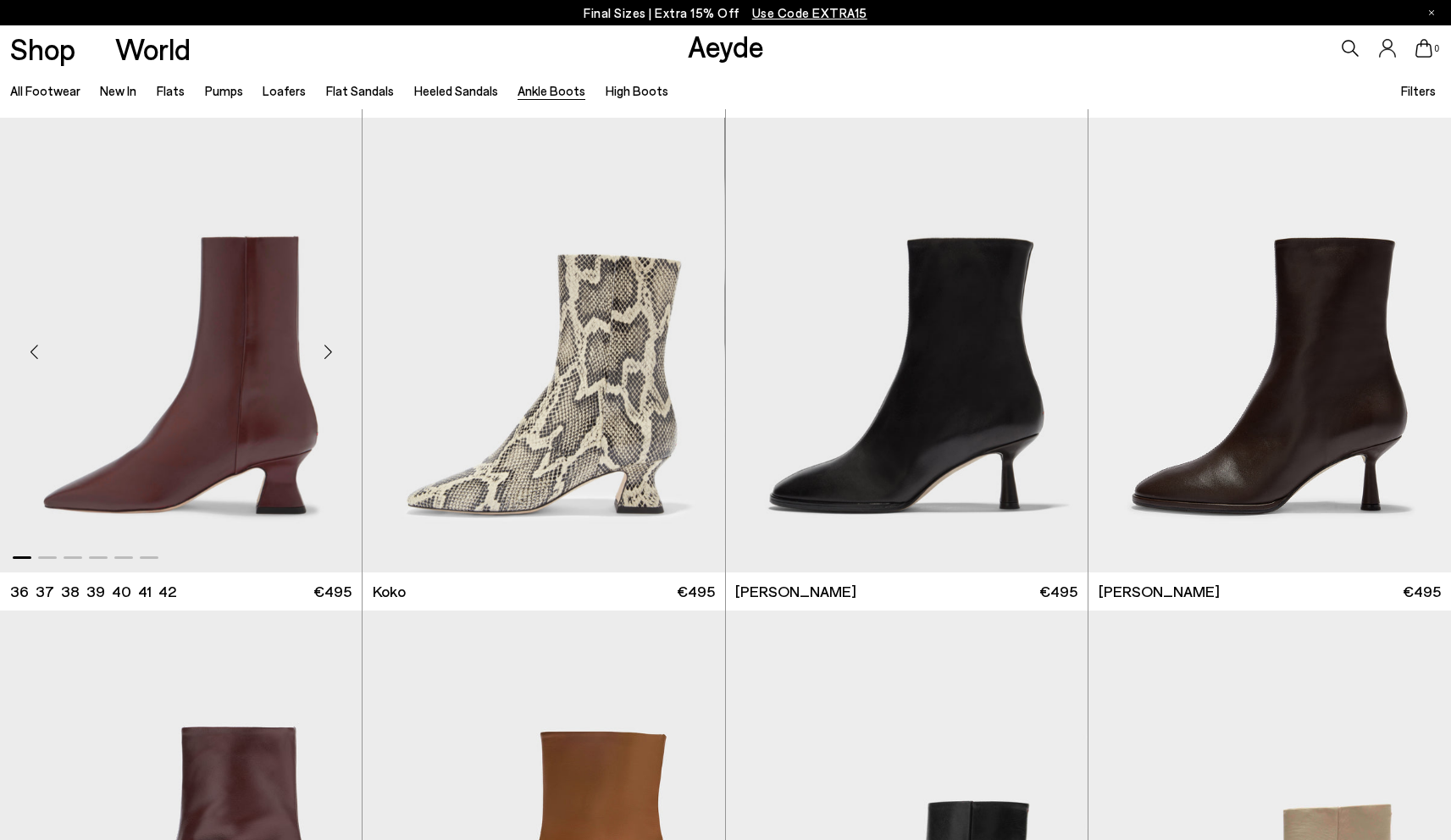
click at [273, 365] on img "1 / 6" at bounding box center [181, 345] width 362 height 455
click at [1350, 440] on img "1 / 6" at bounding box center [1270, 345] width 363 height 455
click at [1258, 362] on img "1 / 6" at bounding box center [1270, 345] width 363 height 455
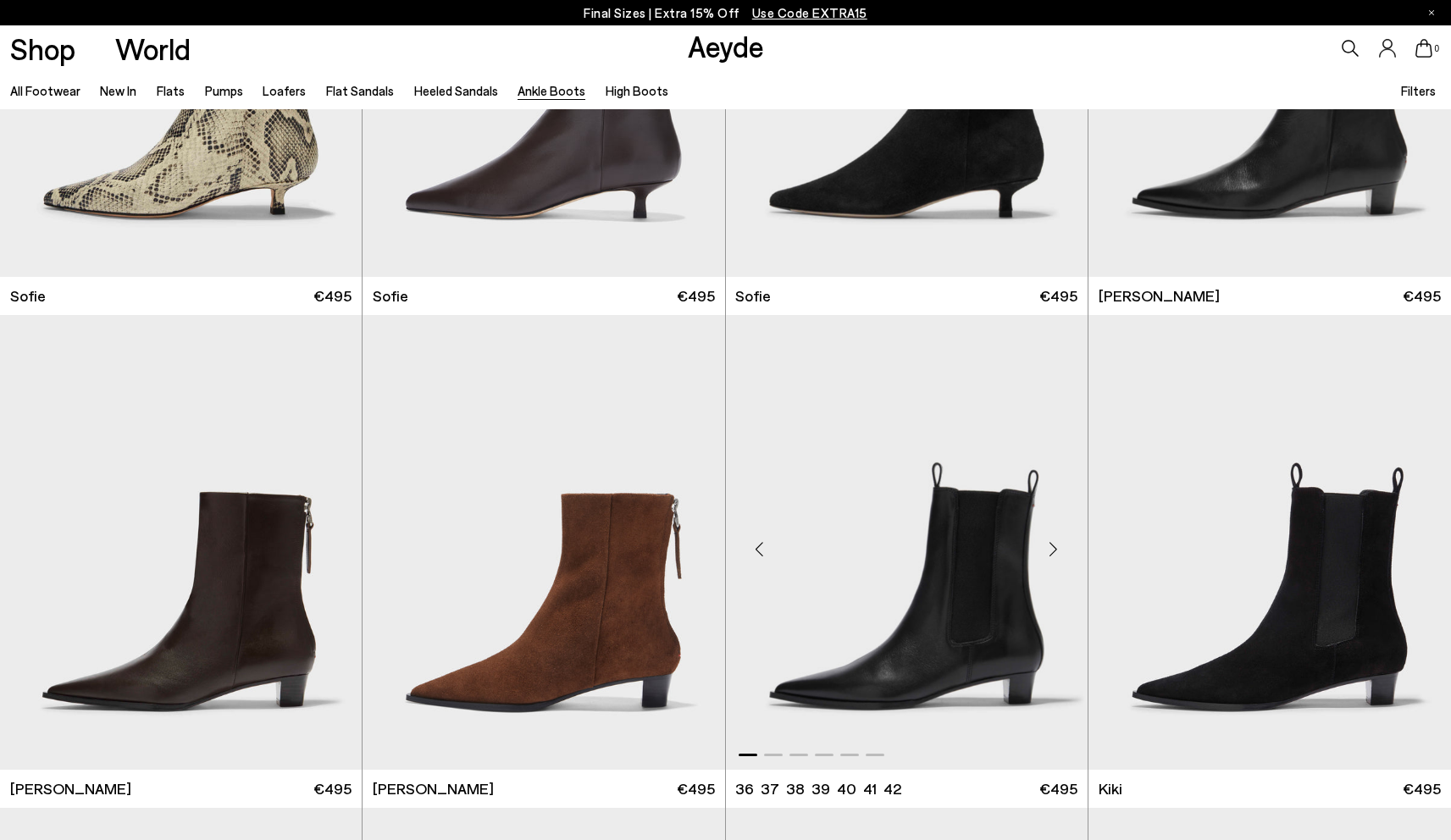
scroll to position [2345, 0]
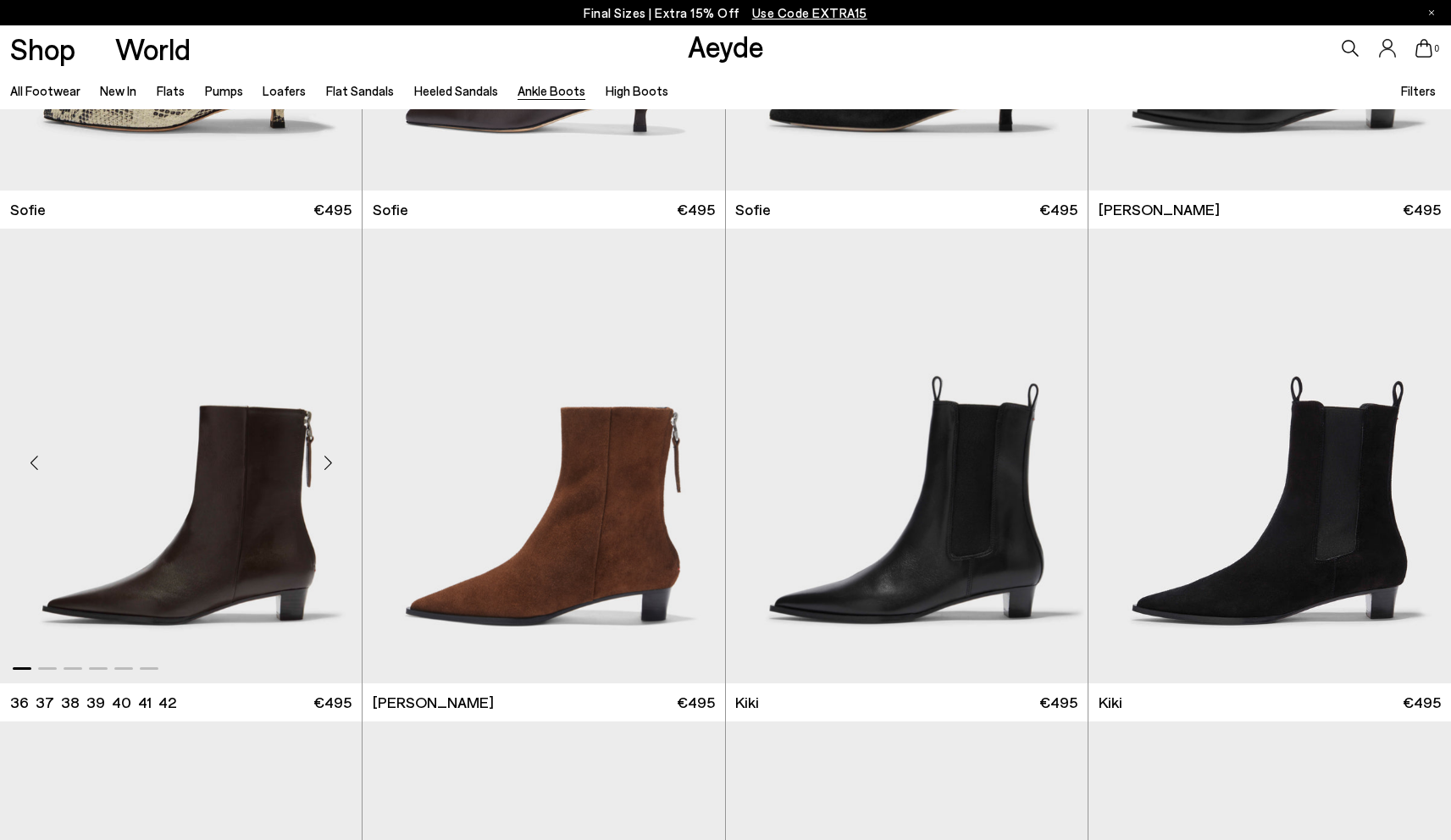
click at [310, 483] on div "Next slide" at bounding box center [328, 464] width 51 height 51
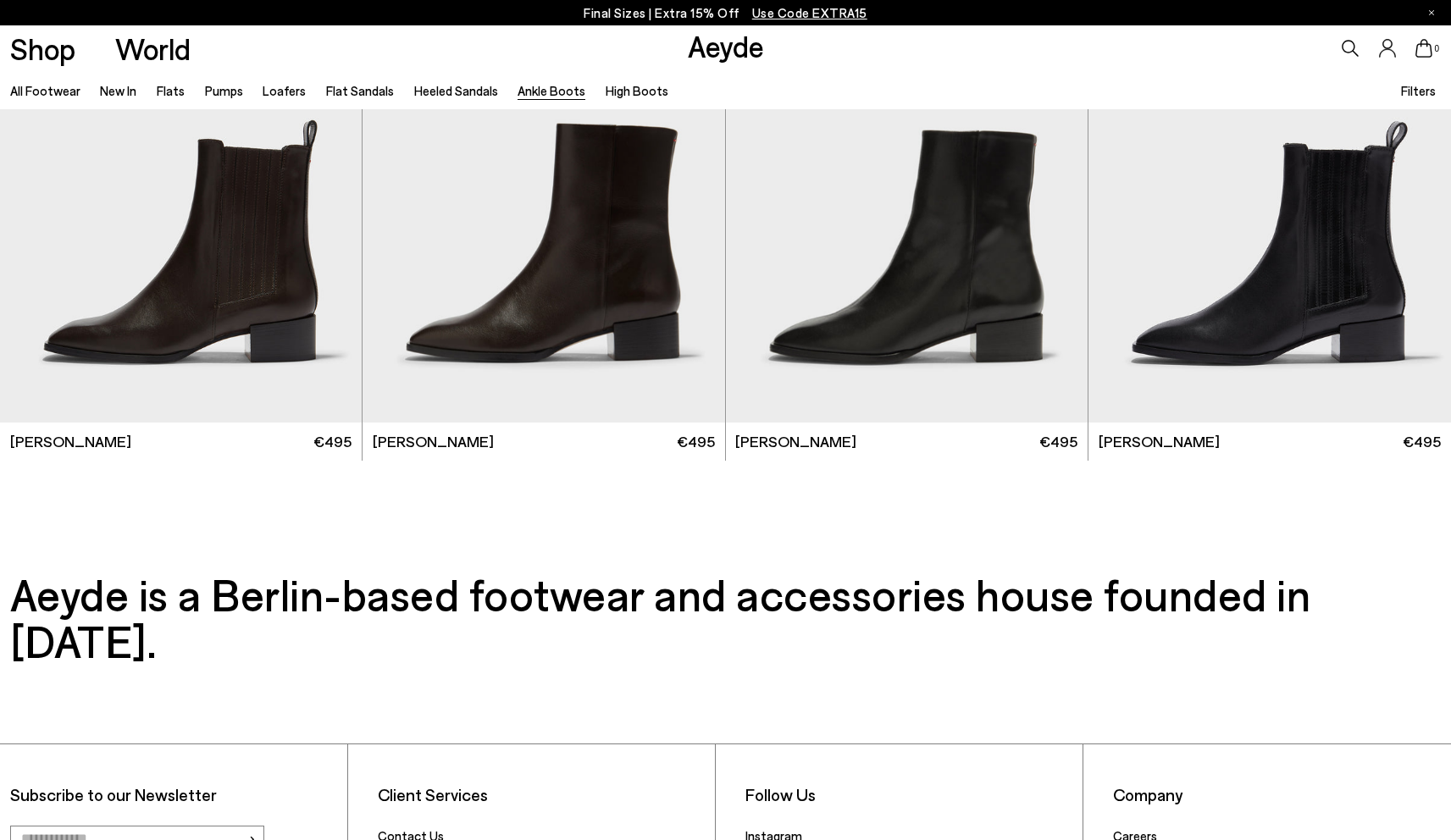
scroll to position [4305, 0]
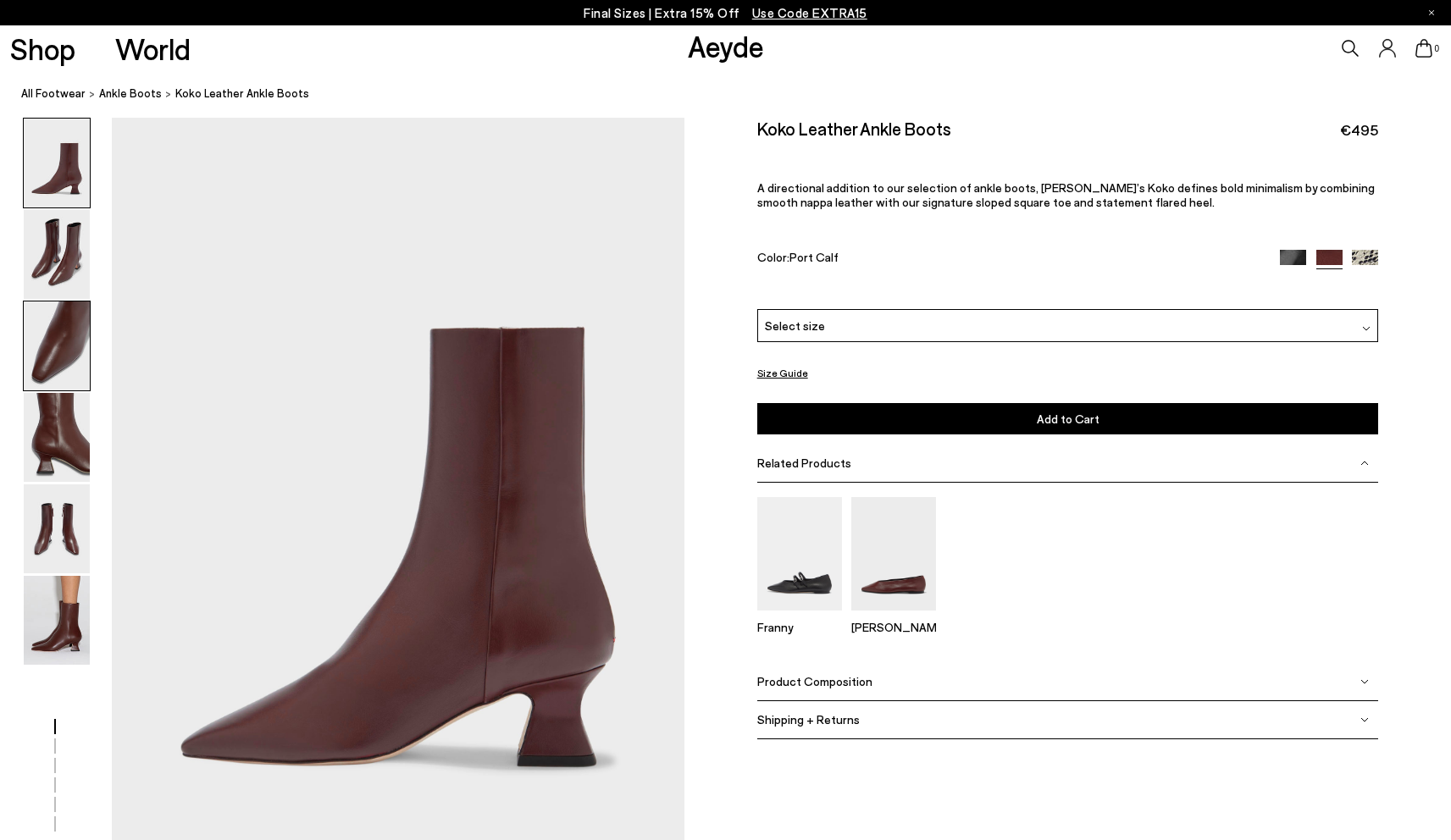
click at [62, 354] on img at bounding box center [56, 346] width 66 height 89
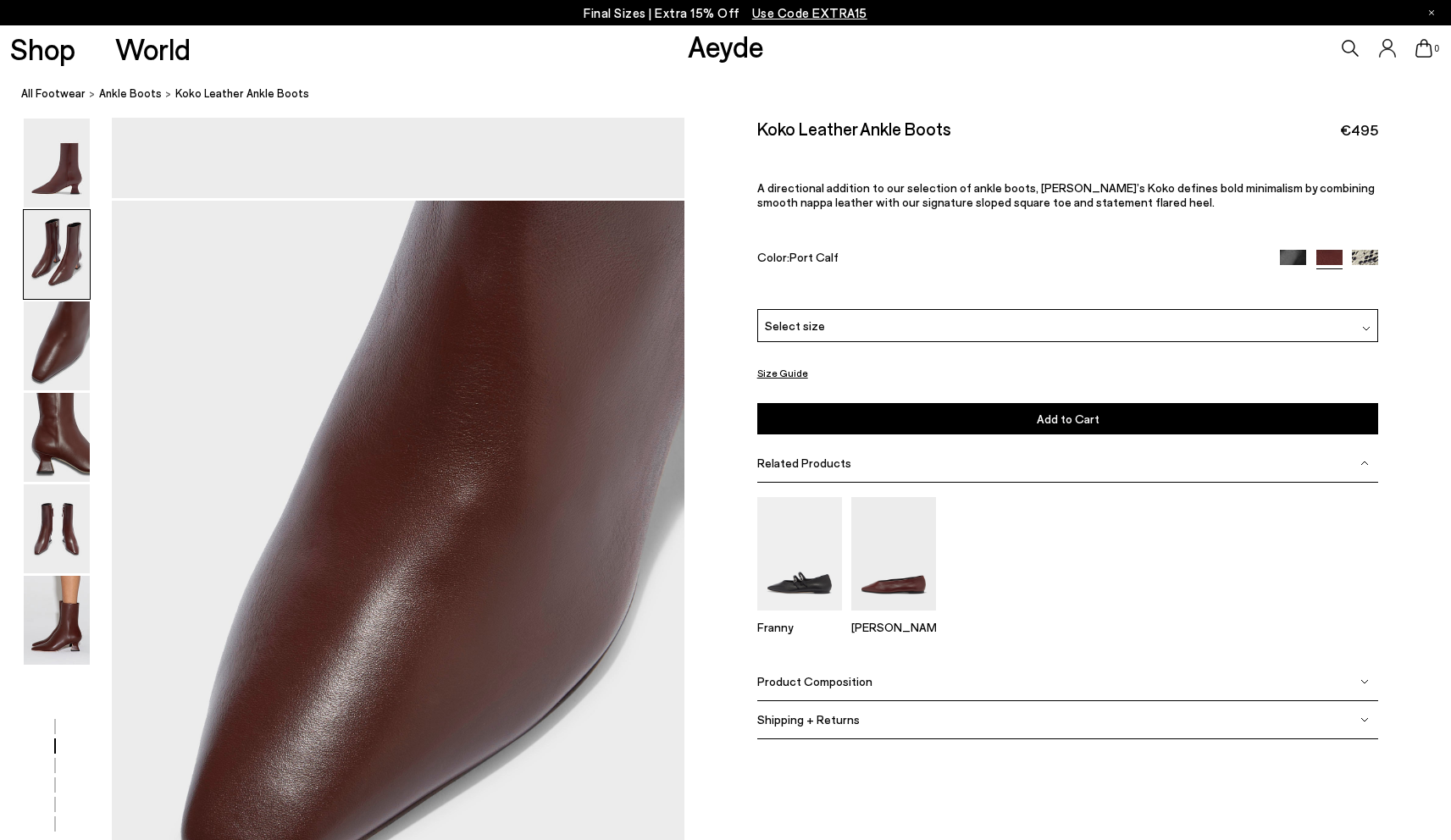
scroll to position [1533, 0]
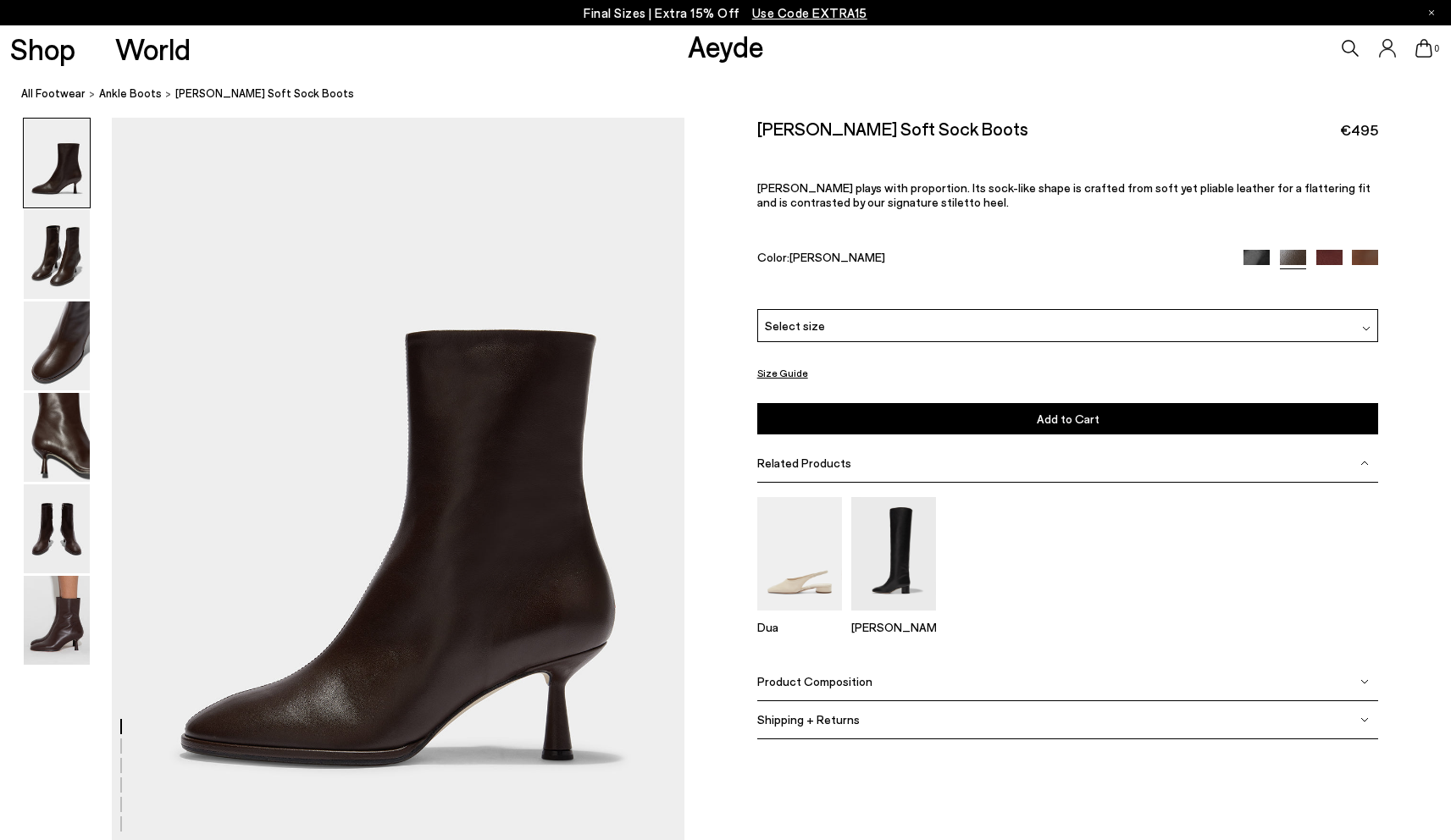
click at [1324, 259] on img at bounding box center [1330, 263] width 26 height 26
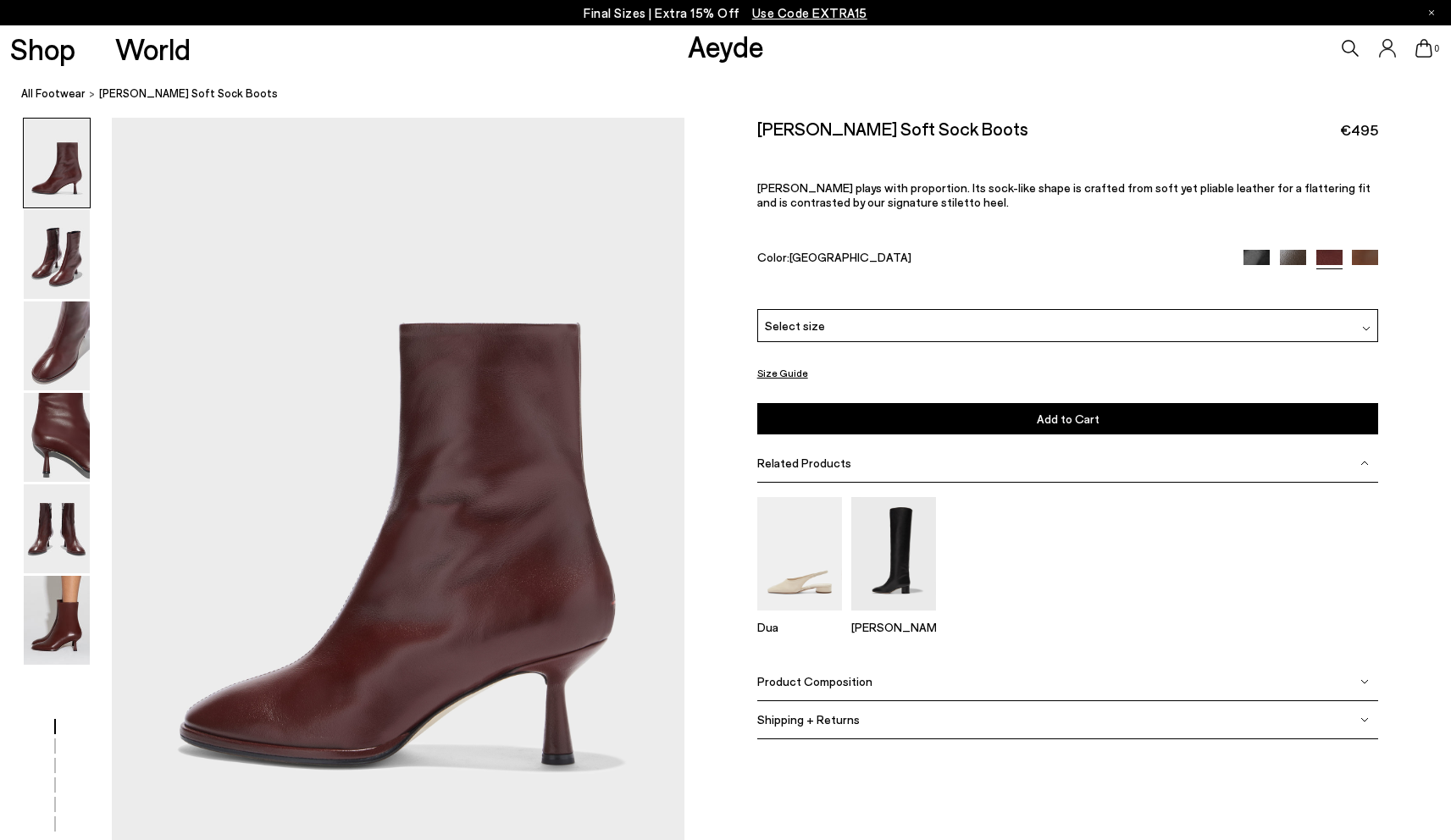
click at [1356, 254] on img at bounding box center [1365, 263] width 26 height 26
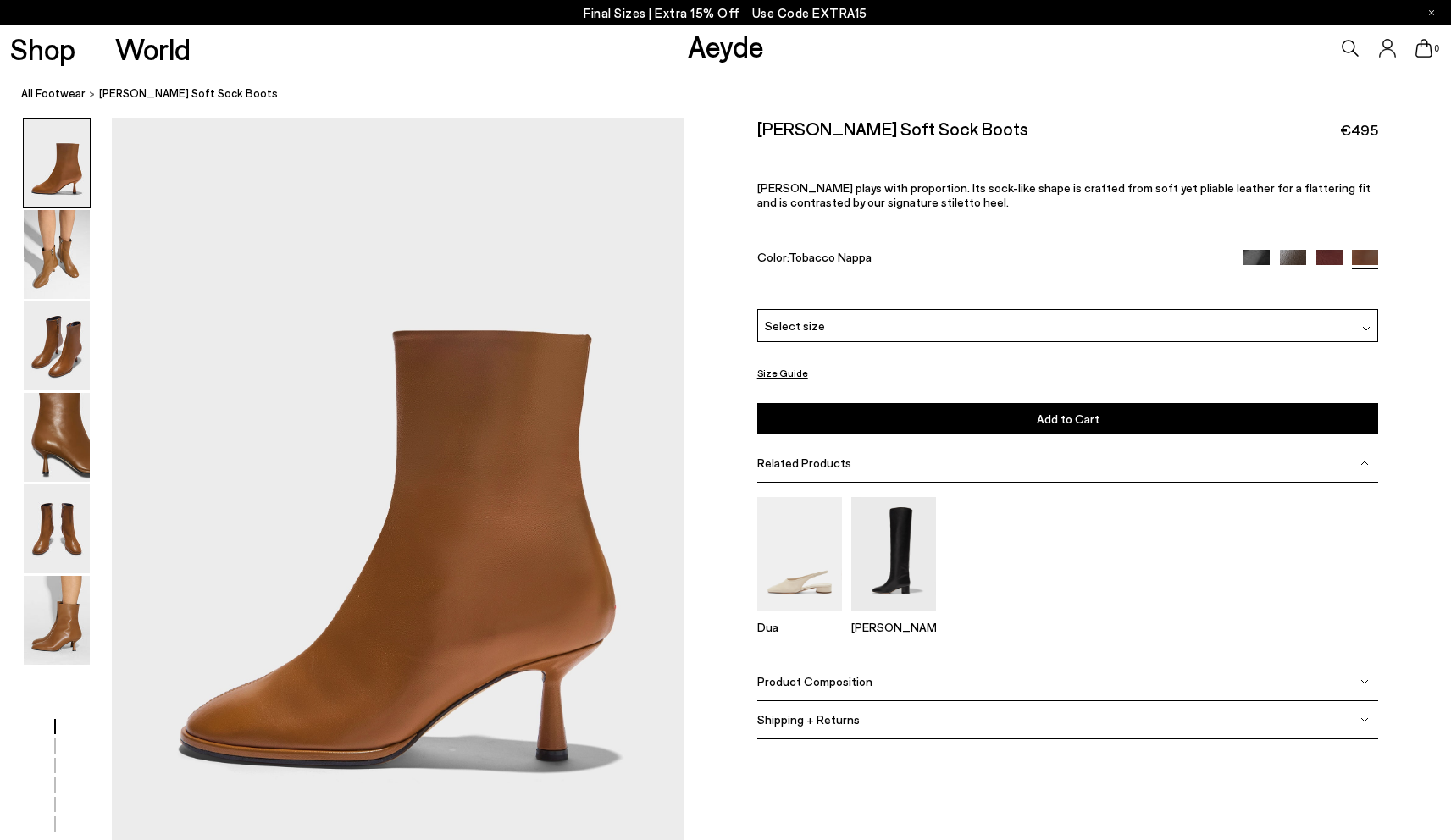
click at [1277, 254] on div at bounding box center [1311, 260] width 135 height 20
click at [1286, 257] on img at bounding box center [1293, 263] width 26 height 26
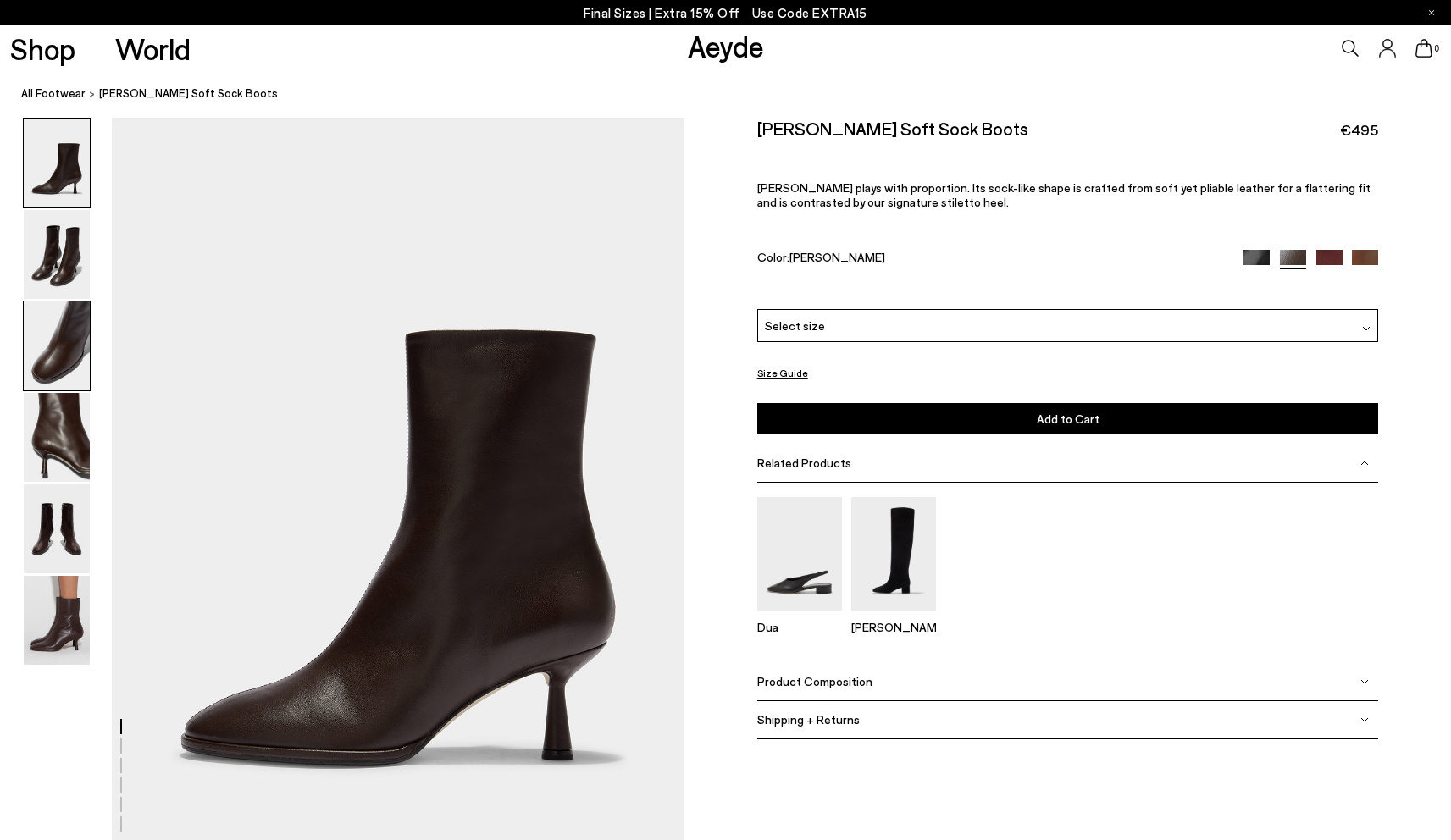
click at [49, 343] on img at bounding box center [56, 346] width 66 height 89
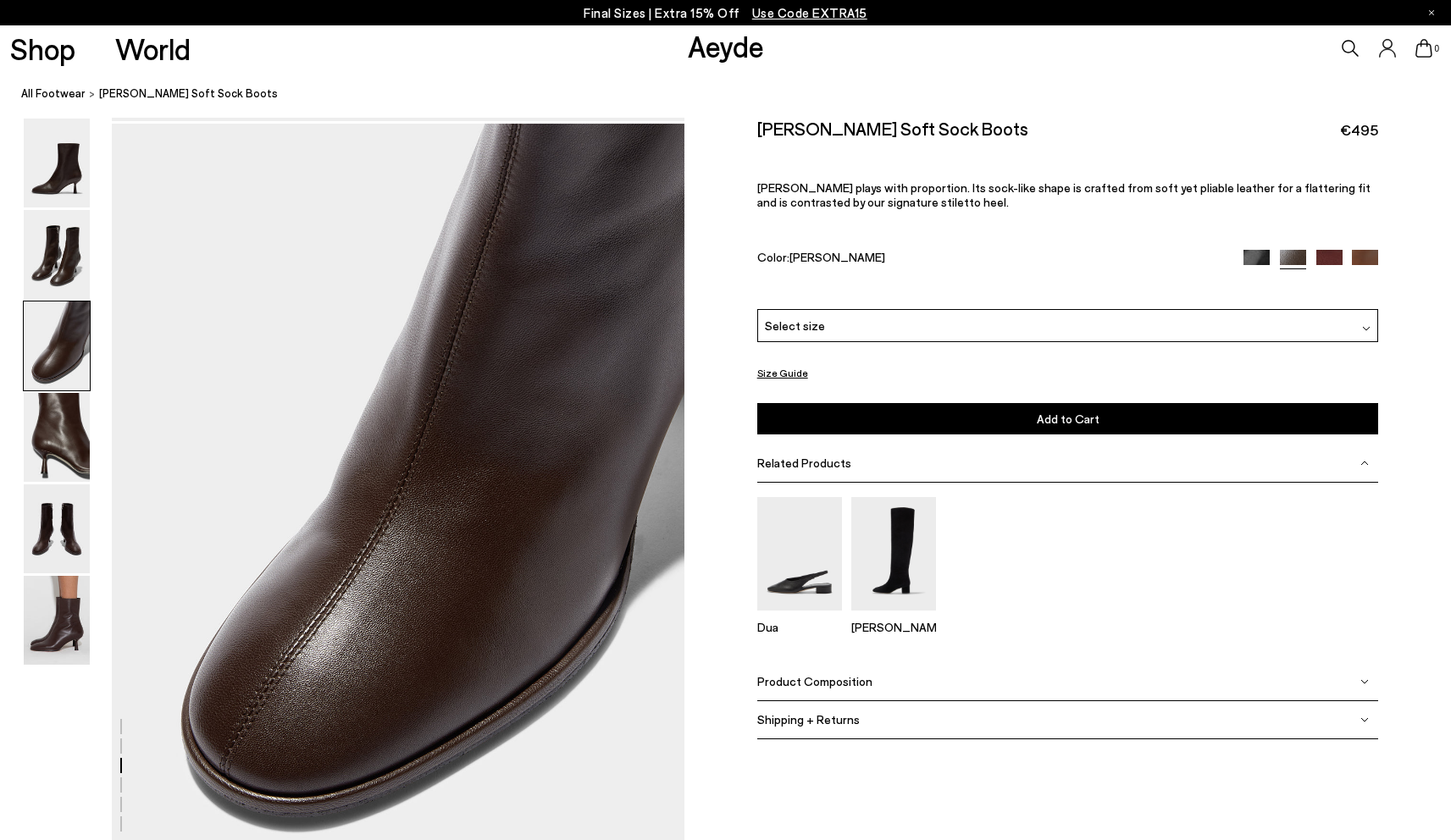
scroll to position [1533, 0]
